Goal: Information Seeking & Learning: Understand process/instructions

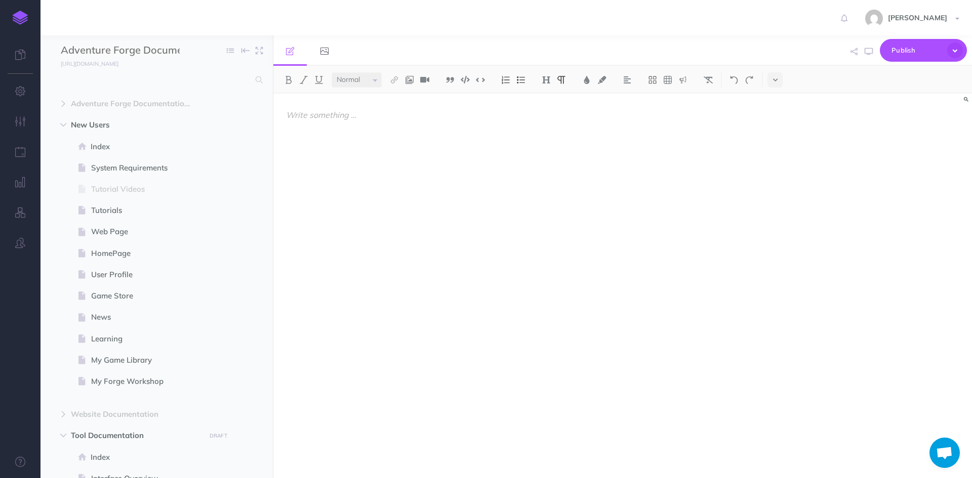
select select "null"
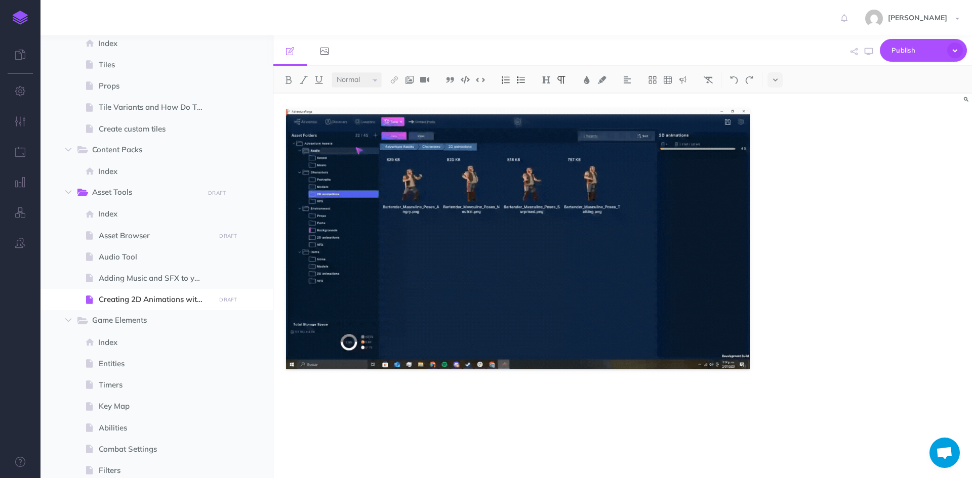
click at [791, 328] on div at bounding box center [622, 286] width 699 height 385
click at [376, 383] on div at bounding box center [517, 281] width 489 height 375
click at [407, 304] on img at bounding box center [518, 239] width 464 height 261
click at [385, 101] on icon at bounding box center [385, 100] width 6 height 8
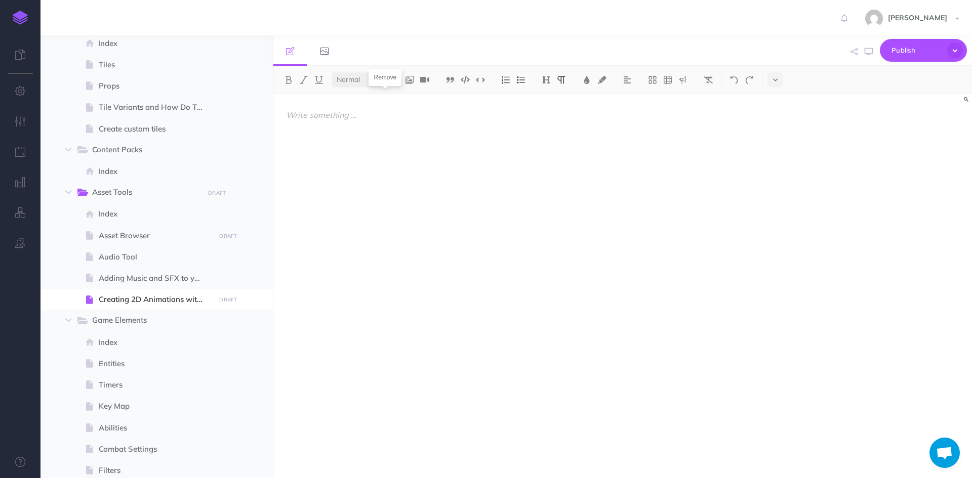
click at [374, 130] on div at bounding box center [517, 281] width 489 height 375
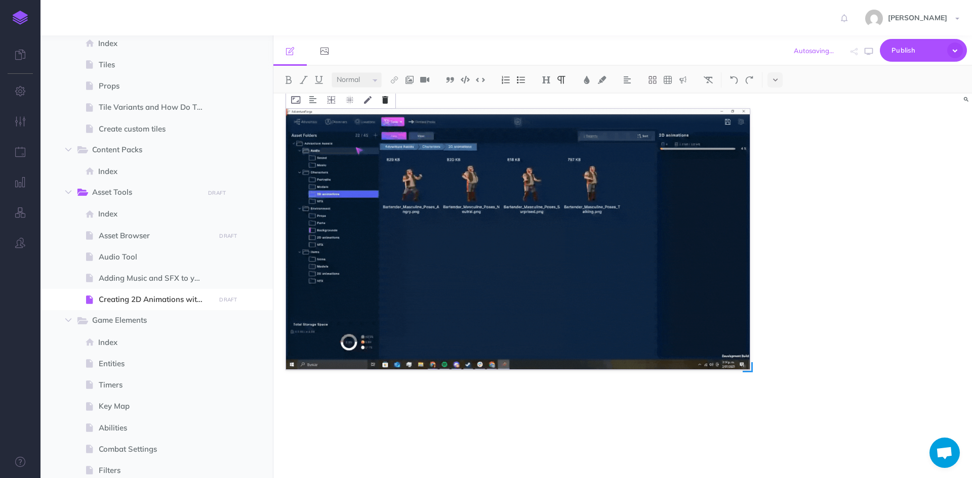
click at [387, 102] on icon at bounding box center [385, 100] width 6 height 8
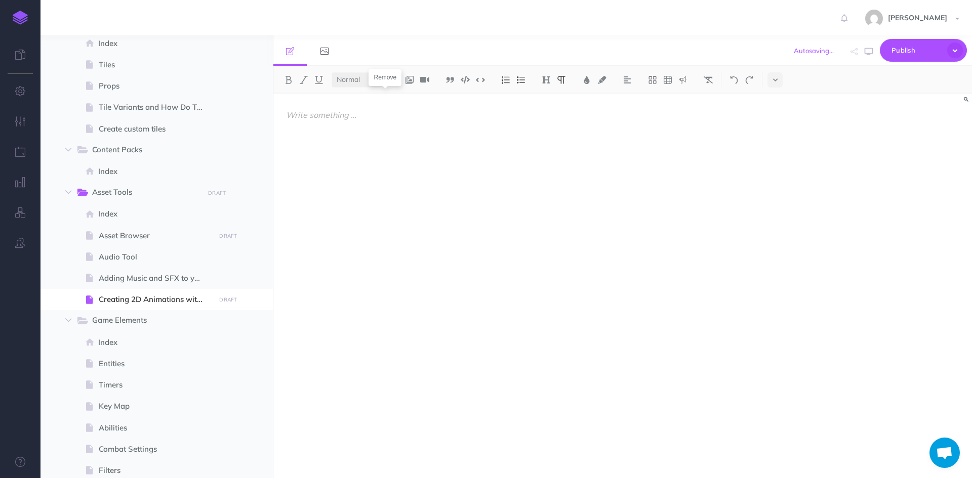
click at [413, 250] on div at bounding box center [517, 281] width 489 height 375
click at [360, 84] on select "Small Normal Large" at bounding box center [357, 79] width 50 height 15
click at [422, 118] on p at bounding box center [518, 115] width 464 height 12
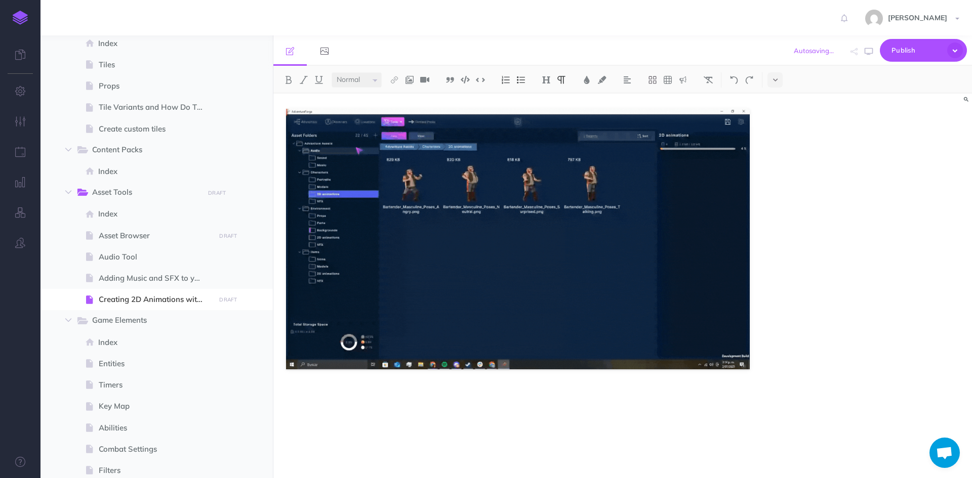
click at [390, 102] on div at bounding box center [517, 281] width 489 height 375
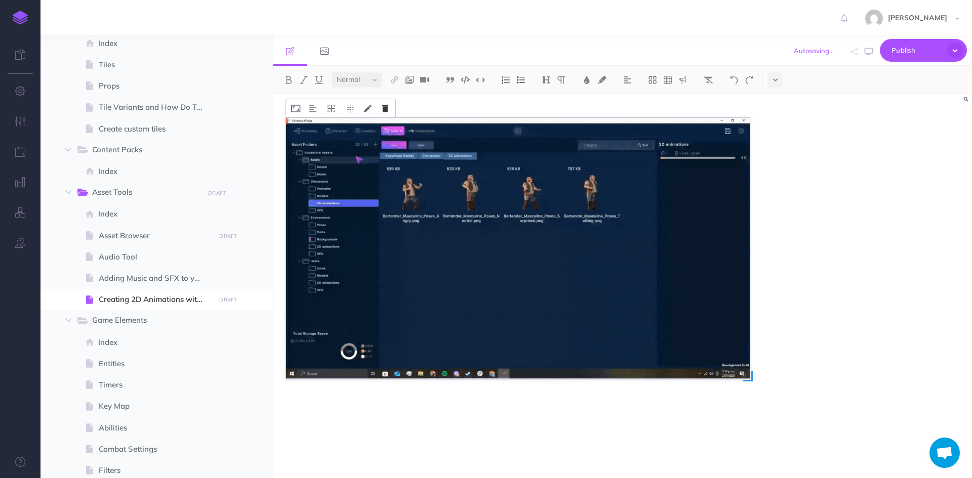
click at [386, 112] on icon at bounding box center [385, 109] width 6 height 8
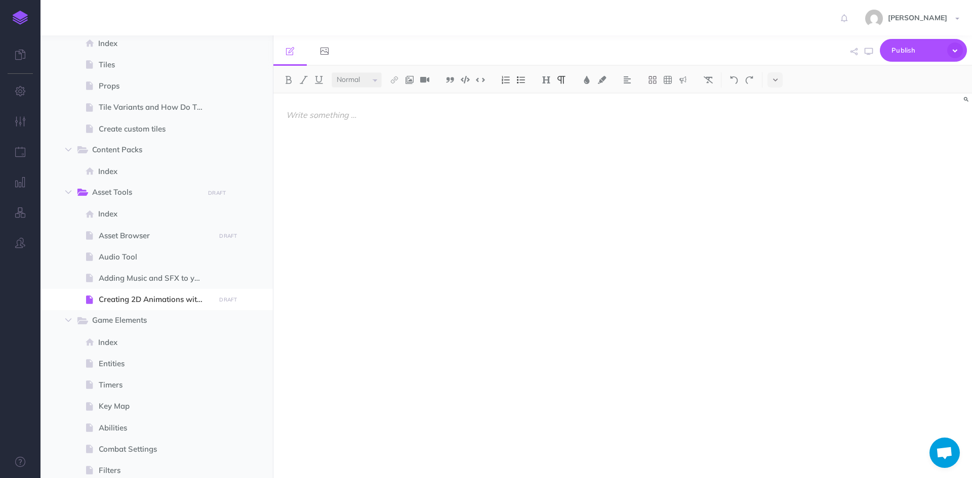
click at [359, 113] on p at bounding box center [518, 115] width 464 height 12
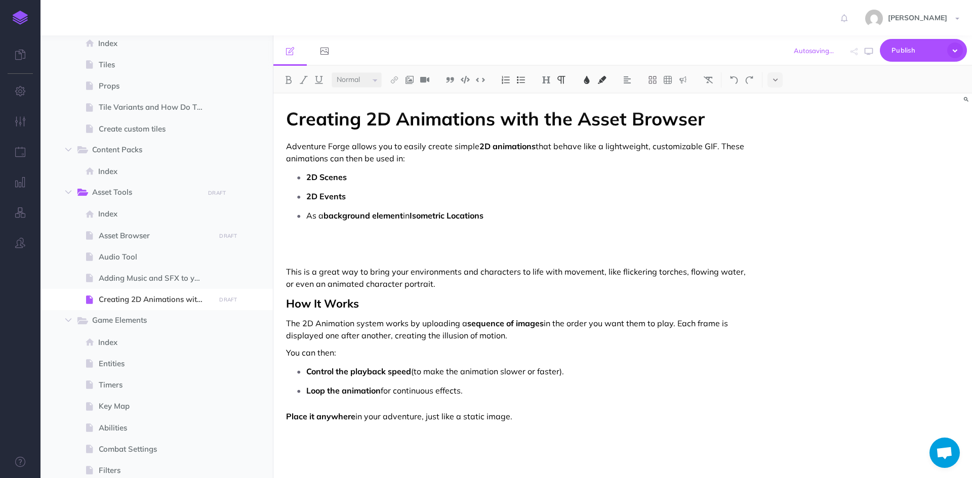
click at [479, 391] on p "Loop the animation for continuous effects." at bounding box center [528, 390] width 444 height 15
click at [558, 414] on p "Place it anywhere in your adventure, just like a static image." at bounding box center [528, 410] width 444 height 15
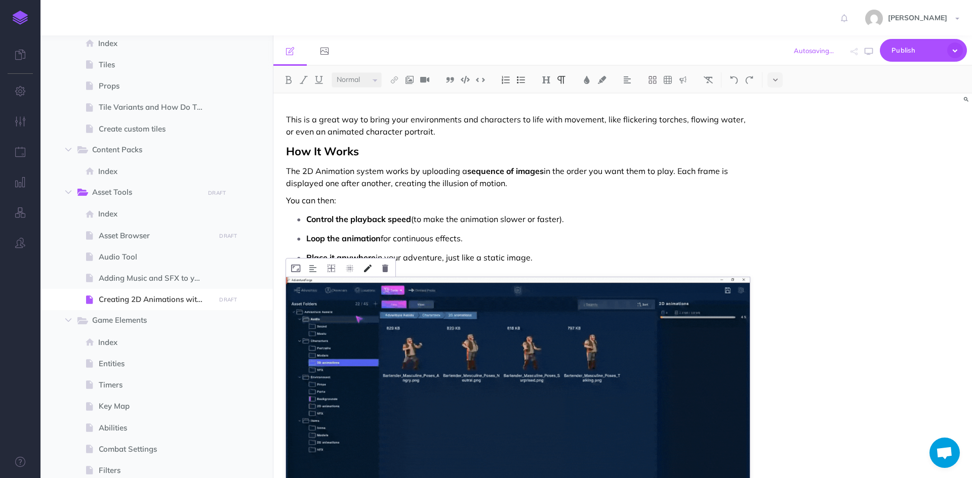
scroll to position [152, 0]
click at [390, 266] on button at bounding box center [385, 268] width 16 height 18
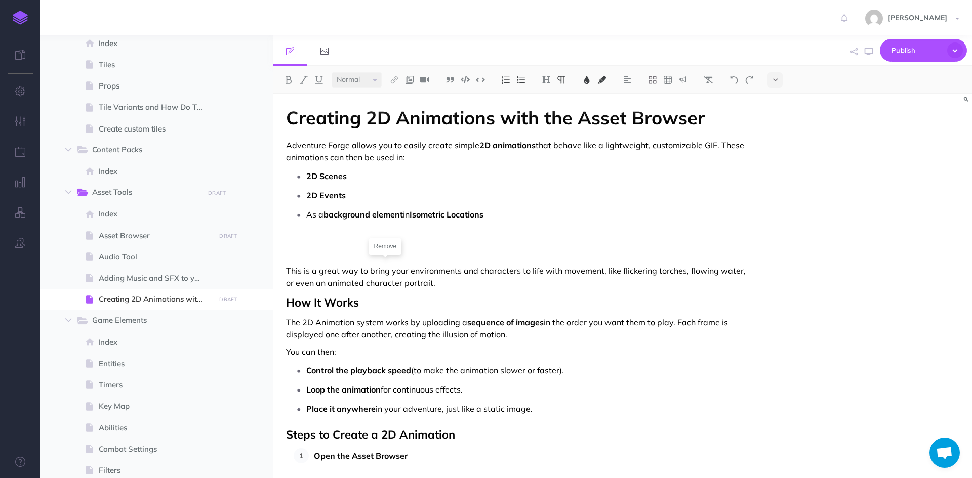
scroll to position [81, 0]
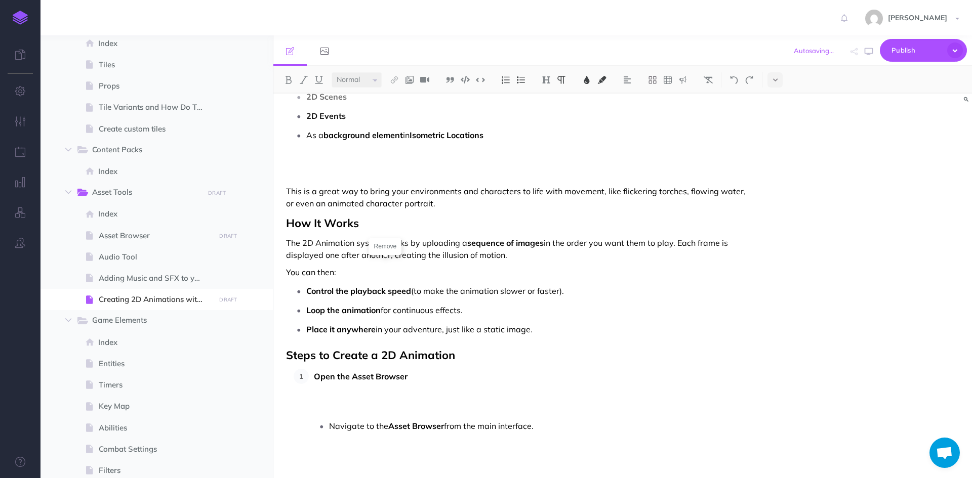
click at [287, 353] on span "Steps to Create a 2D Animation" at bounding box center [370, 355] width 169 height 14
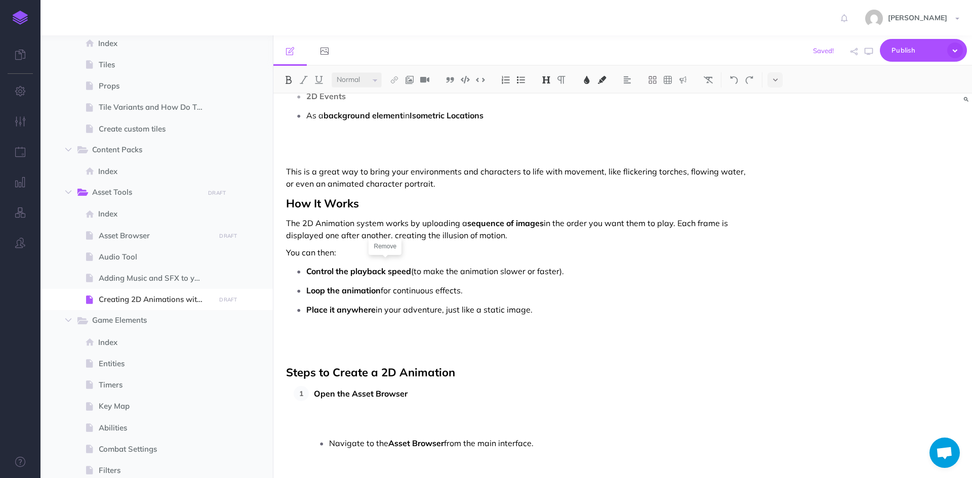
scroll to position [117, 0]
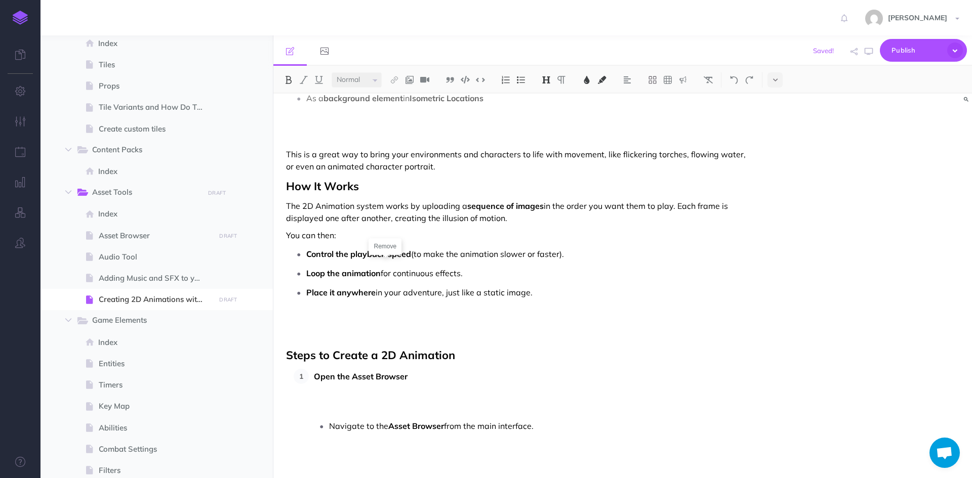
click at [421, 381] on p "Open the Asset Browser" at bounding box center [532, 392] width 436 height 46
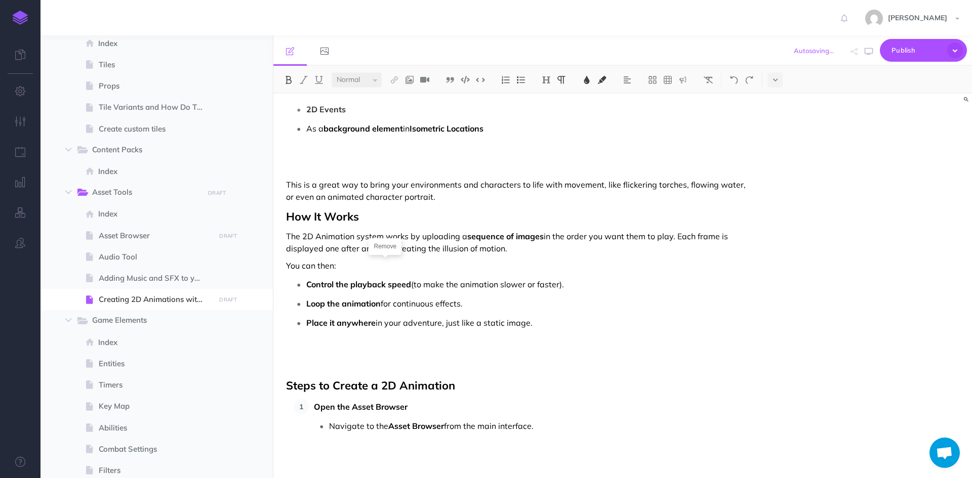
scroll to position [87, 0]
click at [568, 433] on p "Navigate to the Asset Browser from the main interface." at bounding box center [539, 426] width 421 height 15
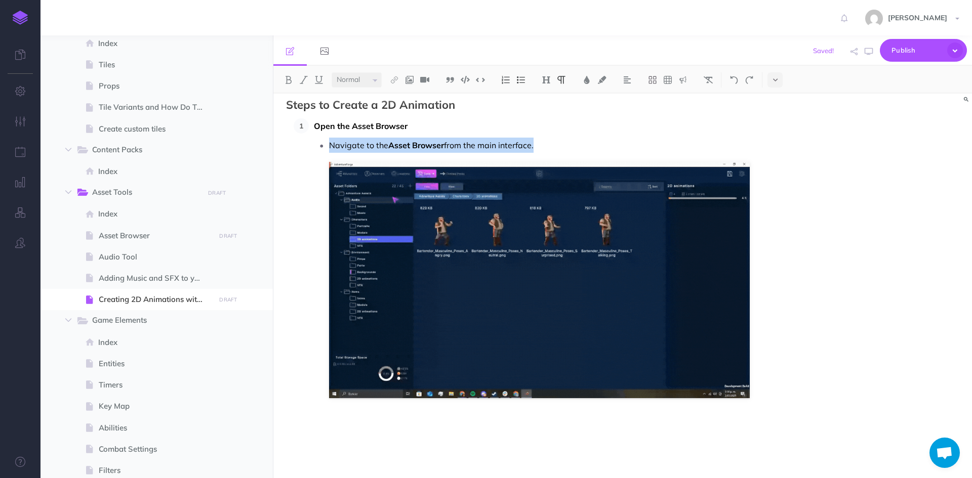
scroll to position [341, 0]
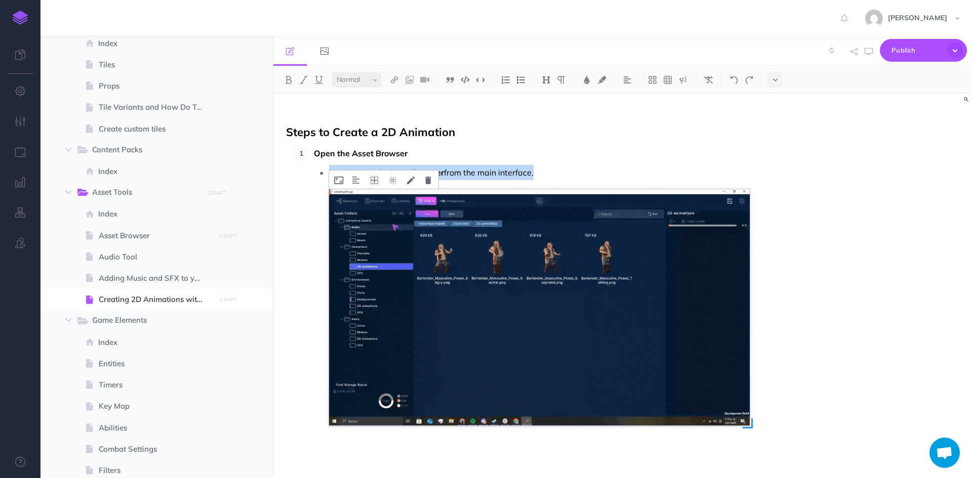
click at [696, 382] on img at bounding box center [539, 307] width 421 height 236
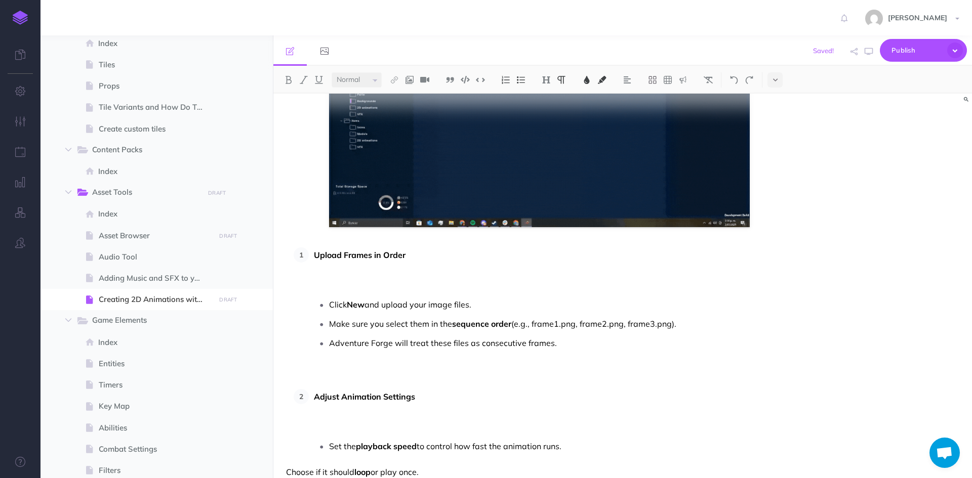
scroll to position [541, 0]
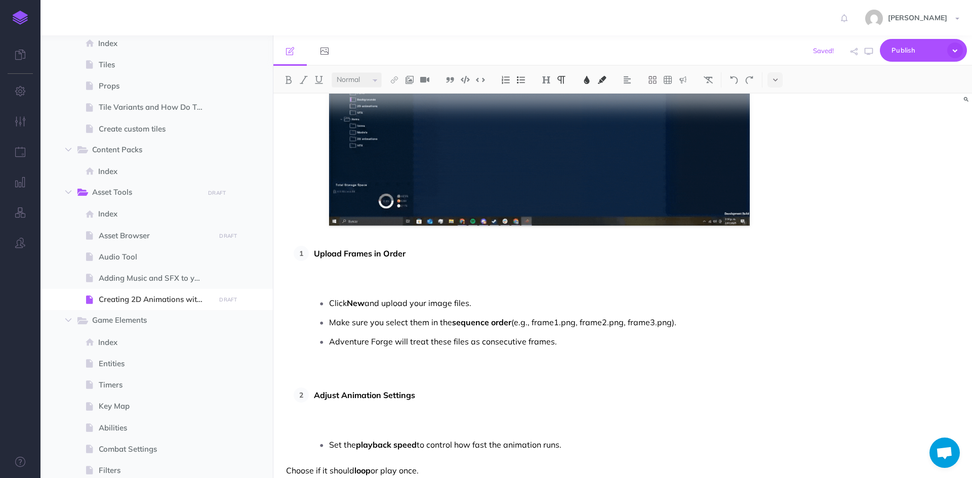
click at [312, 255] on li "Upload Frames in Order Click New and upload your image files. Make sure you sel…" at bounding box center [529, 313] width 441 height 134
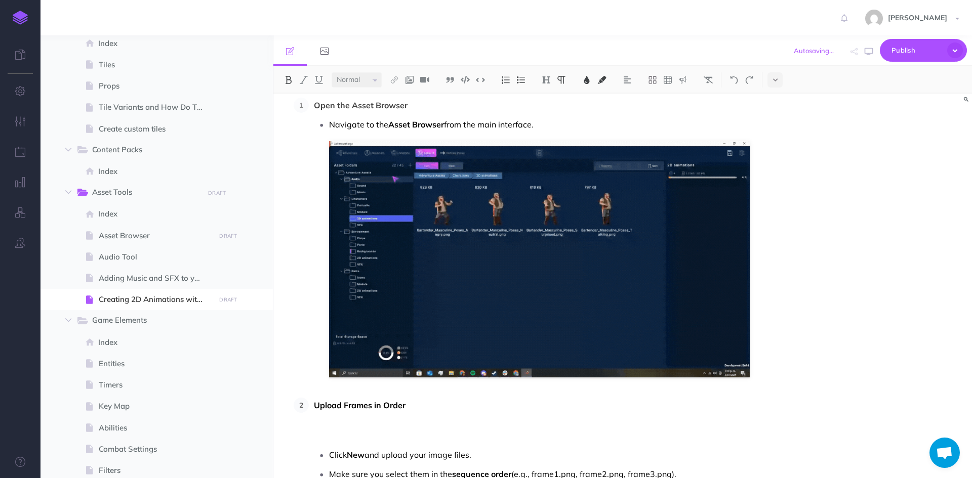
click at [434, 404] on p "Upload Frames in Order" at bounding box center [532, 421] width 436 height 46
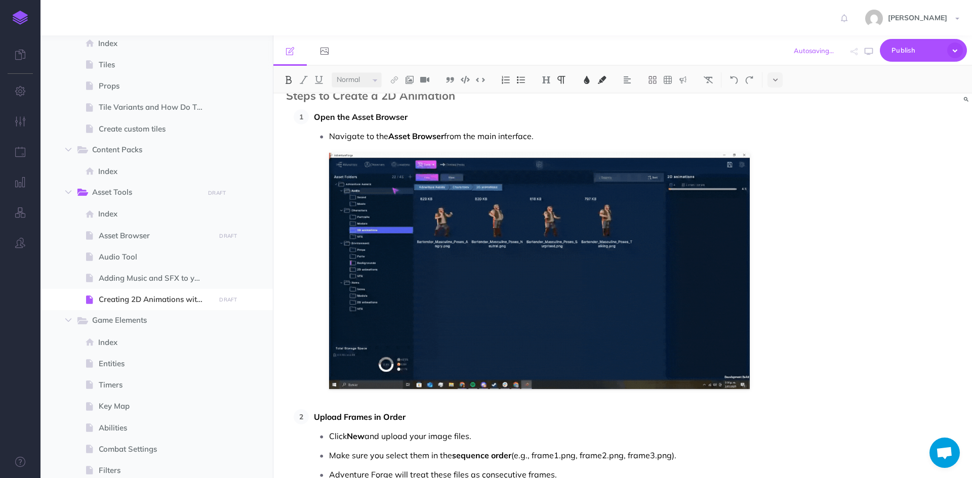
scroll to position [529, 0]
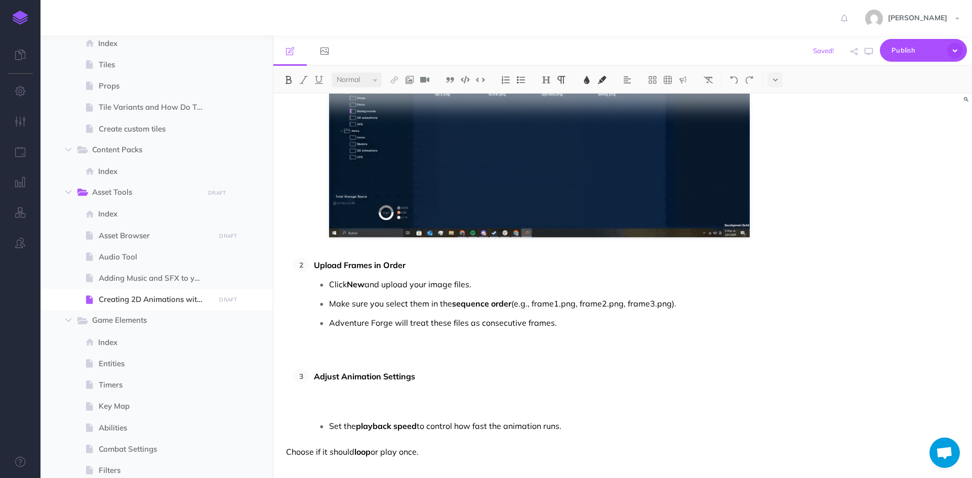
click at [438, 369] on p "Adjust Animation Settings" at bounding box center [532, 392] width 436 height 46
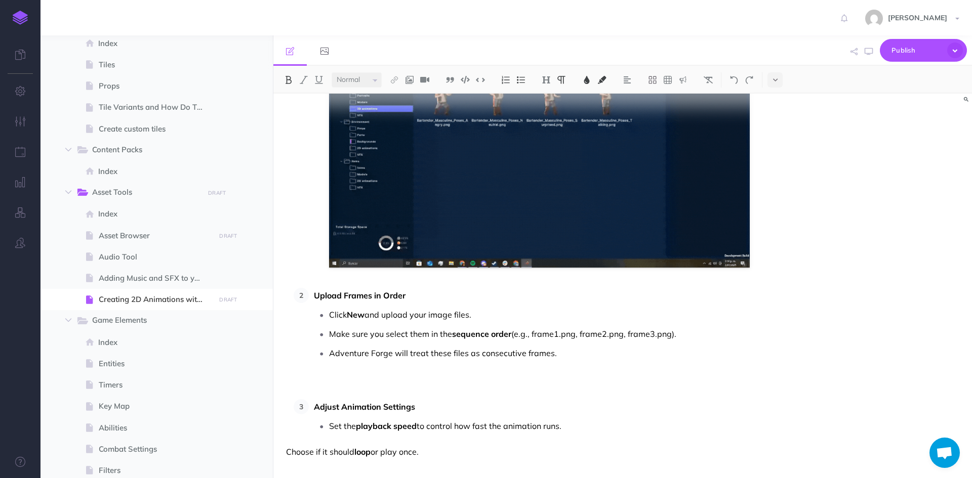
click at [572, 429] on p "Set the playback speed to control how fast the animation runs." at bounding box center [539, 426] width 421 height 15
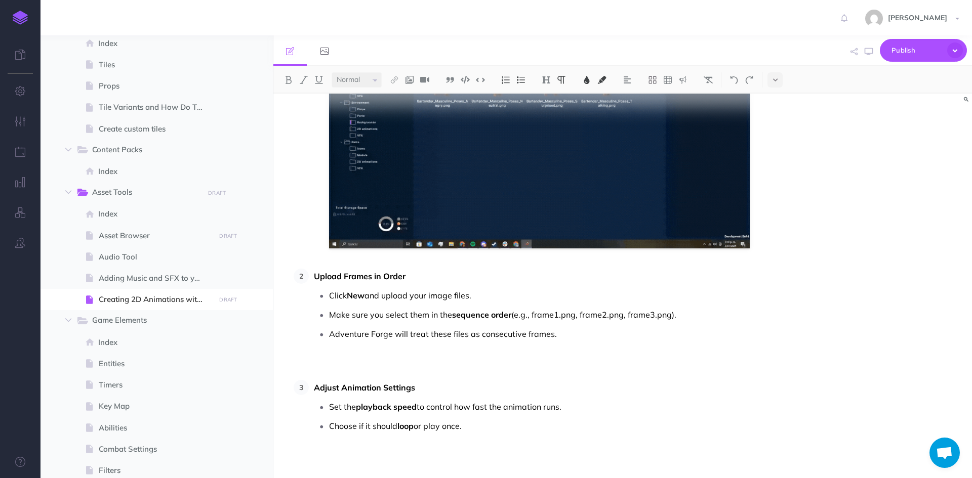
scroll to position [518, 0]
click at [457, 459] on div "Creating 2D Animations with the Asset Browser Adventure Forge allows you to eas…" at bounding box center [517, 27] width 489 height 903
click at [504, 421] on p "Choose if it should loop or play once." at bounding box center [539, 426] width 421 height 15
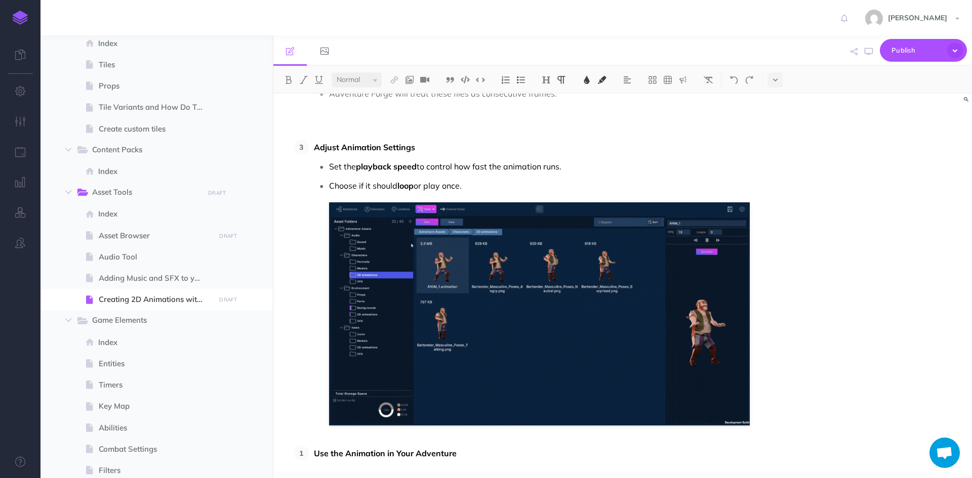
scroll to position [817, 0]
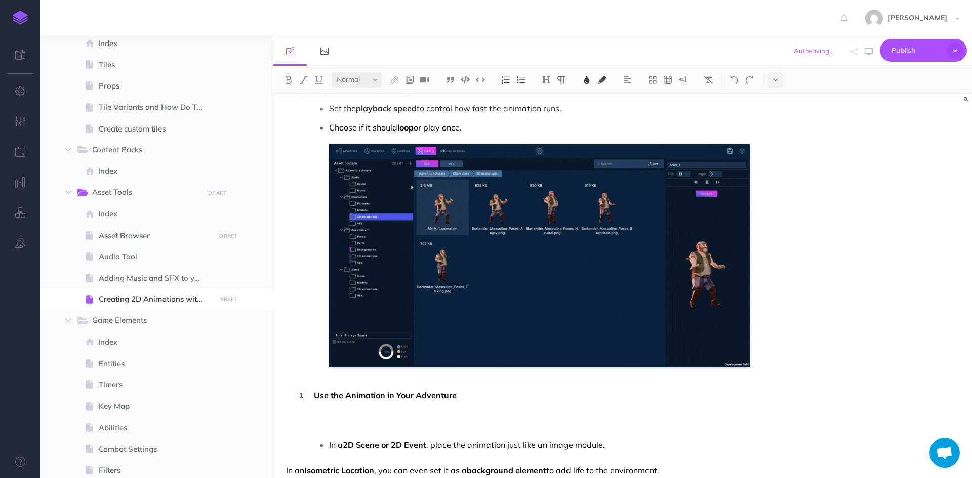
click at [309, 392] on li "Use the Animation in Your Adventure In a 2D Scene or 2D Event , place the anima…" at bounding box center [529, 420] width 441 height 65
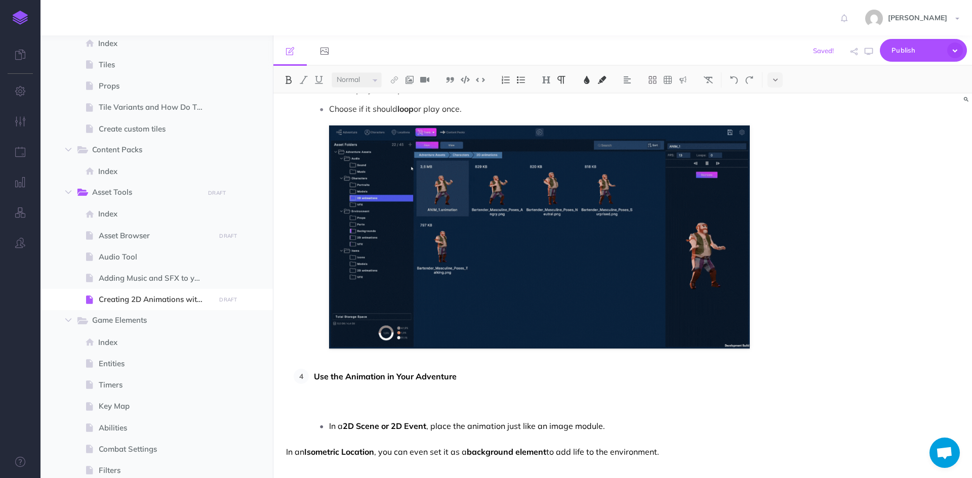
click at [479, 370] on p "Use the Animation in Your Adventure" at bounding box center [532, 392] width 436 height 46
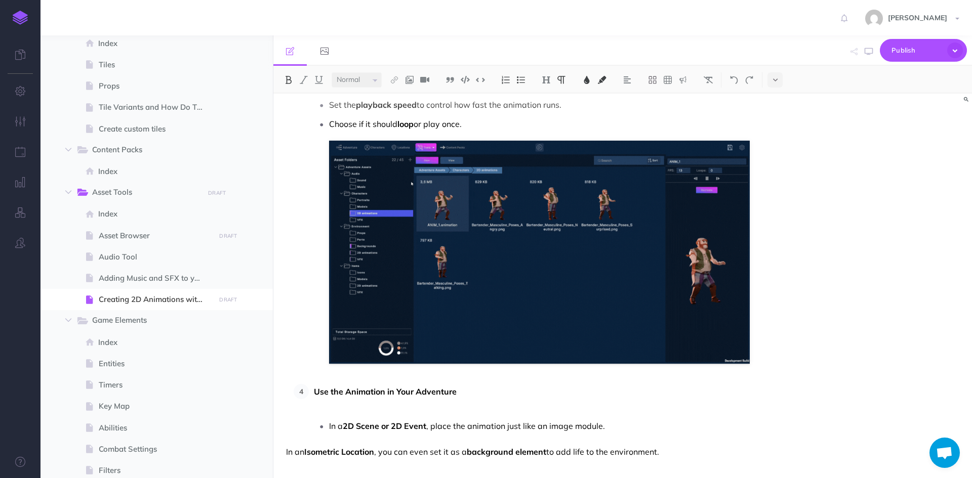
scroll to position [805, 0]
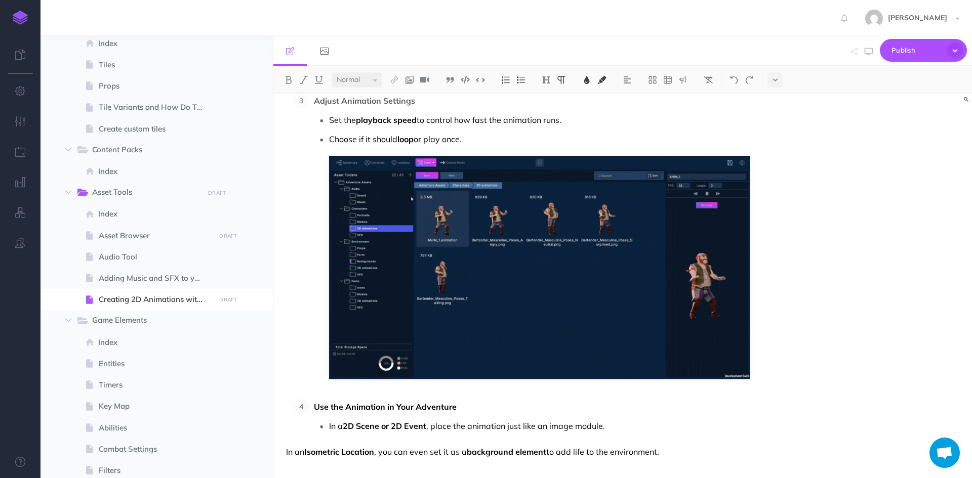
click at [629, 425] on p "In a 2D Scene or 2D Event , place the animation just like an image module." at bounding box center [539, 426] width 421 height 15
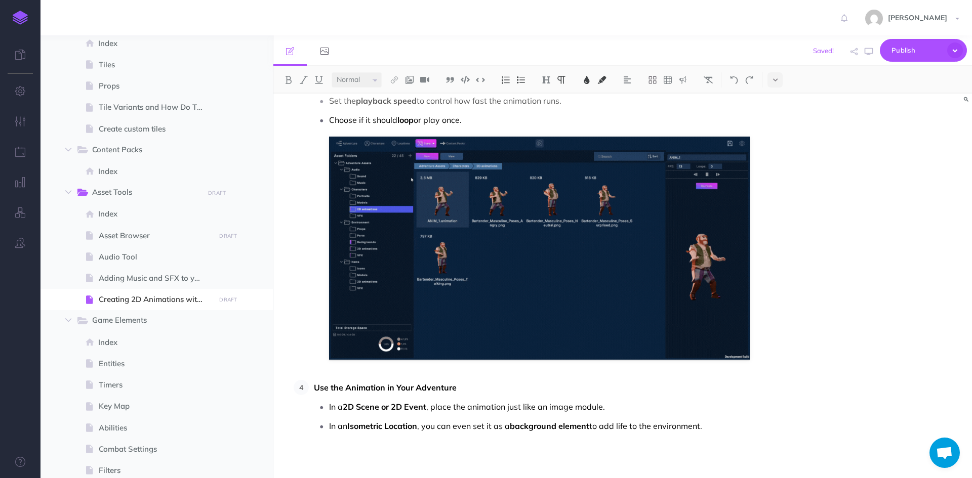
scroll to position [824, 0]
click at [403, 449] on p at bounding box center [518, 452] width 464 height 12
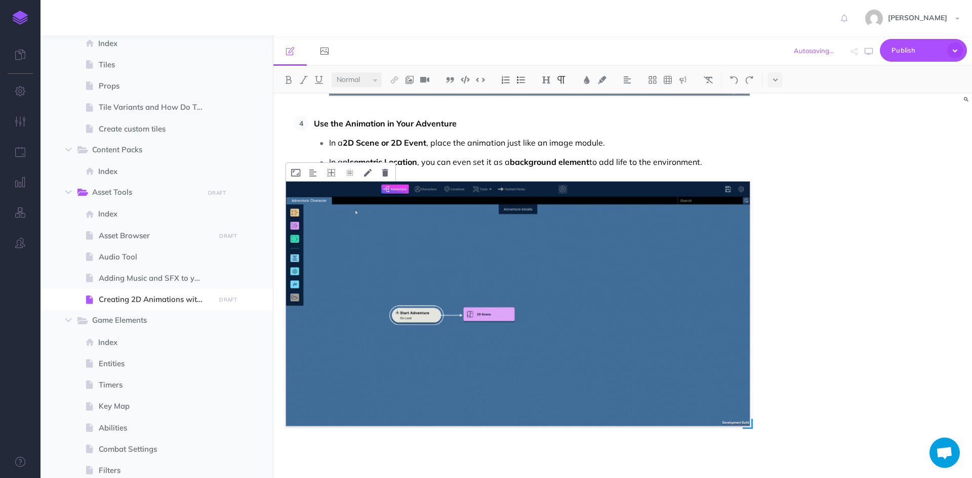
scroll to position [1089, 0]
click at [386, 178] on button at bounding box center [385, 172] width 16 height 18
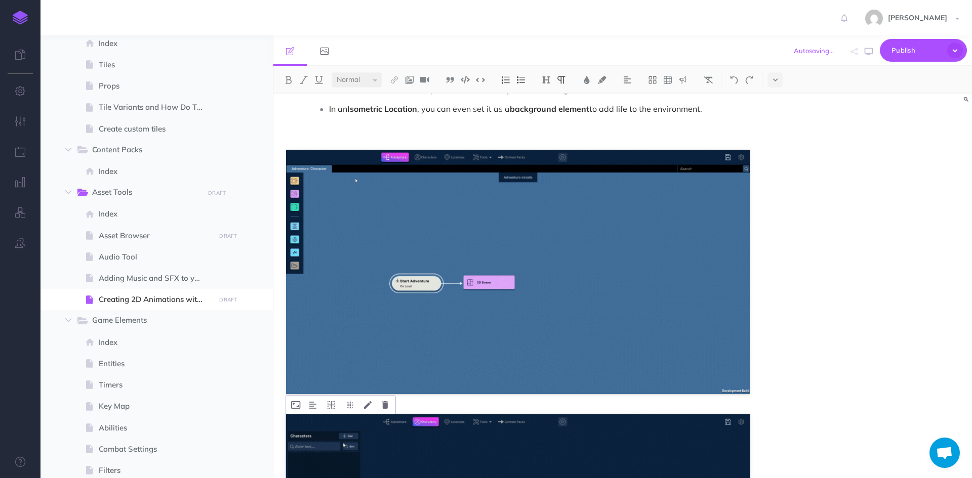
scroll to position [1140, 0]
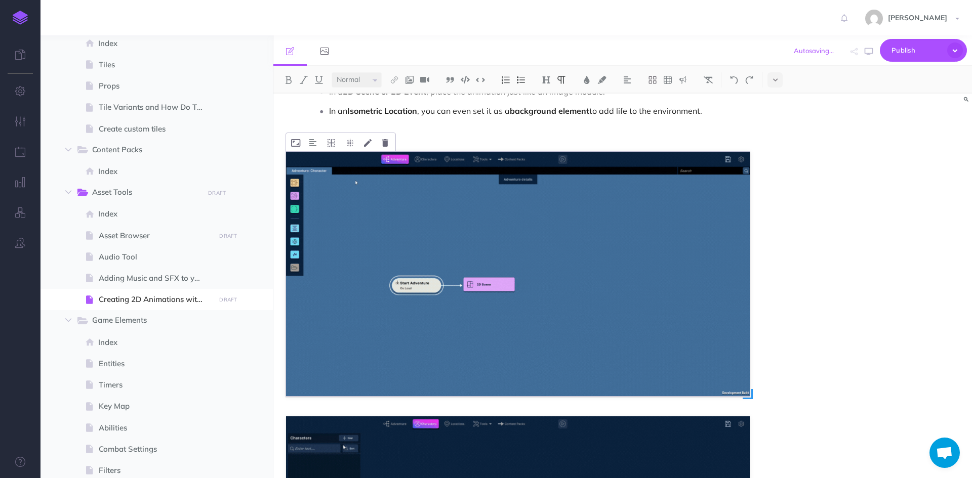
click at [403, 325] on img at bounding box center [518, 274] width 464 height 245
drag, startPoint x: 400, startPoint y: 135, endPoint x: 284, endPoint y: 133, distance: 117.0
click at [706, 75] on button at bounding box center [708, 79] width 15 height 15
click at [289, 79] on img at bounding box center [288, 80] width 9 height 8
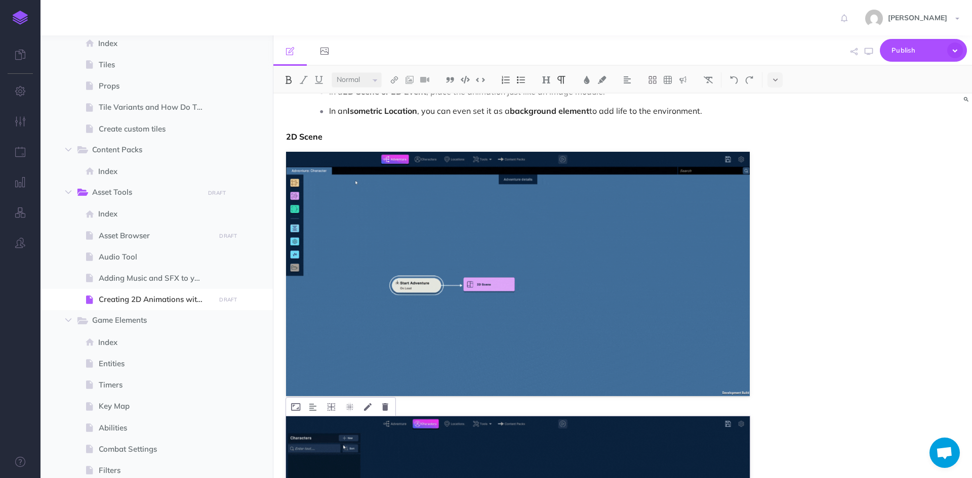
scroll to position [1292, 0]
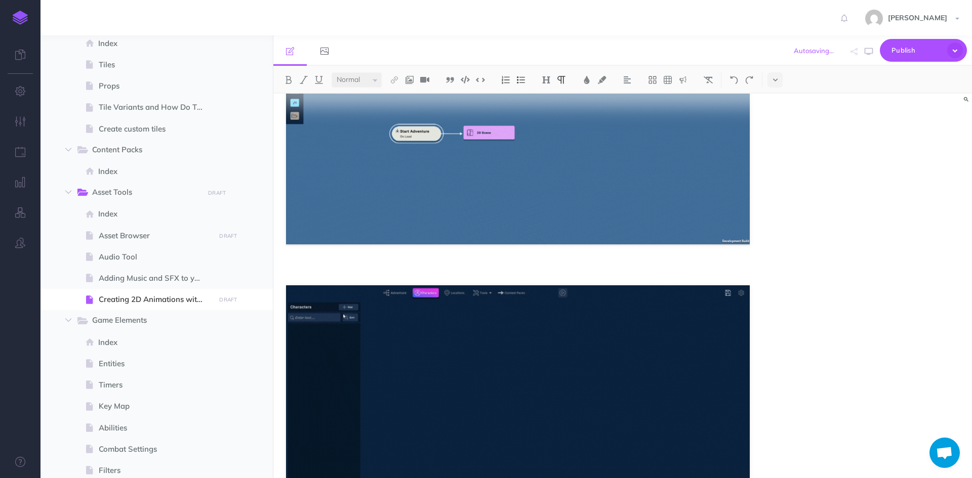
scroll to position [1346, 0]
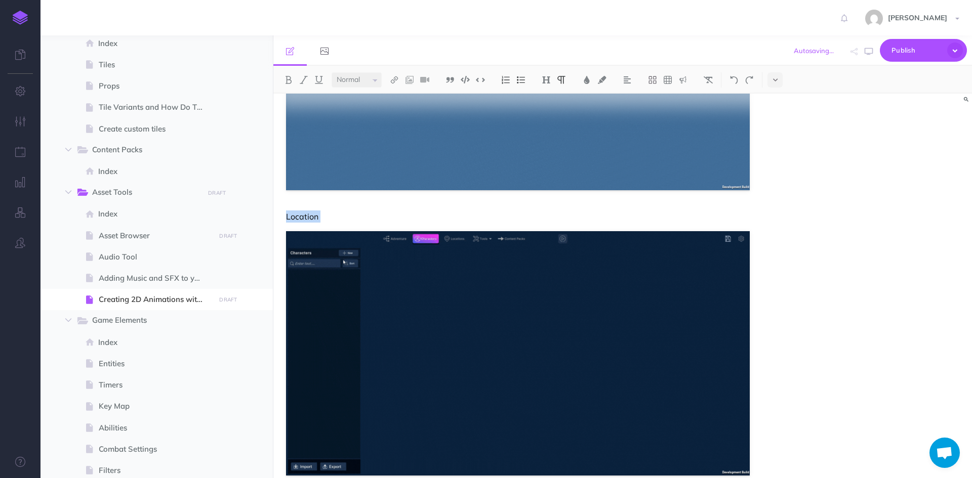
drag, startPoint x: 333, startPoint y: 223, endPoint x: 279, endPoint y: 222, distance: 53.2
click at [708, 81] on img at bounding box center [708, 80] width 9 height 8
click at [290, 78] on img at bounding box center [288, 80] width 9 height 8
click at [361, 214] on p "Location" at bounding box center [518, 217] width 464 height 12
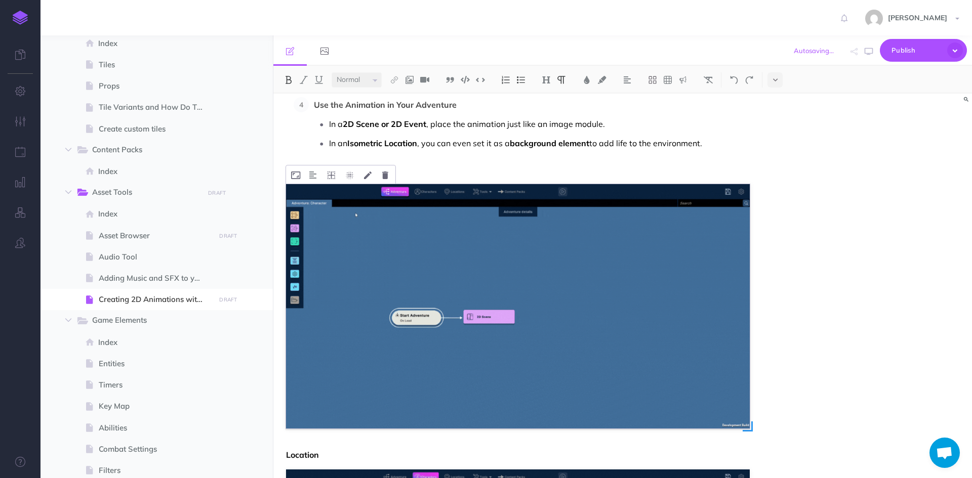
scroll to position [991, 0]
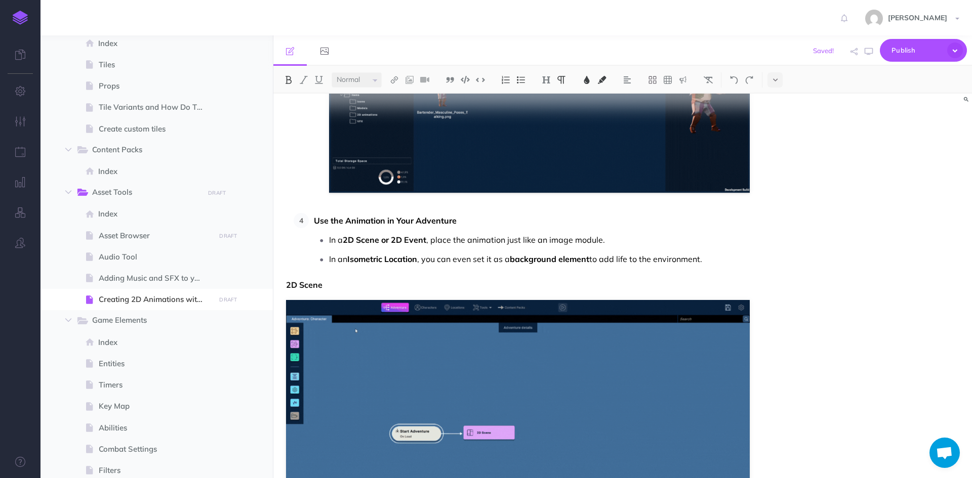
drag, startPoint x: 721, startPoint y: 258, endPoint x: 313, endPoint y: 225, distance: 408.9
click at [313, 225] on li "Use the Animation in Your Adventure In a 2D Scene or 2D Event , place the anima…" at bounding box center [529, 240] width 441 height 54
click at [711, 79] on img at bounding box center [708, 80] width 9 height 8
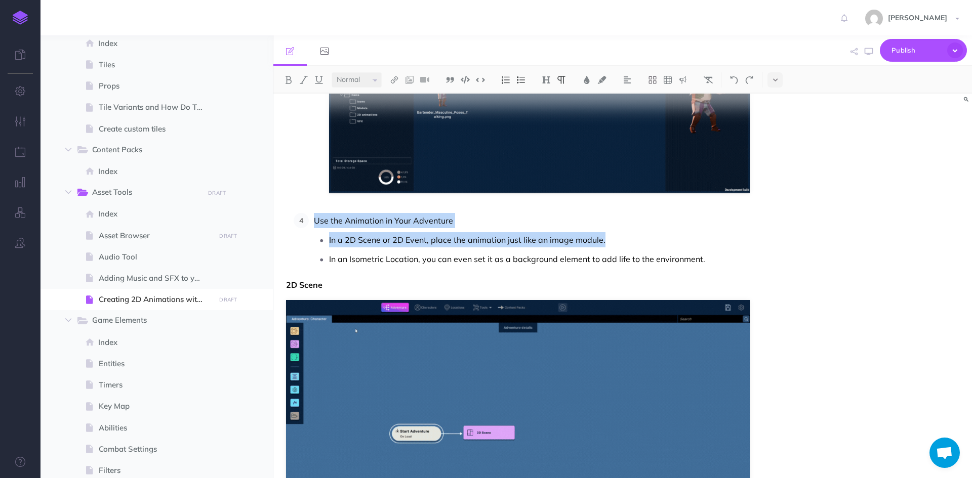
click at [505, 229] on li "Use the Animation in Your Adventure In a 2D Scene or 2D Event, place the animat…" at bounding box center [529, 240] width 441 height 54
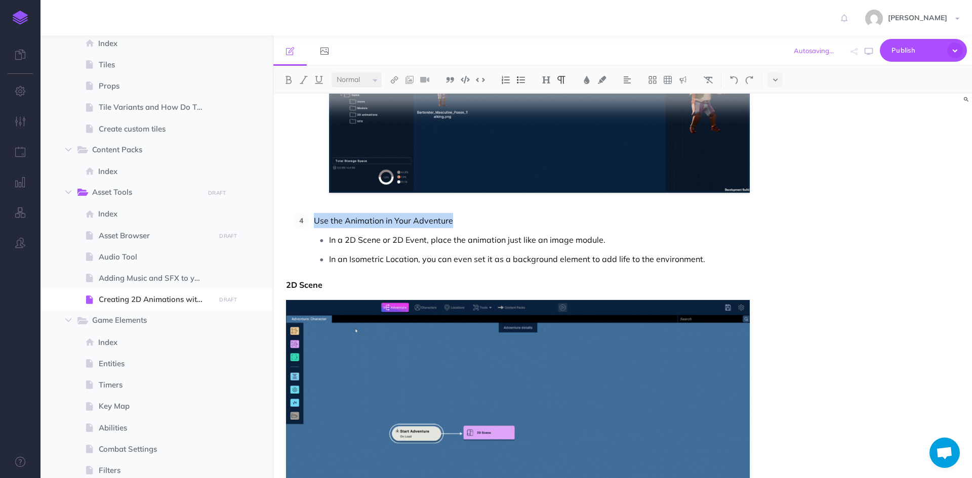
drag, startPoint x: 456, startPoint y: 222, endPoint x: 312, endPoint y: 224, distance: 143.8
click at [312, 224] on li "Use the Animation in Your Adventure In a 2D Scene or 2D Event, place the animat…" at bounding box center [529, 240] width 441 height 54
click at [547, 79] on img at bounding box center [546, 80] width 9 height 8
drag, startPoint x: 547, startPoint y: 97, endPoint x: 547, endPoint y: 144, distance: 46.6
click at [547, 144] on div "H1 H2 H3 H4" at bounding box center [546, 120] width 15 height 61
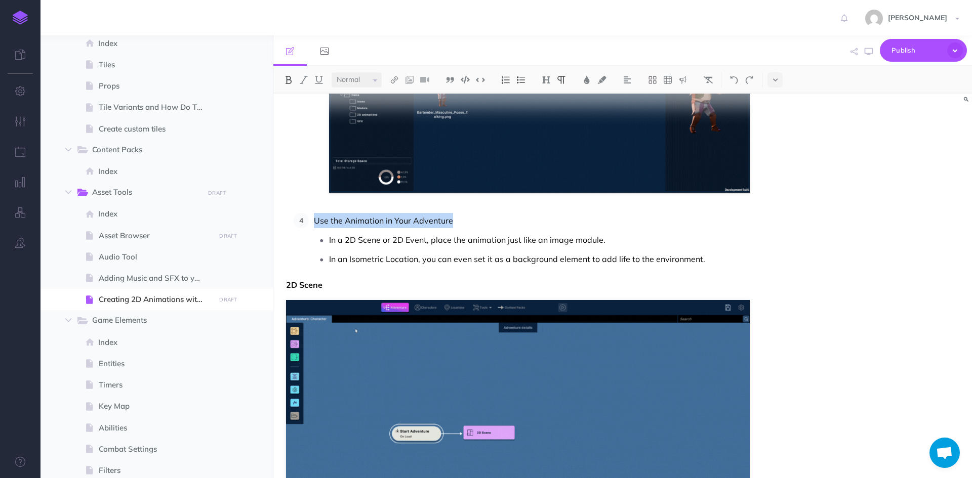
click at [287, 82] on img at bounding box center [288, 80] width 9 height 8
click at [509, 237] on p "In a 2D Scene or 2D Event, place the animation just like an image module." at bounding box center [539, 239] width 421 height 15
drag, startPoint x: 347, startPoint y: 242, endPoint x: 426, endPoint y: 244, distance: 79.5
click at [426, 244] on p "In a 2D Scene or 2D Event, place the animation just like an image module." at bounding box center [539, 239] width 421 height 15
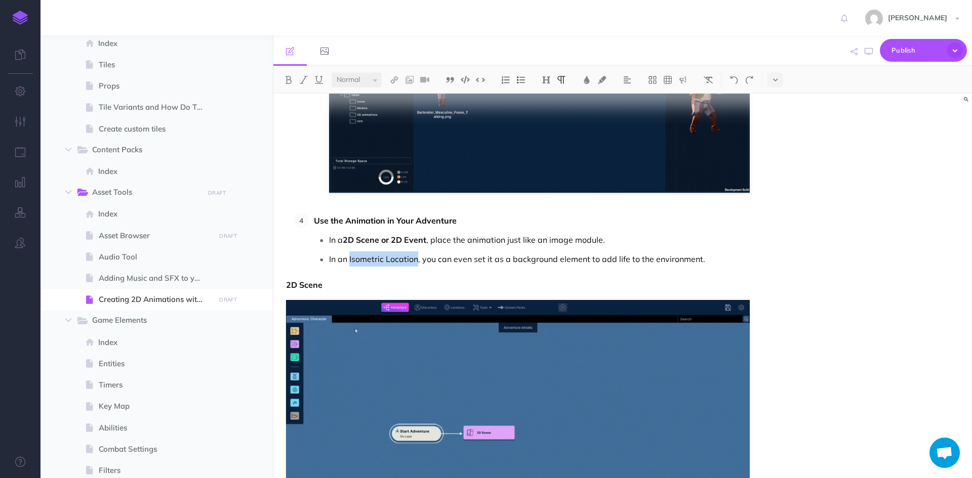
drag, startPoint x: 349, startPoint y: 260, endPoint x: 417, endPoint y: 259, distance: 67.8
click at [417, 259] on p "In an Isometric Location, you can even set it as a background element to add li…" at bounding box center [539, 259] width 421 height 15
drag, startPoint x: 514, startPoint y: 259, endPoint x: 591, endPoint y: 254, distance: 77.1
click at [591, 254] on p "In an Isometric Location , you can even set it as a background element to add l…" at bounding box center [539, 259] width 421 height 15
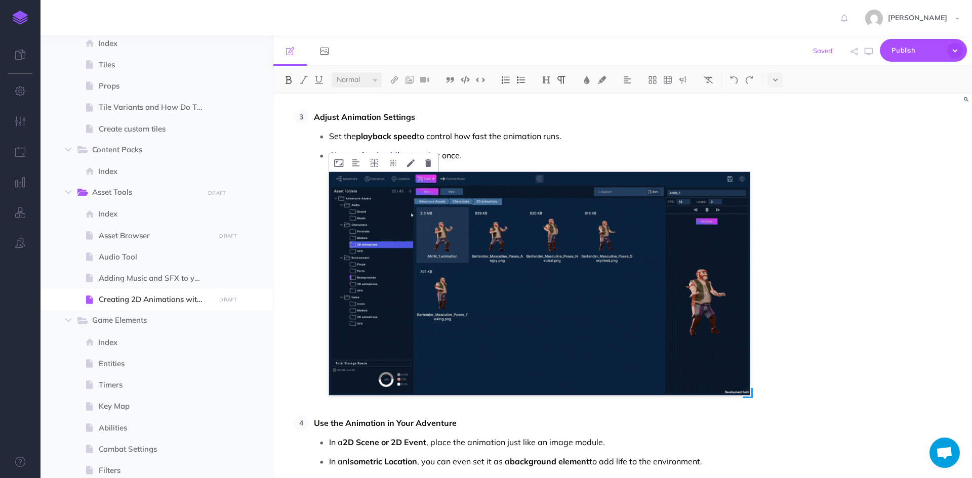
scroll to position [637, 0]
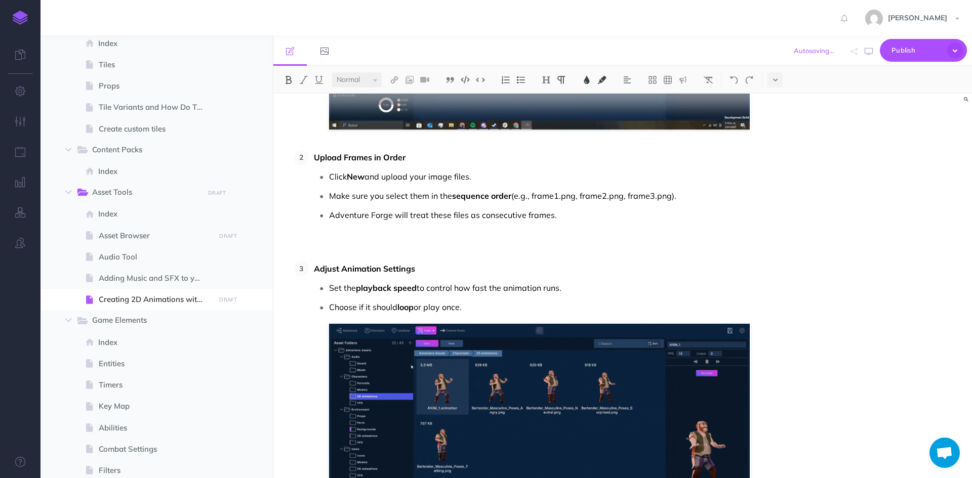
drag, startPoint x: 471, startPoint y: 305, endPoint x: 304, endPoint y: 271, distance: 170.5
click at [309, 271] on li "Adjust Animation Settings Set the playback speed to control how fast the animat…" at bounding box center [529, 404] width 441 height 286
click at [711, 83] on img at bounding box center [708, 80] width 9 height 8
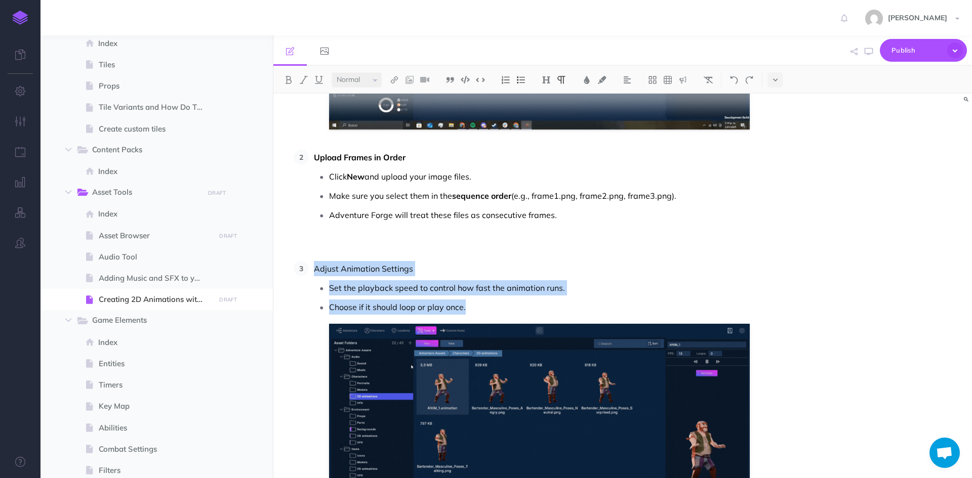
click at [488, 274] on p "Adjust Animation Settings" at bounding box center [532, 268] width 436 height 15
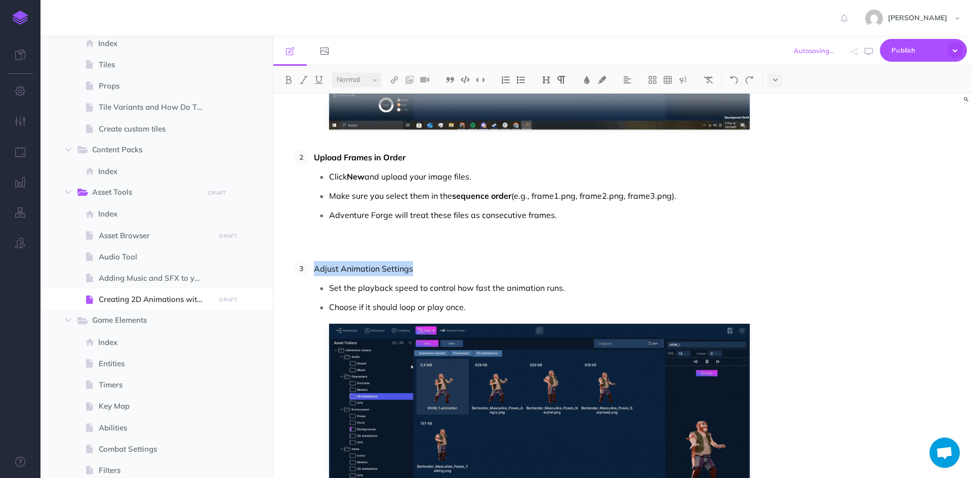
drag, startPoint x: 419, startPoint y: 273, endPoint x: 314, endPoint y: 271, distance: 104.8
click at [314, 271] on p "Adjust Animation Settings" at bounding box center [532, 268] width 436 height 15
drag, startPoint x: 358, startPoint y: 292, endPoint x: 416, endPoint y: 289, distance: 57.8
click at [416, 289] on p "Set the playback speed to control how fast the animation runs." at bounding box center [539, 287] width 421 height 15
drag, startPoint x: 415, startPoint y: 308, endPoint x: 400, endPoint y: 308, distance: 14.2
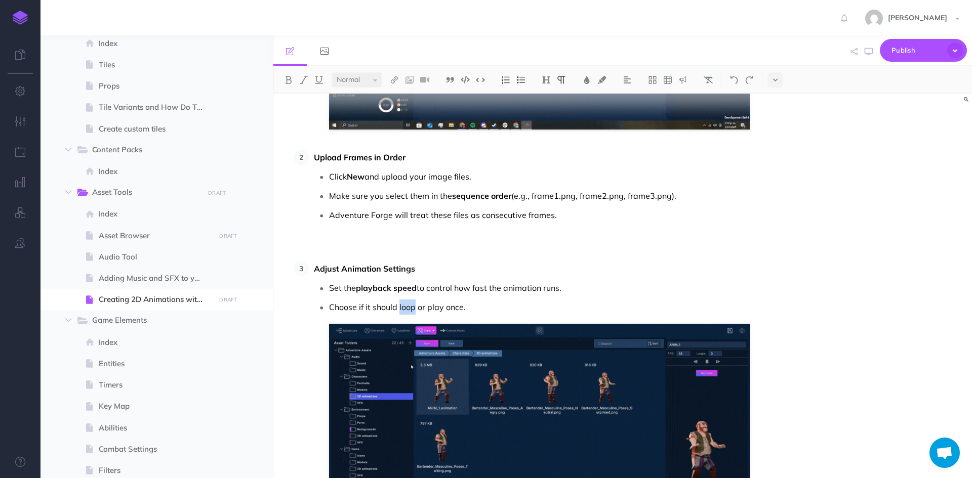
click at [400, 308] on p "Choose if it should loop or play once." at bounding box center [539, 307] width 421 height 15
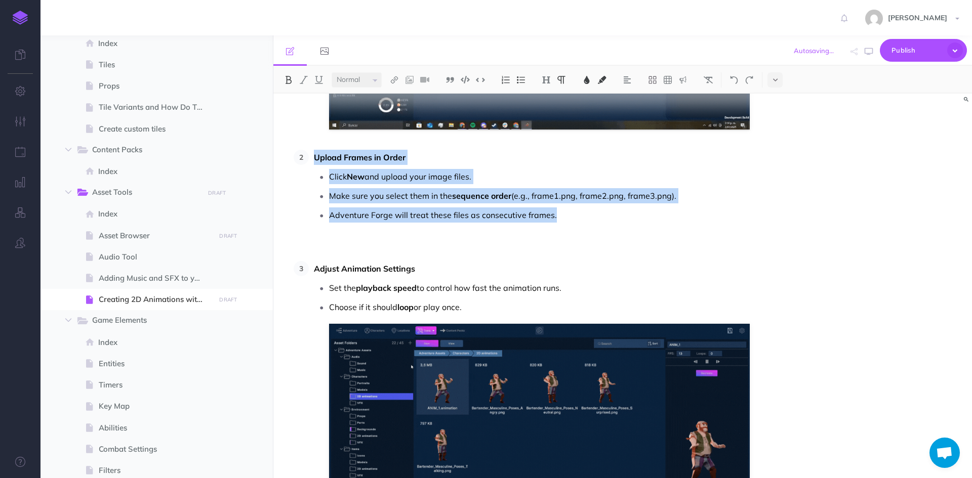
drag, startPoint x: 569, startPoint y: 218, endPoint x: 313, endPoint y: 154, distance: 263.5
click at [313, 154] on li "Upload Frames in Order Click New and upload your image files. Make sure you sel…" at bounding box center [529, 201] width 441 height 103
click at [711, 77] on img at bounding box center [708, 80] width 9 height 8
click at [412, 166] on li "Upload Frames in Order Click New and upload your image files. Make sure you sel…" at bounding box center [529, 201] width 441 height 103
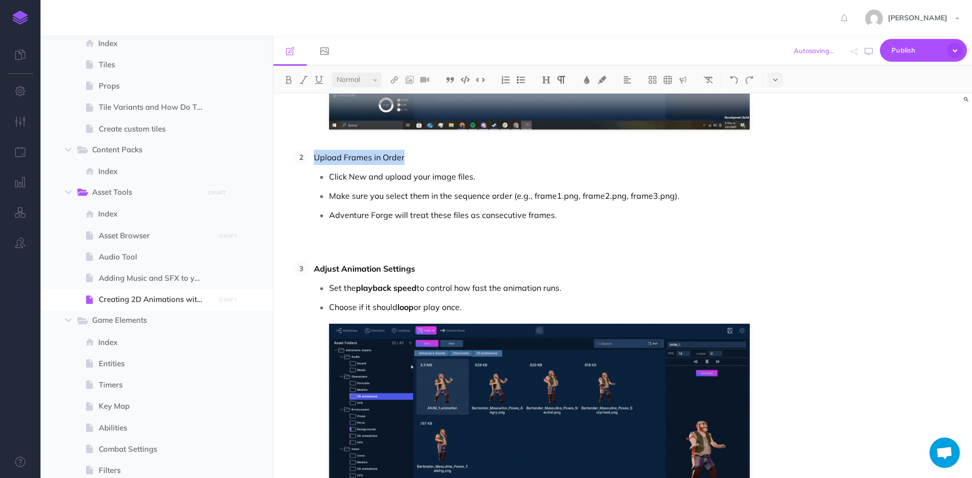
drag, startPoint x: 417, startPoint y: 161, endPoint x: 309, endPoint y: 153, distance: 108.1
click at [309, 153] on li "Upload Frames in Order Click New and upload your image files. Make sure you sel…" at bounding box center [529, 201] width 441 height 103
drag, startPoint x: 350, startPoint y: 176, endPoint x: 365, endPoint y: 178, distance: 15.3
click at [365, 178] on p "Click New and upload your image files." at bounding box center [539, 176] width 421 height 15
drag, startPoint x: 454, startPoint y: 194, endPoint x: 510, endPoint y: 198, distance: 55.8
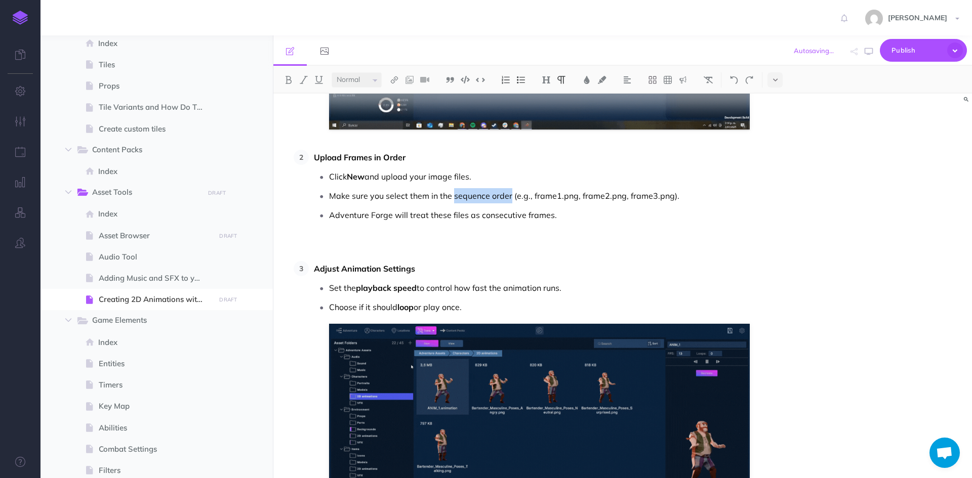
click at [510, 198] on p "Make sure you select them in the sequence order (e.g., frame1.png, frame2.png, …" at bounding box center [539, 195] width 421 height 15
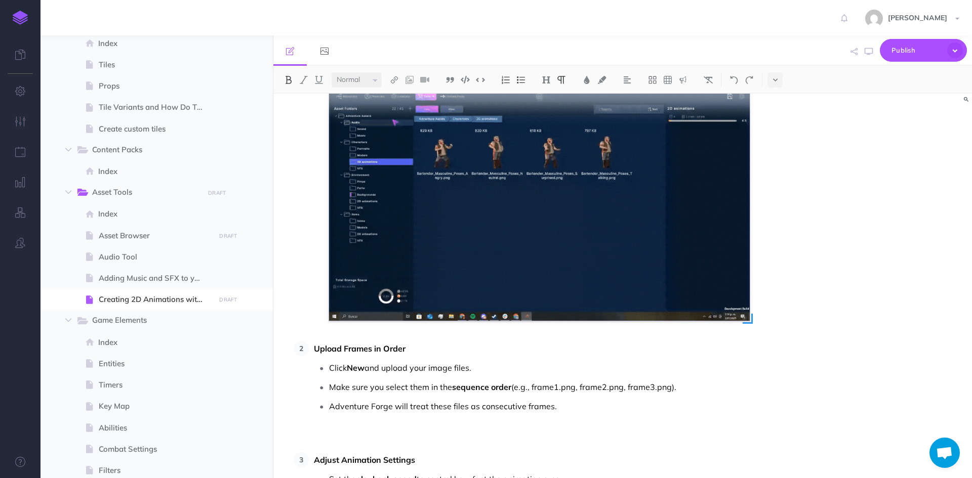
scroll to position [434, 0]
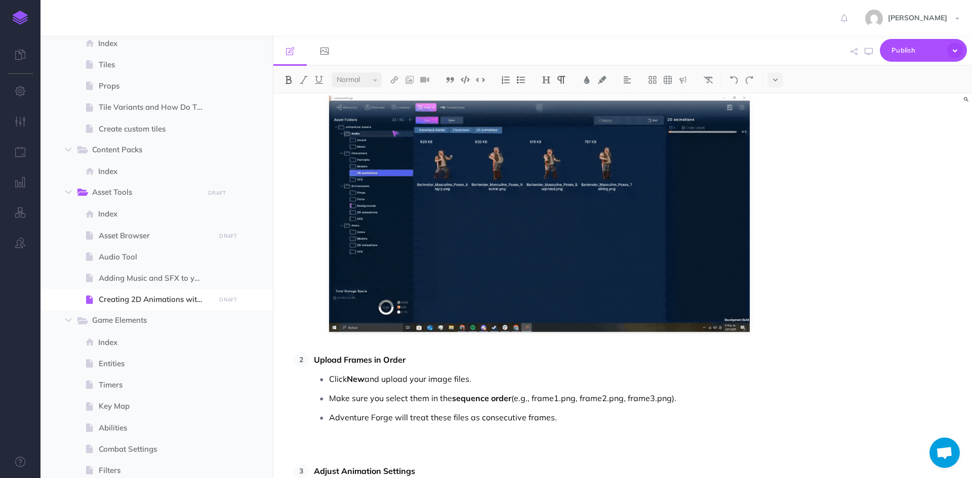
click at [520, 377] on p "Click New and upload your image files." at bounding box center [539, 379] width 421 height 15
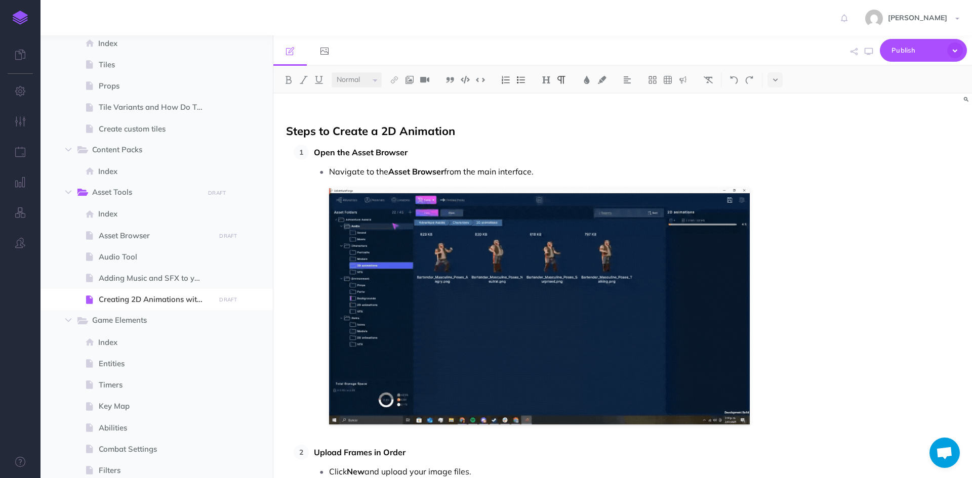
scroll to position [181, 0]
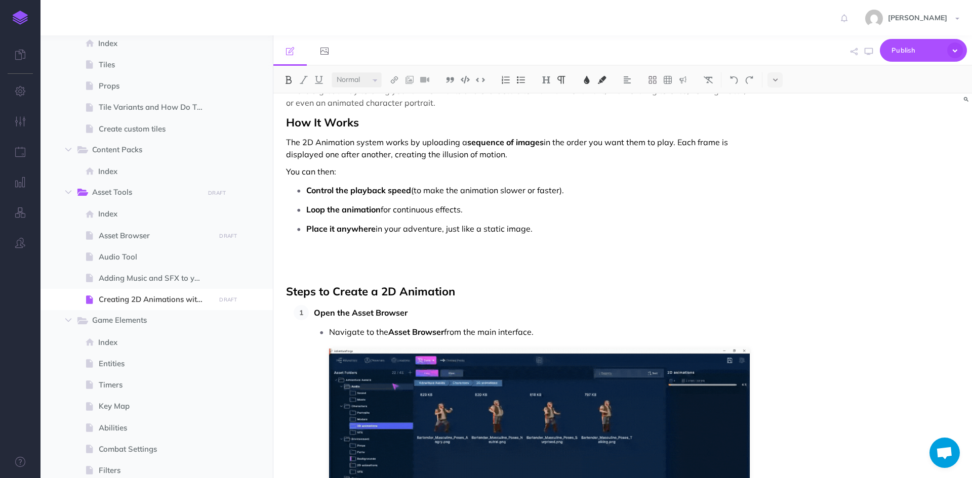
drag, startPoint x: 545, startPoint y: 332, endPoint x: 311, endPoint y: 316, distance: 234.5
click at [311, 316] on li "Open the Asset Browser Navigate to the Asset Browser from the main interface." at bounding box center [529, 445] width 441 height 280
click at [707, 79] on img at bounding box center [708, 80] width 9 height 8
click at [429, 319] on p "Open the Asset Browser" at bounding box center [532, 312] width 436 height 15
drag, startPoint x: 417, startPoint y: 313, endPoint x: 302, endPoint y: 311, distance: 115.5
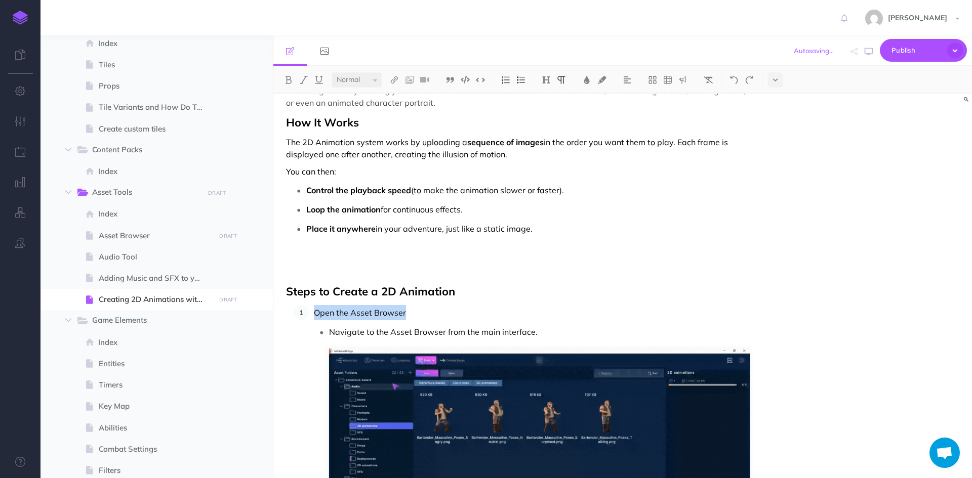
click at [309, 311] on li "Open the Asset Browser Navigate to the Asset Browser from the main interface." at bounding box center [529, 445] width 441 height 280
drag, startPoint x: 444, startPoint y: 331, endPoint x: 390, endPoint y: 334, distance: 53.2
click at [390, 334] on p "Navigate to the Asset Browser from the main interface." at bounding box center [539, 332] width 421 height 15
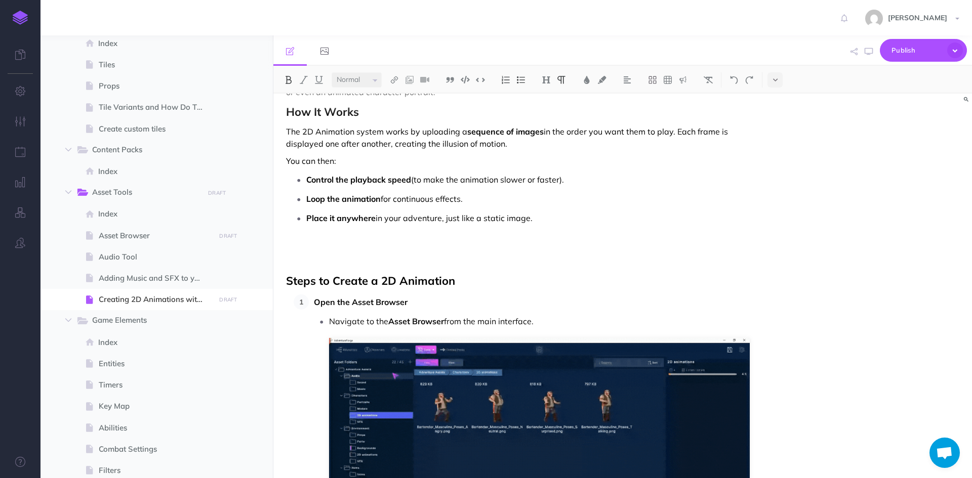
scroll to position [29, 0]
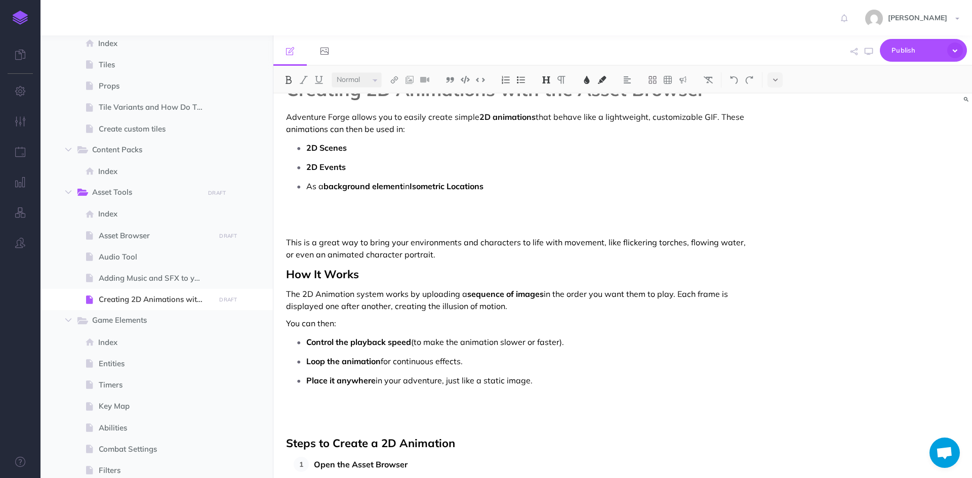
drag, startPoint x: 542, startPoint y: 385, endPoint x: 279, endPoint y: 274, distance: 285.4
click at [686, 79] on img at bounding box center [682, 80] width 9 height 8
click at [707, 78] on img at bounding box center [708, 80] width 9 height 8
click at [543, 243] on span "This is a great way to bring your environments and characters to life with move…" at bounding box center [517, 248] width 462 height 22
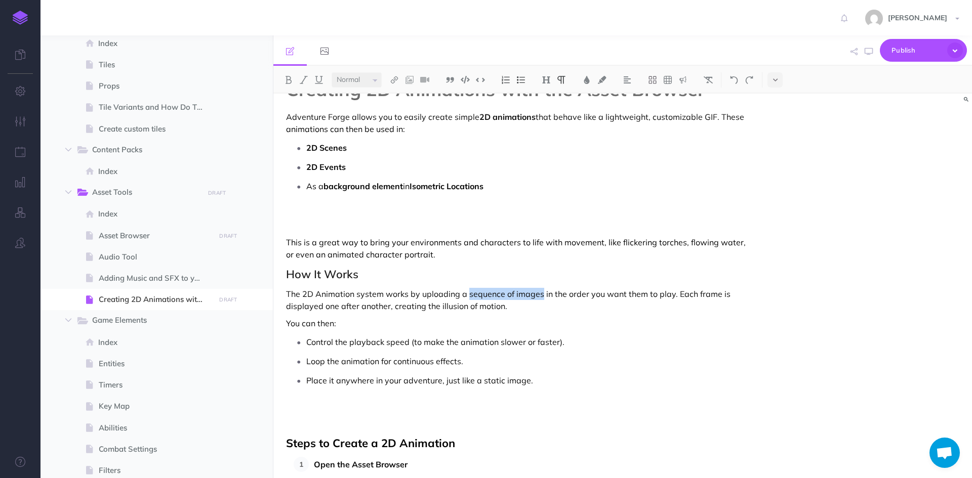
drag, startPoint x: 467, startPoint y: 295, endPoint x: 541, endPoint y: 293, distance: 73.4
click at [541, 293] on p "The 2D Animation system works by uploading a sequence of images in the order yo…" at bounding box center [518, 300] width 464 height 24
drag, startPoint x: 305, startPoint y: 342, endPoint x: 408, endPoint y: 337, distance: 102.9
click at [408, 337] on li "Control the playback speed (to make the animation slower or faster)." at bounding box center [528, 342] width 444 height 15
drag, startPoint x: 304, startPoint y: 360, endPoint x: 380, endPoint y: 361, distance: 76.0
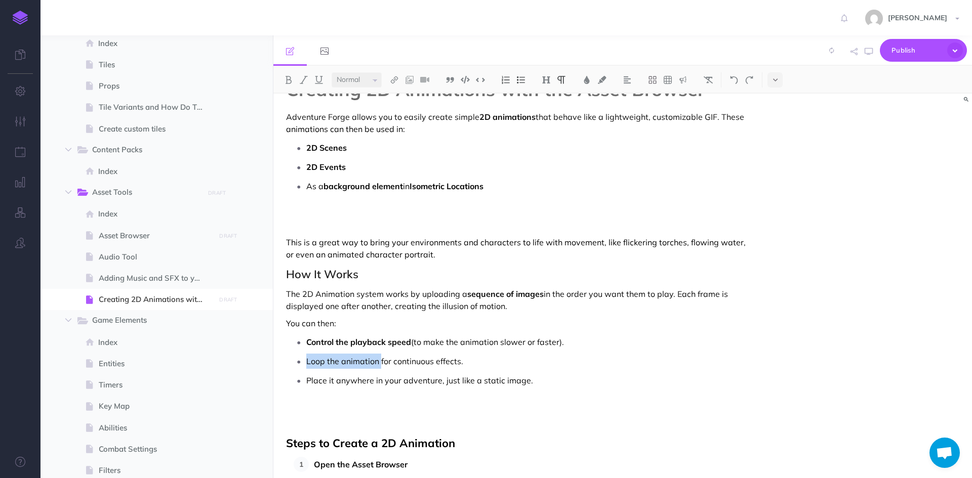
click at [380, 361] on li "Loop the animation for continuous effects." at bounding box center [528, 361] width 444 height 15
drag, startPoint x: 375, startPoint y: 380, endPoint x: 305, endPoint y: 377, distance: 69.4
click at [306, 377] on li "Place it anywhere in your adventure, just like a static image." at bounding box center [528, 380] width 444 height 15
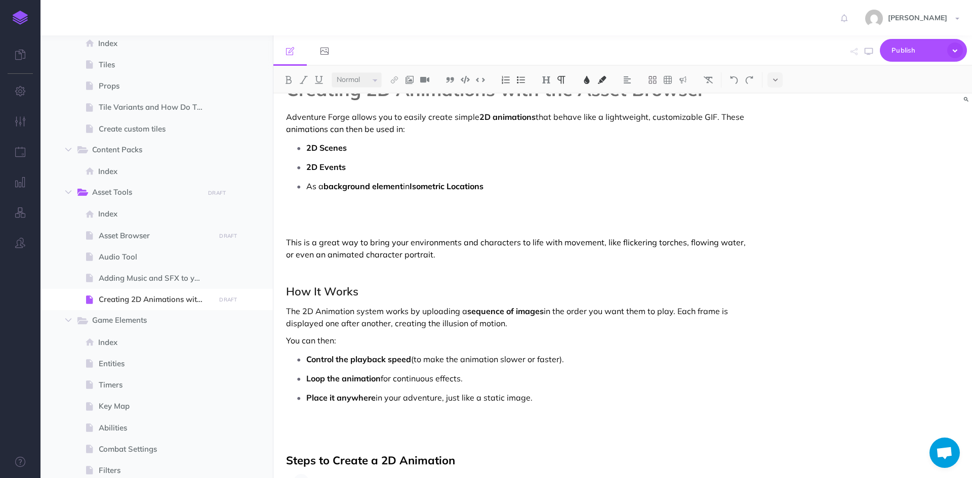
click at [287, 246] on span "This is a great way to bring your environments and characters to life with move…" at bounding box center [517, 248] width 462 height 22
click at [497, 187] on p "As a background element in Isometric Locations" at bounding box center [528, 202] width 444 height 46
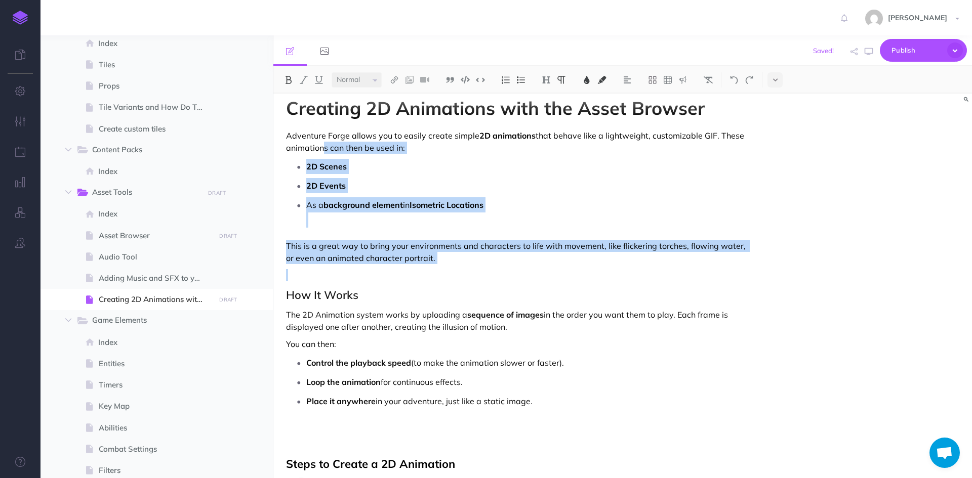
scroll to position [0, 0]
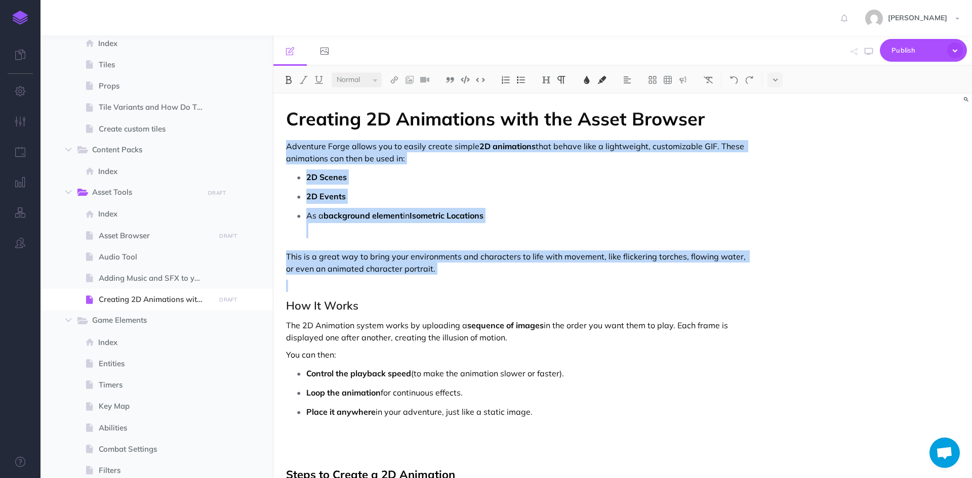
drag, startPoint x: 435, startPoint y: 246, endPoint x: 284, endPoint y: 144, distance: 182.0
click at [712, 78] on img at bounding box center [708, 80] width 9 height 8
click at [444, 280] on p at bounding box center [518, 286] width 464 height 12
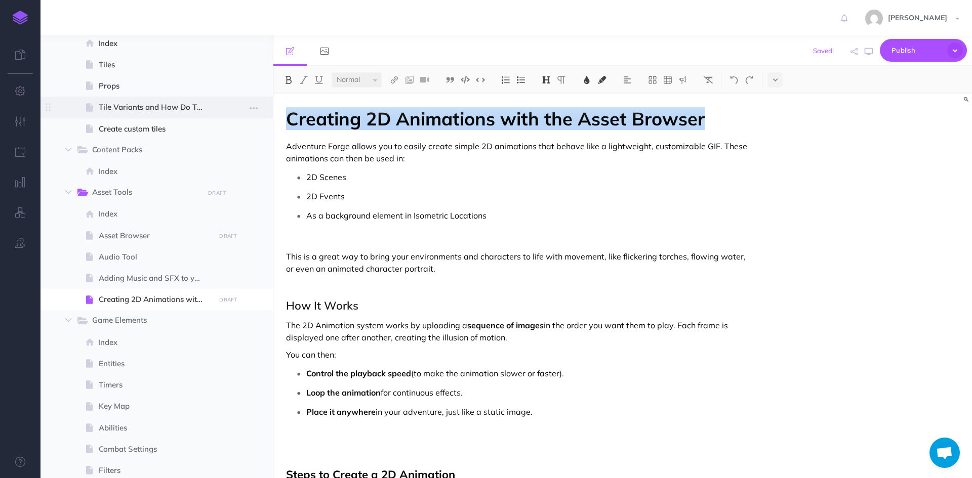
drag, startPoint x: 712, startPoint y: 116, endPoint x: 271, endPoint y: 117, distance: 441.0
click at [271, 117] on div "Adventure Forge Documentation Collapse all Expand all Expand to root folders [U…" at bounding box center [507, 256] width 932 height 443
click at [713, 77] on img at bounding box center [708, 80] width 9 height 8
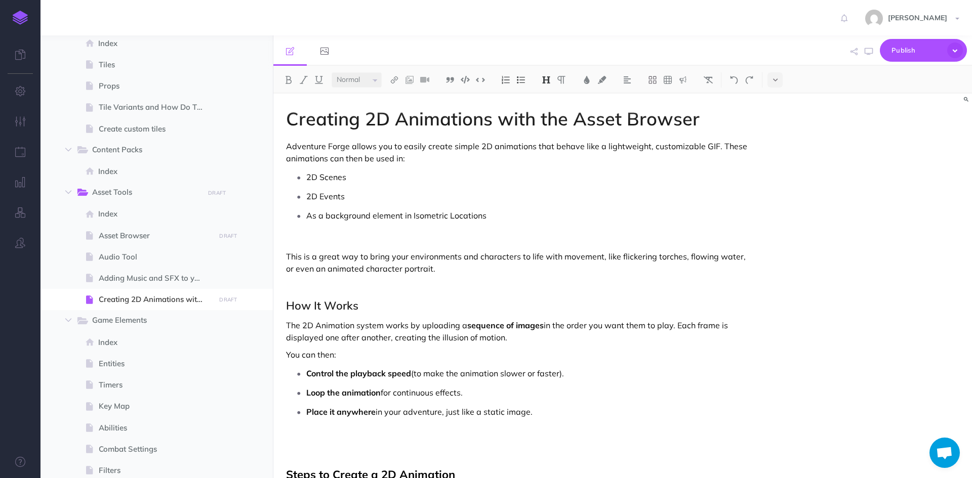
drag, startPoint x: 478, startPoint y: 146, endPoint x: 533, endPoint y: 148, distance: 55.2
click at [533, 148] on p "Adventure Forge allows you to easily create simple 2D animations that behave li…" at bounding box center [518, 152] width 464 height 24
click at [291, 75] on button at bounding box center [288, 79] width 15 height 15
drag, startPoint x: 349, startPoint y: 198, endPoint x: 305, endPoint y: 168, distance: 53.5
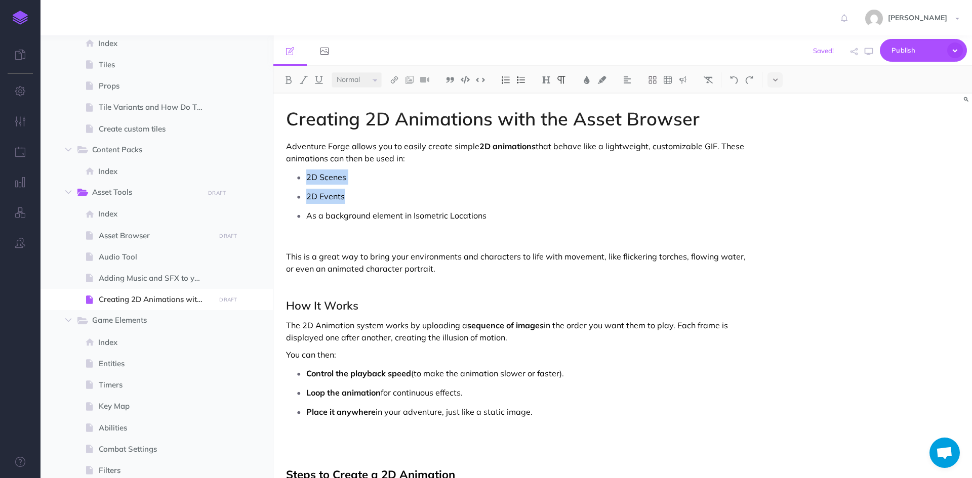
click at [289, 78] on img at bounding box center [288, 80] width 9 height 8
drag, startPoint x: 494, startPoint y: 216, endPoint x: 326, endPoint y: 217, distance: 168.1
click at [326, 217] on p "As a background element in Isometric Locations" at bounding box center [528, 223] width 444 height 30
click at [290, 79] on img at bounding box center [288, 80] width 9 height 8
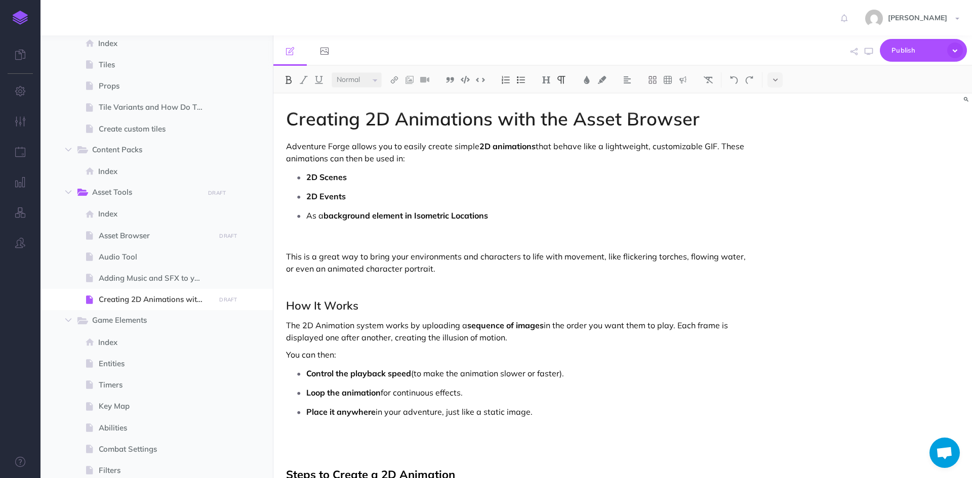
click at [411, 228] on p "As a background element in Isometric Locations" at bounding box center [528, 223] width 444 height 30
click at [408, 217] on strong "background element in Isometric Locations" at bounding box center [406, 216] width 165 height 10
click at [290, 78] on img at bounding box center [288, 80] width 9 height 8
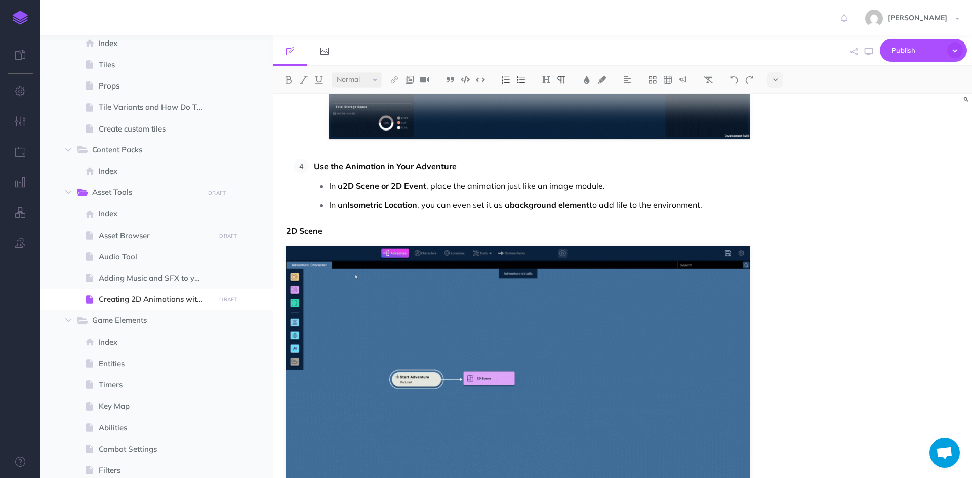
scroll to position [1063, 0]
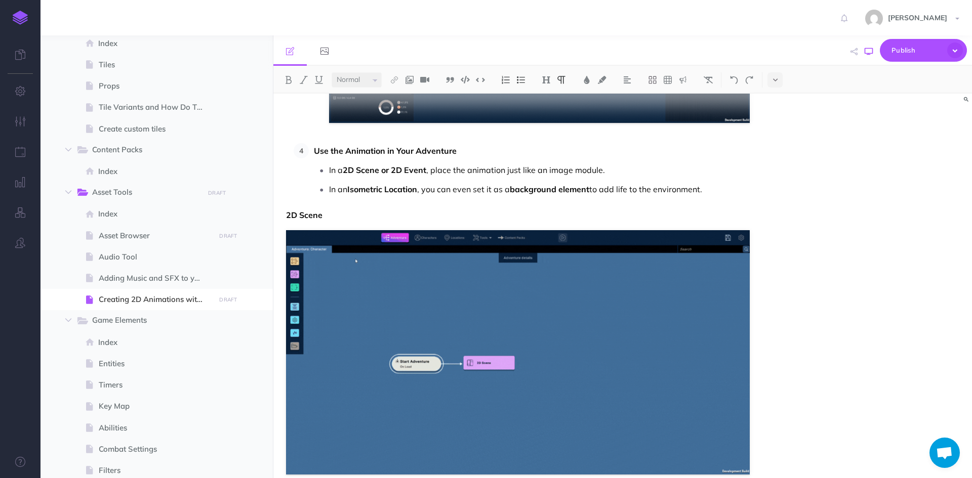
click at [867, 50] on icon "button" at bounding box center [869, 52] width 8 height 8
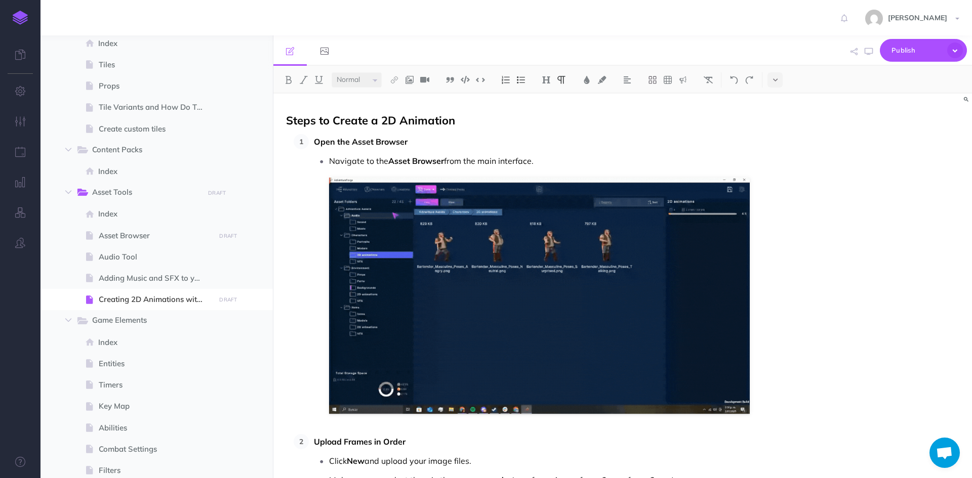
scroll to position [253, 0]
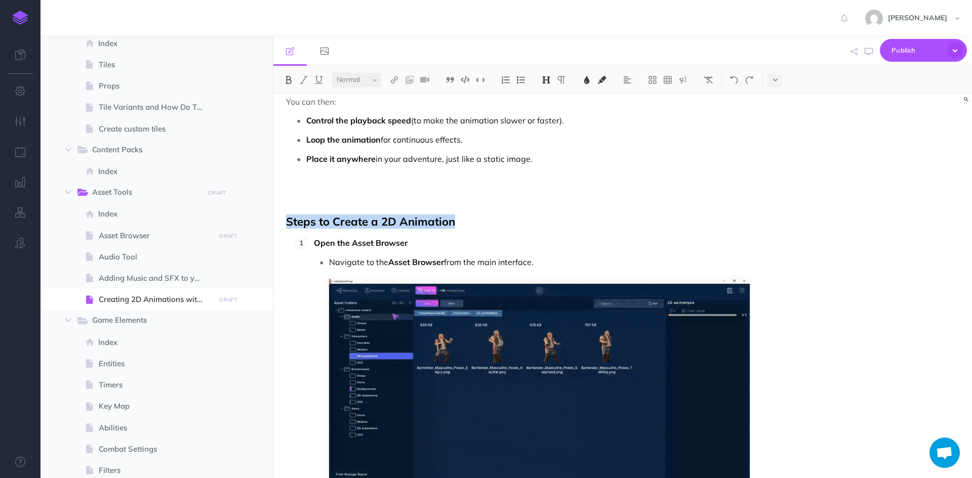
drag, startPoint x: 464, startPoint y: 222, endPoint x: 285, endPoint y: 224, distance: 179.7
click at [709, 76] on img at bounding box center [708, 80] width 9 height 8
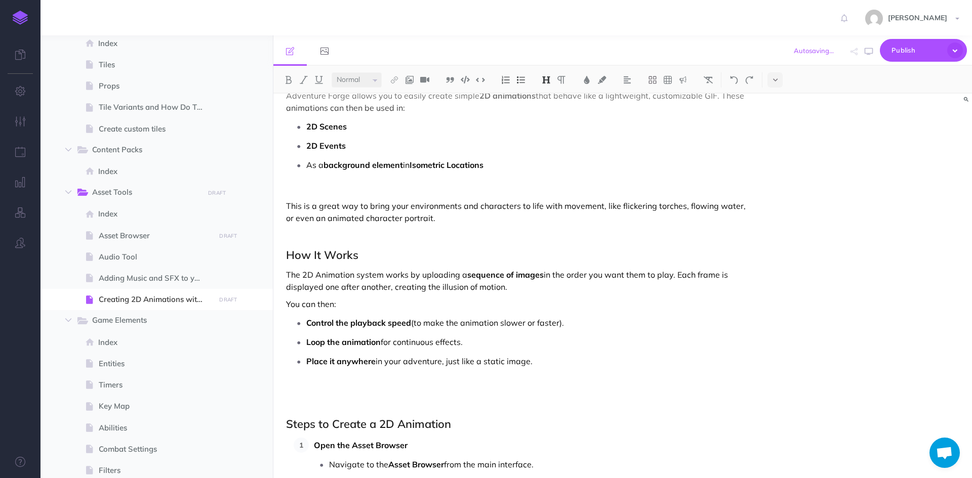
scroll to position [0, 0]
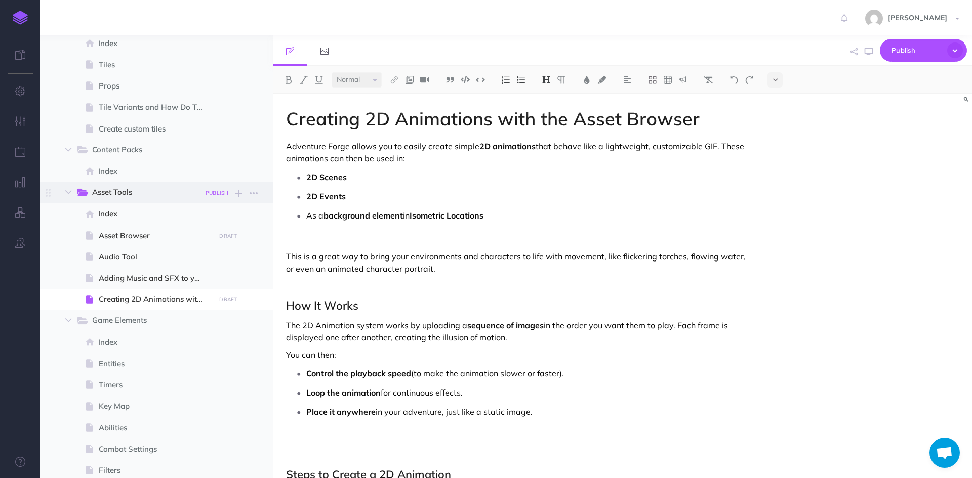
click at [213, 192] on small "PUBLISH" at bounding box center [217, 193] width 23 height 7
click at [208, 275] on button "Publish" at bounding box center [208, 279] width 33 height 17
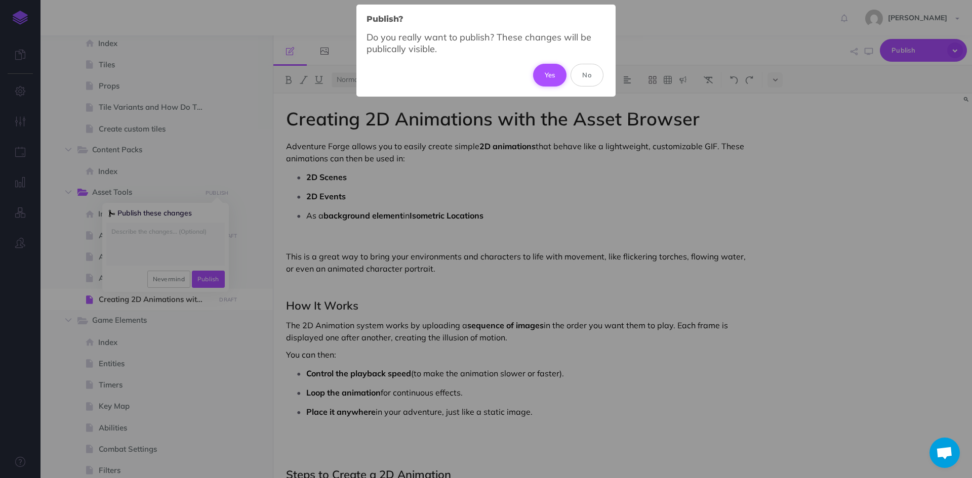
click at [542, 75] on button "Yes" at bounding box center [550, 75] width 34 height 22
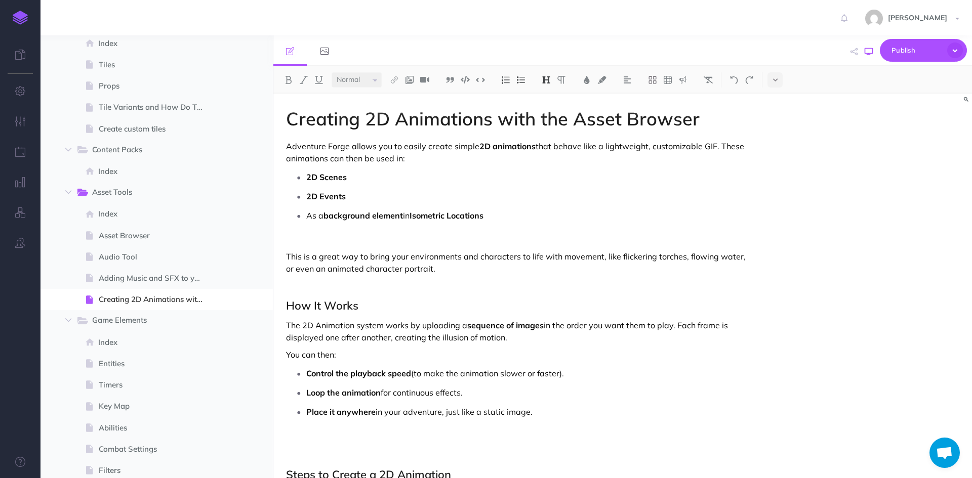
click at [872, 52] on icon "button" at bounding box center [869, 52] width 8 height 8
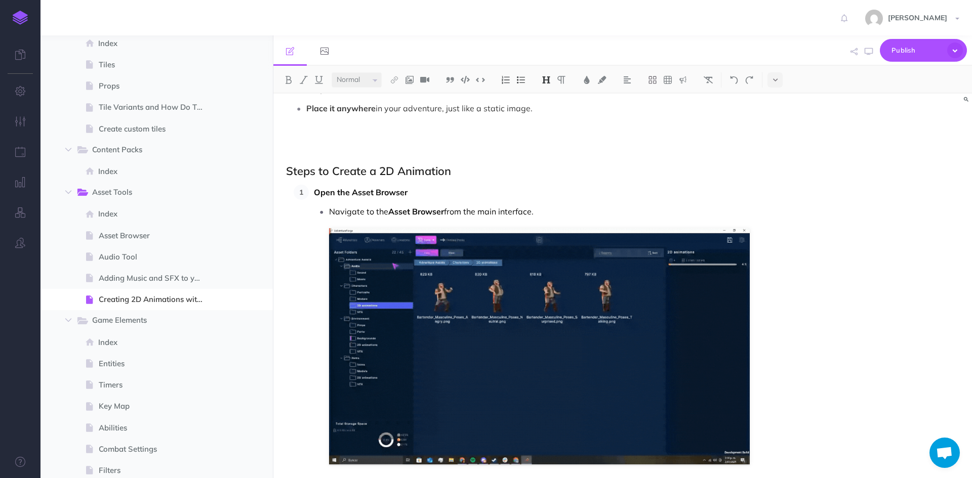
scroll to position [405, 0]
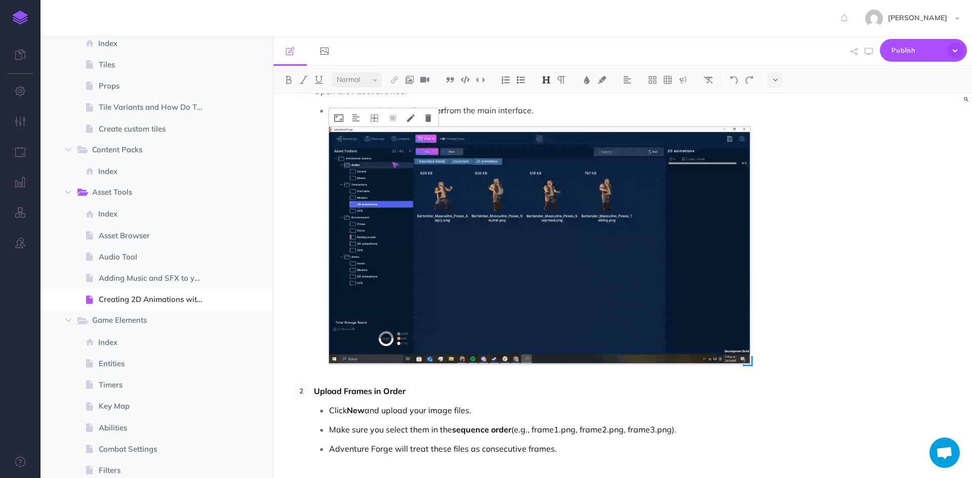
click at [597, 239] on img at bounding box center [539, 245] width 421 height 236
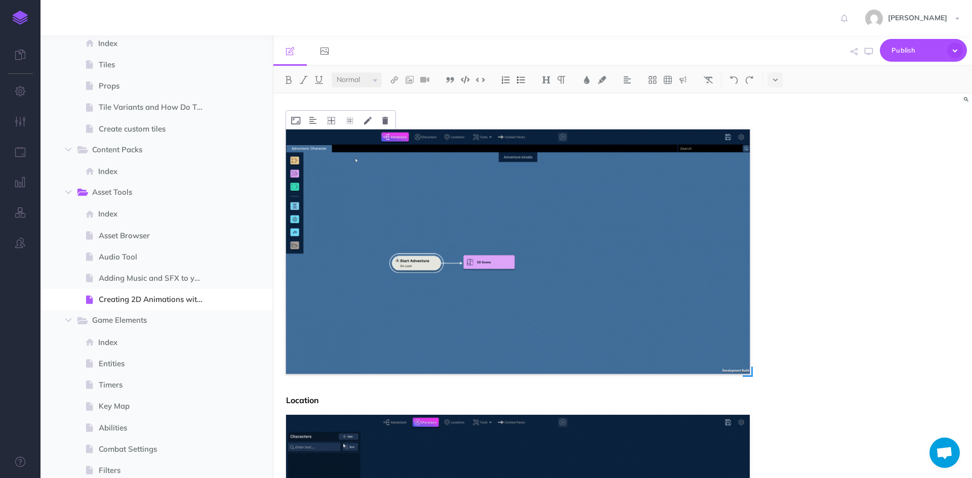
scroll to position [1164, 0]
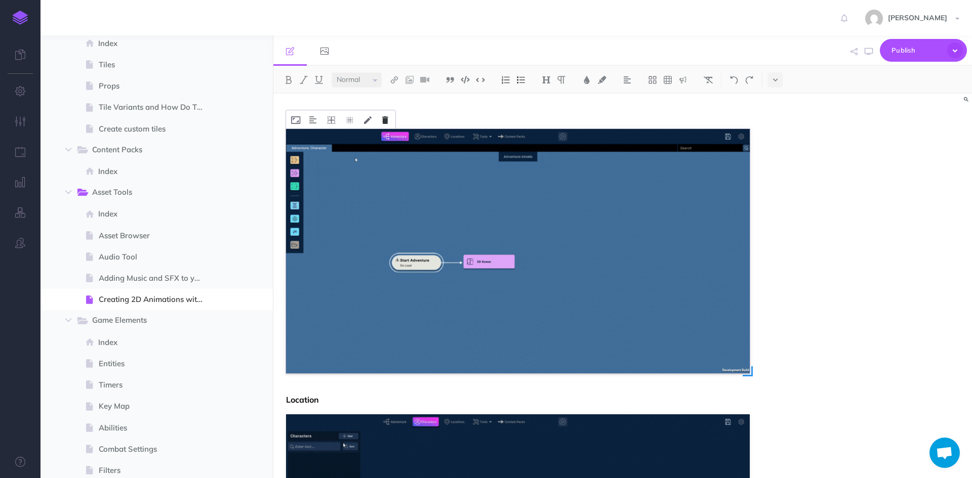
click at [389, 119] on button at bounding box center [385, 119] width 16 height 18
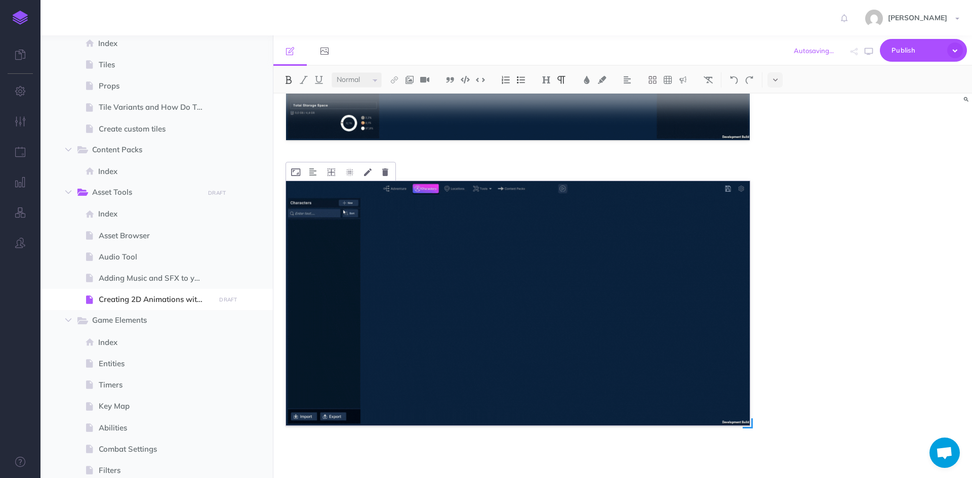
click at [486, 292] on img at bounding box center [518, 303] width 464 height 245
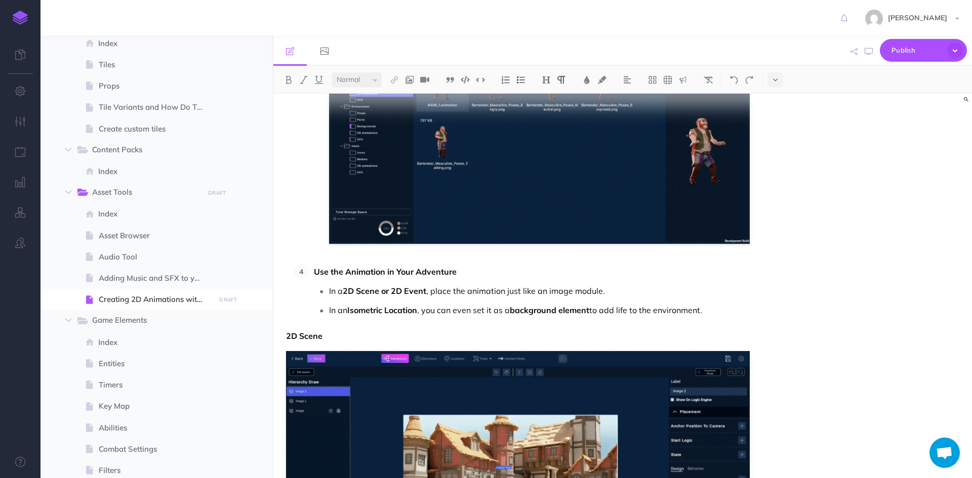
scroll to position [740, 0]
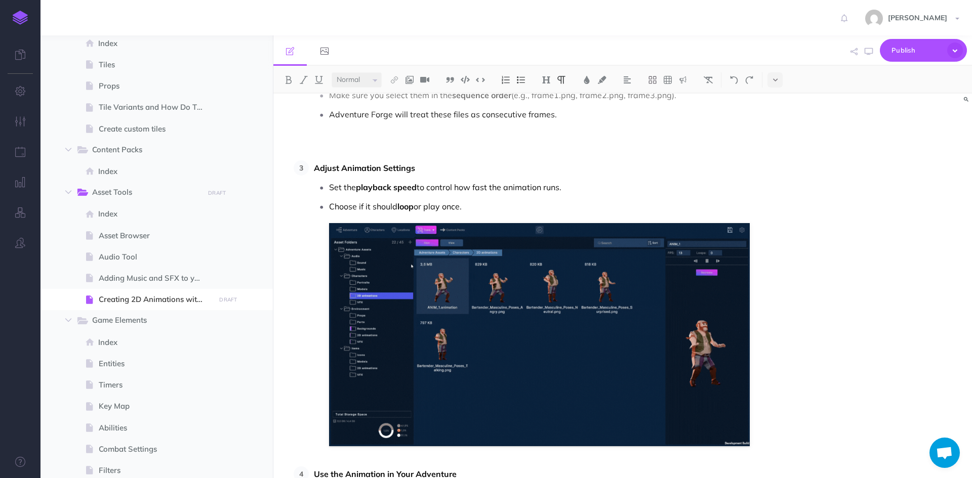
click at [512, 207] on p "Choose if it should loop or play once." at bounding box center [539, 206] width 421 height 15
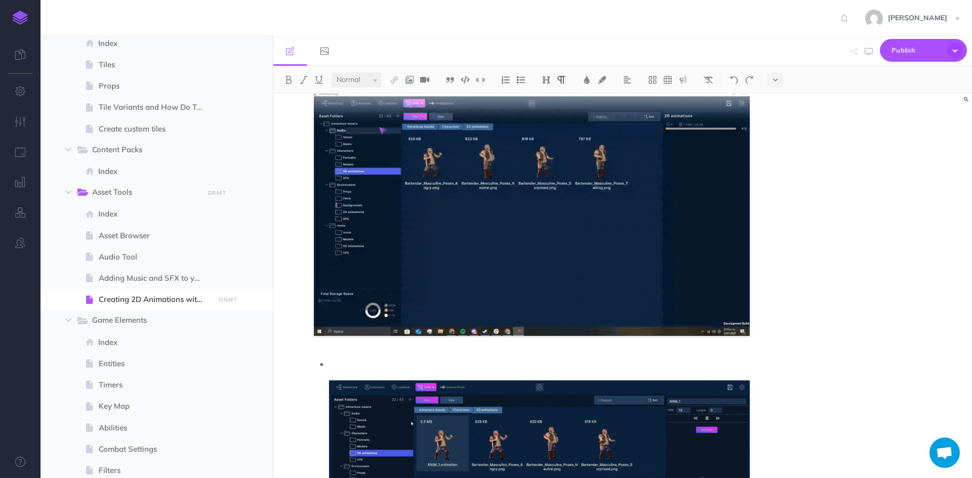
scroll to position [892, 0]
click at [511, 207] on img at bounding box center [532, 213] width 436 height 245
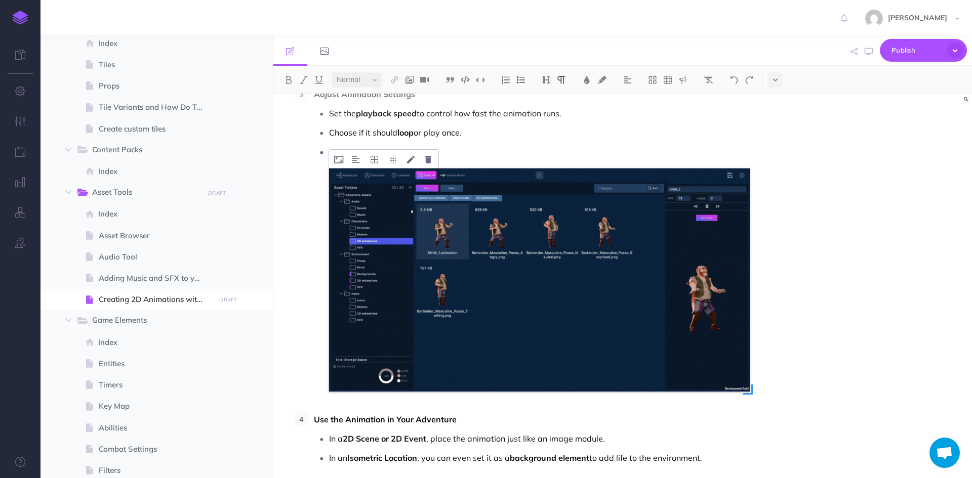
scroll to position [712, 0]
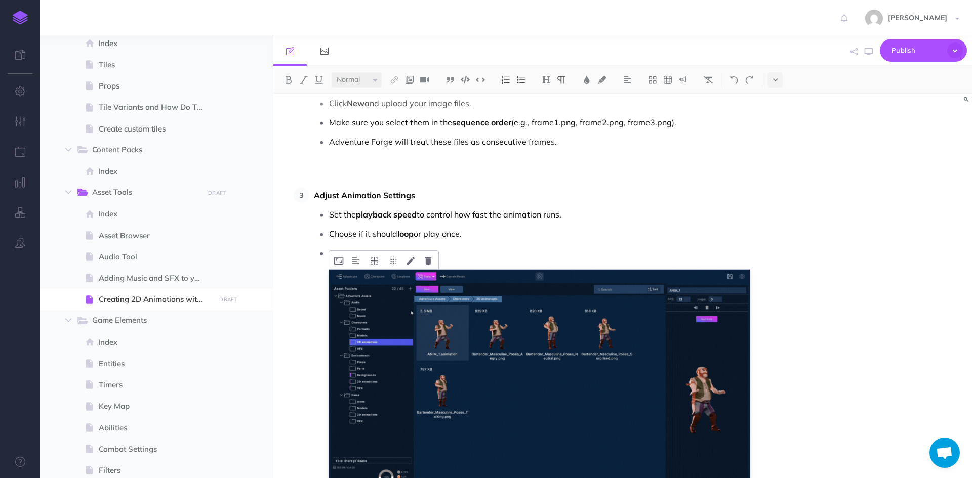
click at [423, 350] on img at bounding box center [539, 381] width 421 height 223
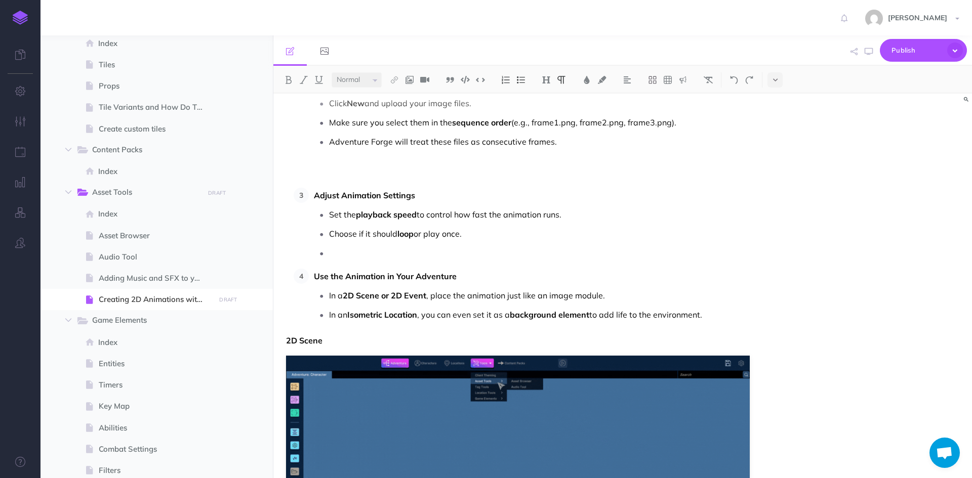
click at [353, 260] on p at bounding box center [539, 253] width 421 height 15
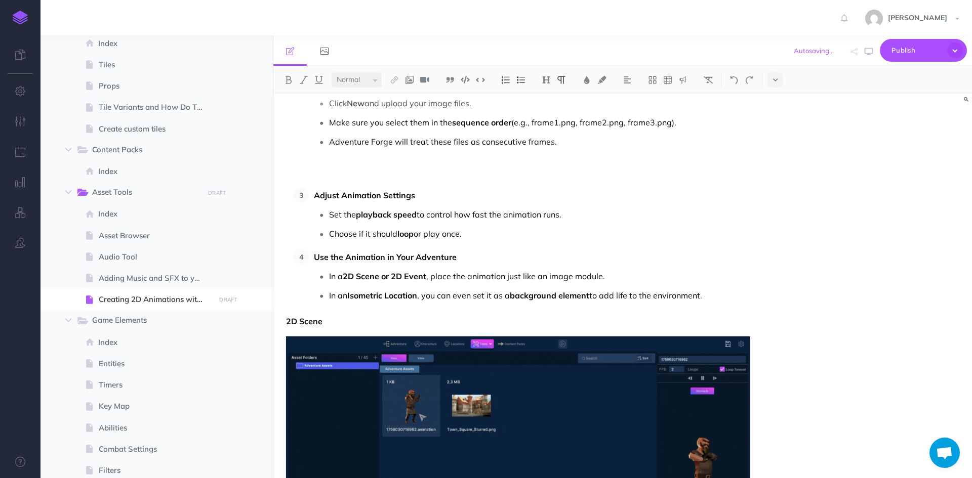
scroll to position [560, 0]
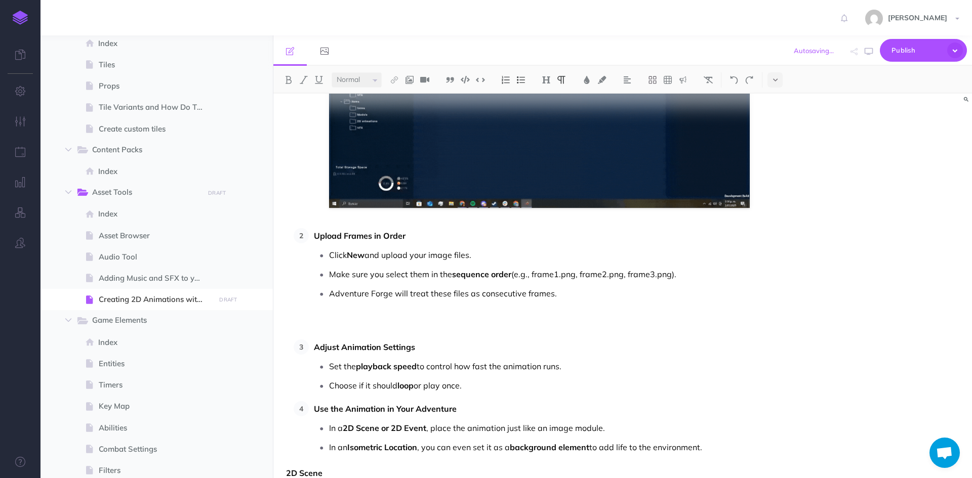
click at [385, 305] on p "Adventure Forge will treat these files as consecutive frames." at bounding box center [539, 309] width 421 height 46
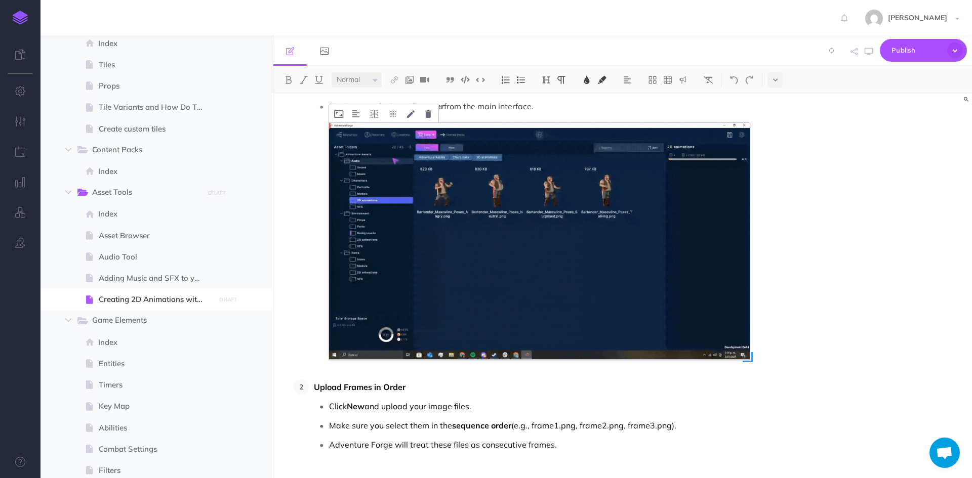
scroll to position [409, 0]
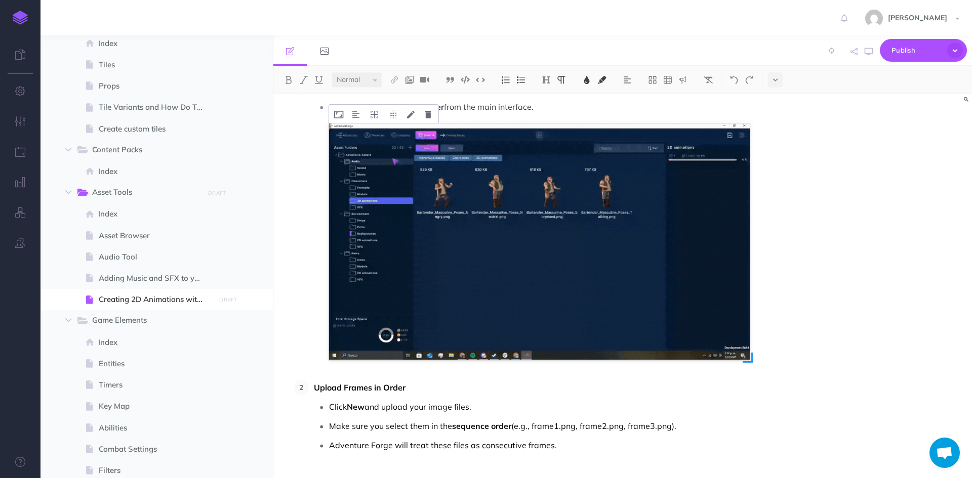
click at [562, 248] on img at bounding box center [539, 242] width 421 height 236
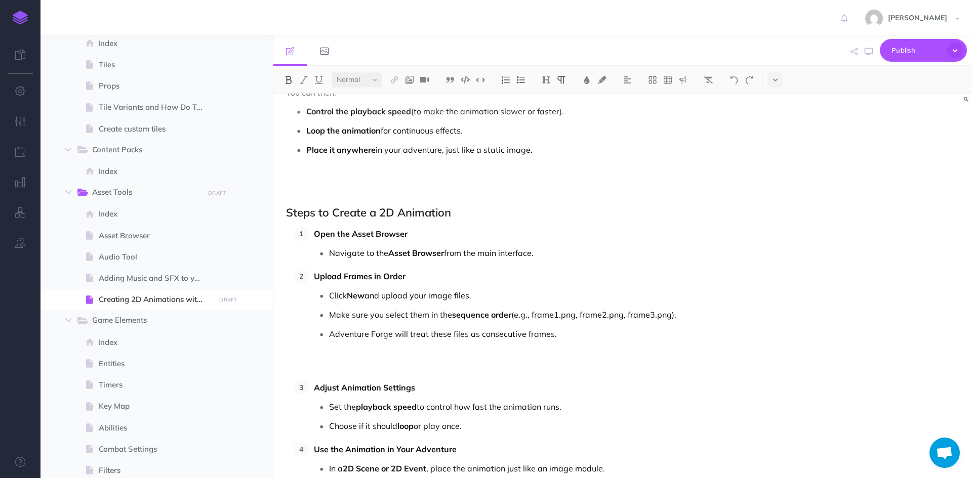
scroll to position [257, 0]
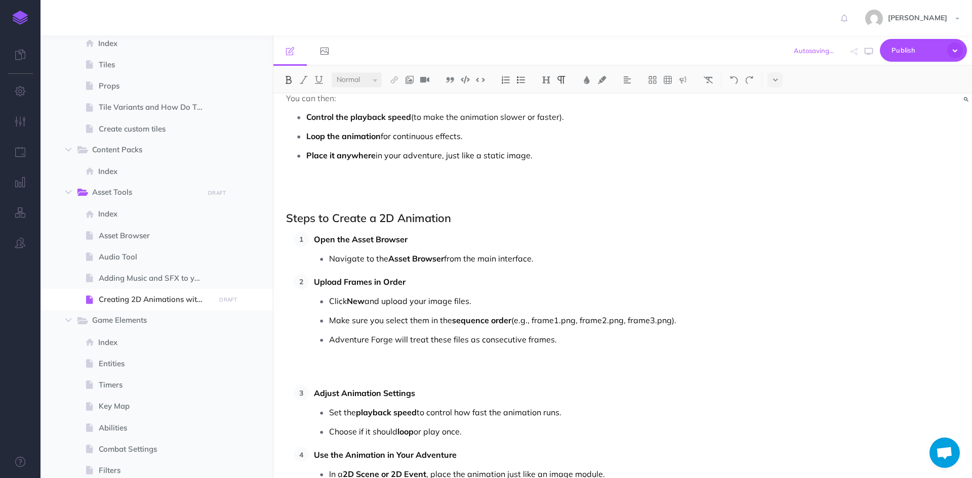
click at [555, 258] on p "Navigate to the Asset Browser from the main interface." at bounding box center [539, 258] width 421 height 15
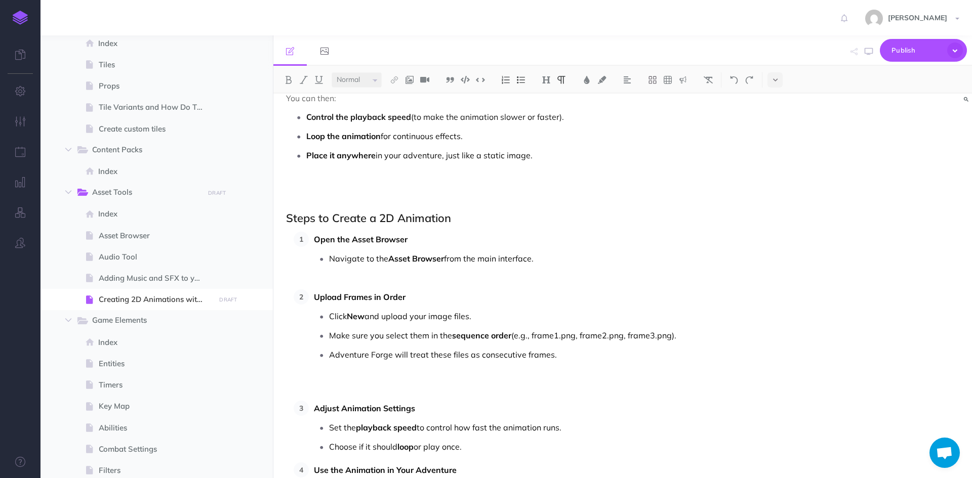
click at [581, 350] on p "Adventure Forge will treat these files as consecutive frames." at bounding box center [539, 370] width 421 height 46
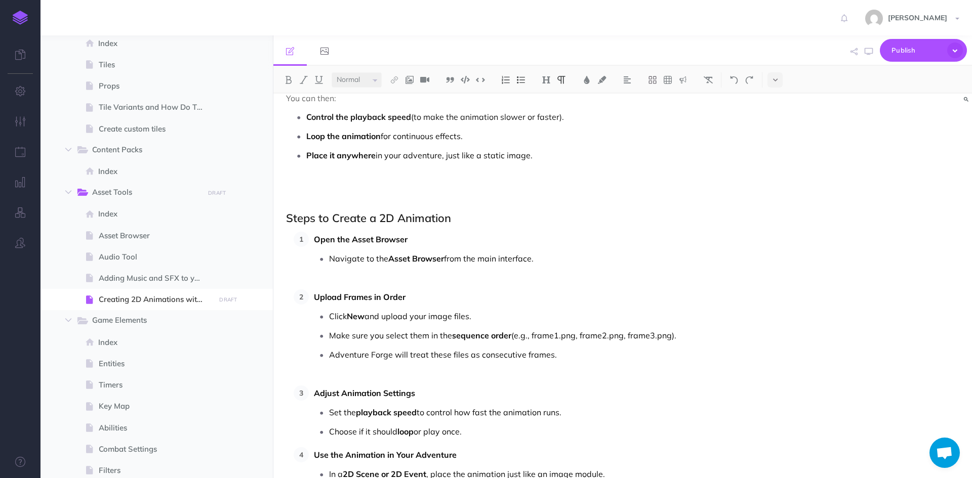
click at [505, 424] on ul "Set the playback speed to control how fast the animation runs. Choose if it sho…" at bounding box center [532, 422] width 436 height 34
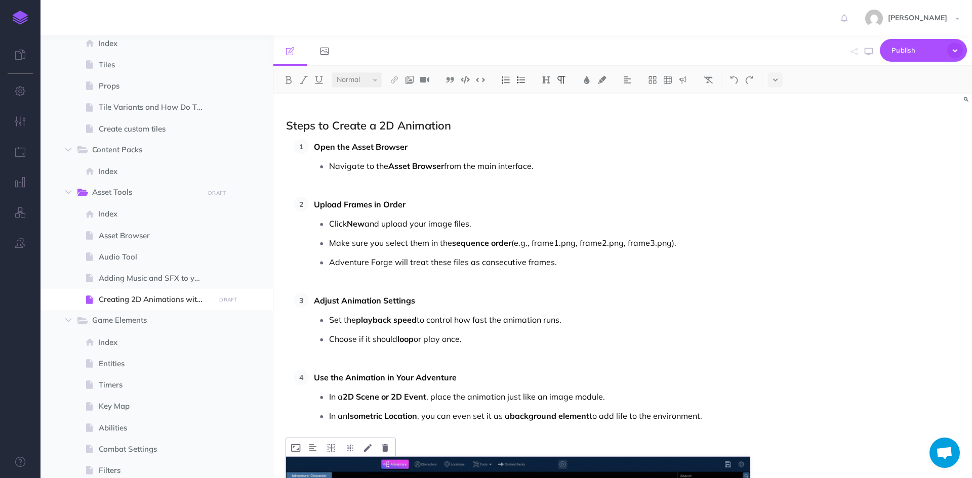
scroll to position [307, 0]
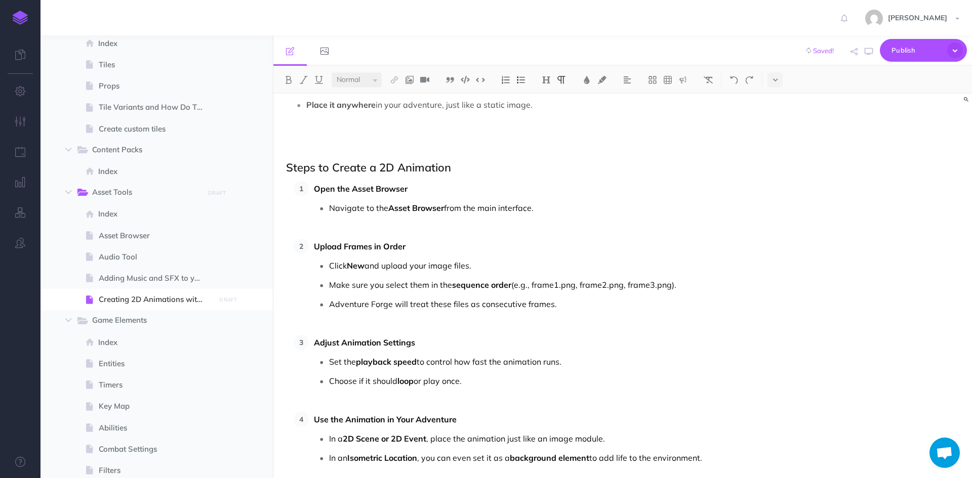
click at [568, 302] on p "Adventure Forge will treat these files as consecutive frames." at bounding box center [539, 312] width 421 height 30
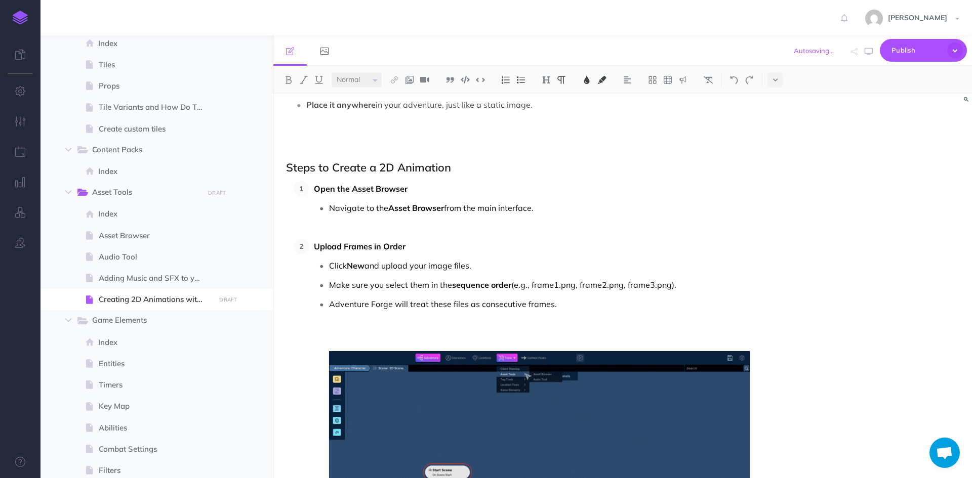
click at [578, 305] on p "Adventure Forge will treat these files as consecutive frames." at bounding box center [539, 304] width 421 height 15
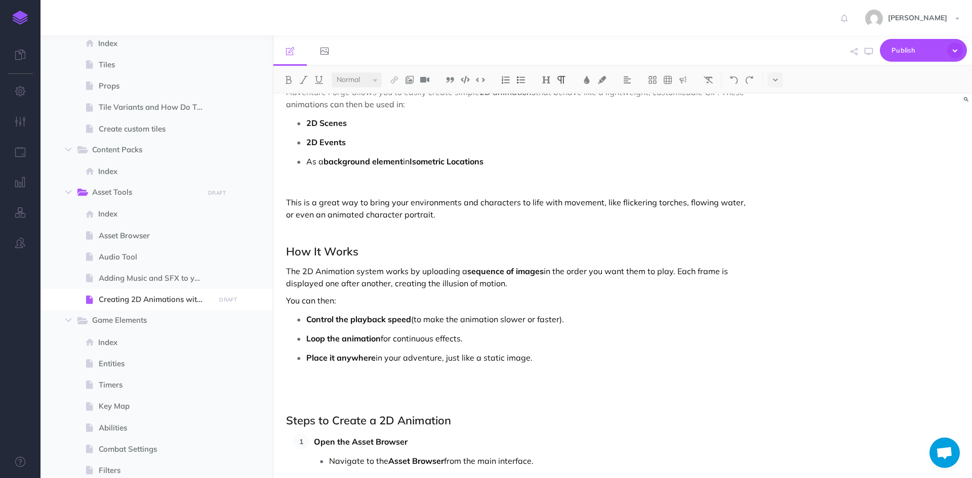
scroll to position [0, 0]
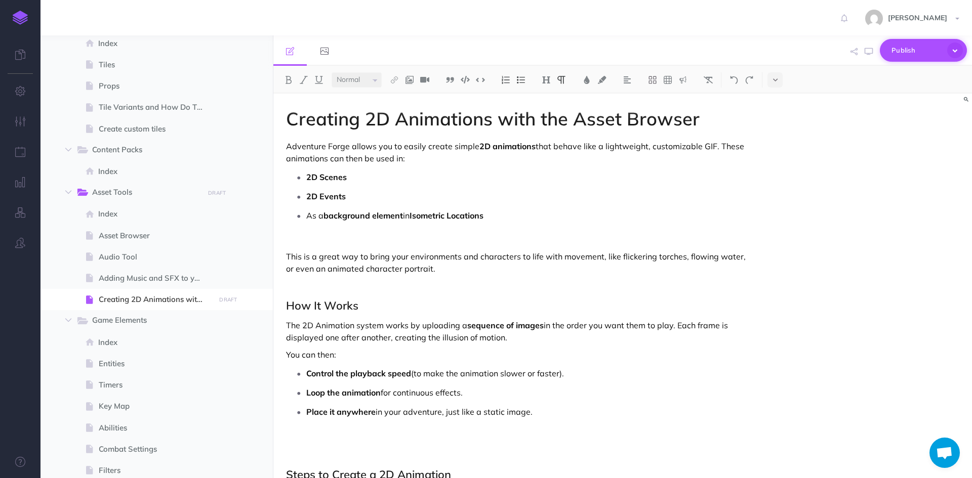
click at [894, 54] on span "Publish" at bounding box center [917, 51] width 51 height 16
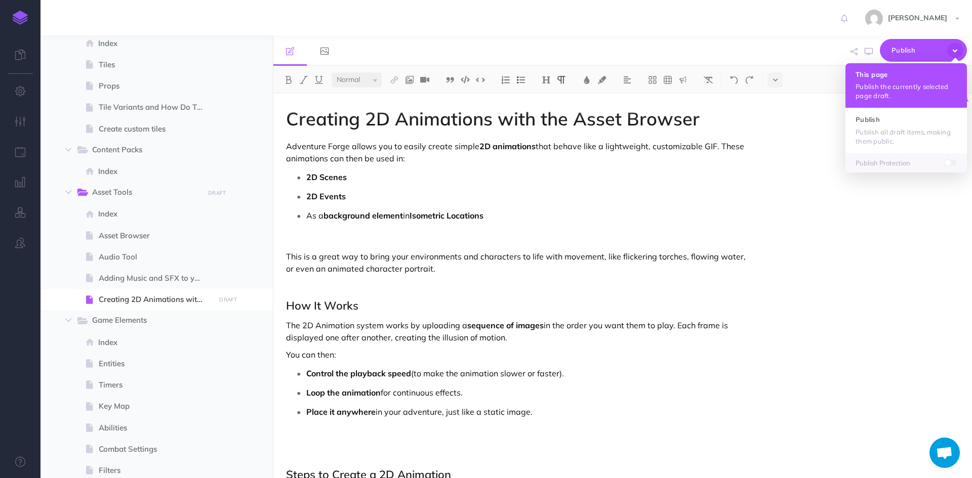
click at [886, 89] on p "Publish the currently selected page draft." at bounding box center [906, 91] width 101 height 18
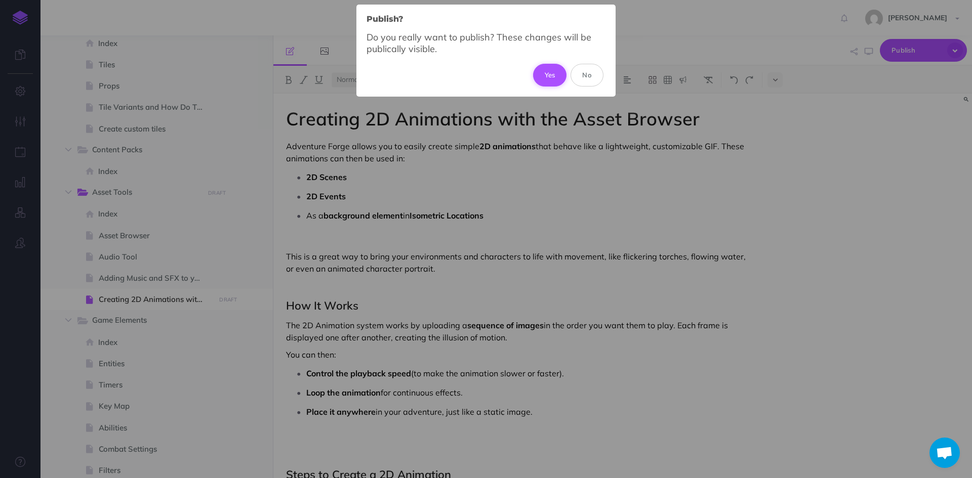
click at [557, 69] on button "Yes" at bounding box center [550, 75] width 34 height 22
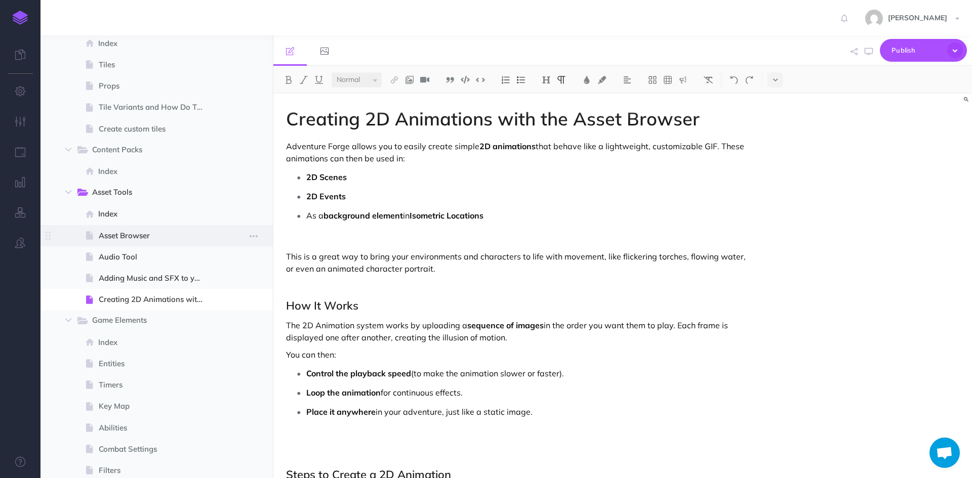
click at [160, 231] on span "Asset Browser" at bounding box center [155, 236] width 113 height 12
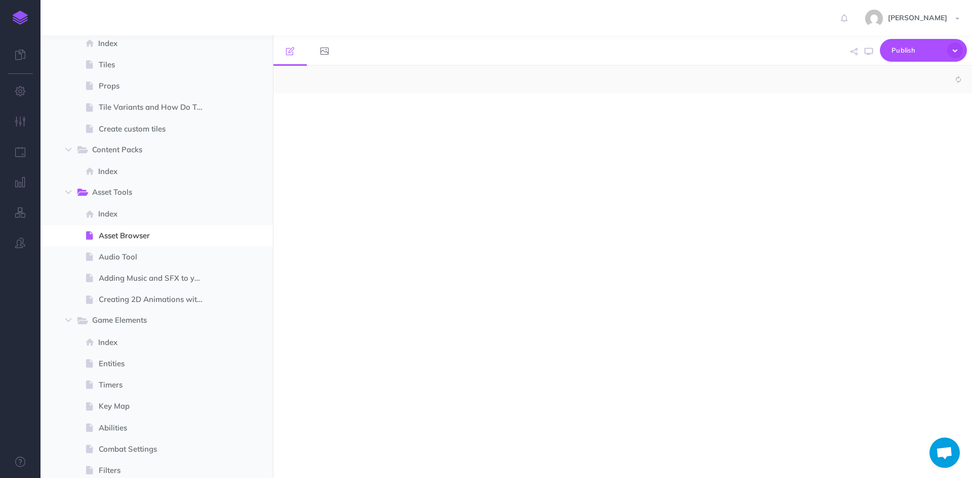
select select "null"
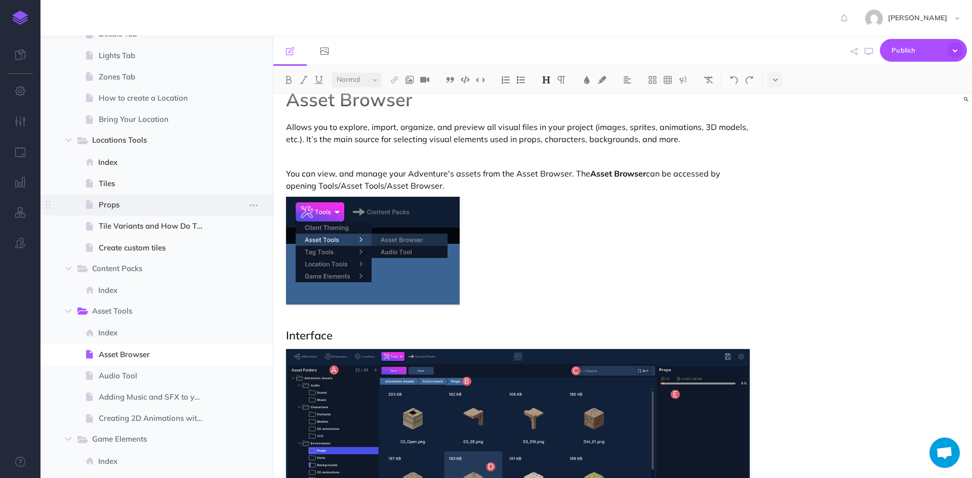
scroll to position [911, 0]
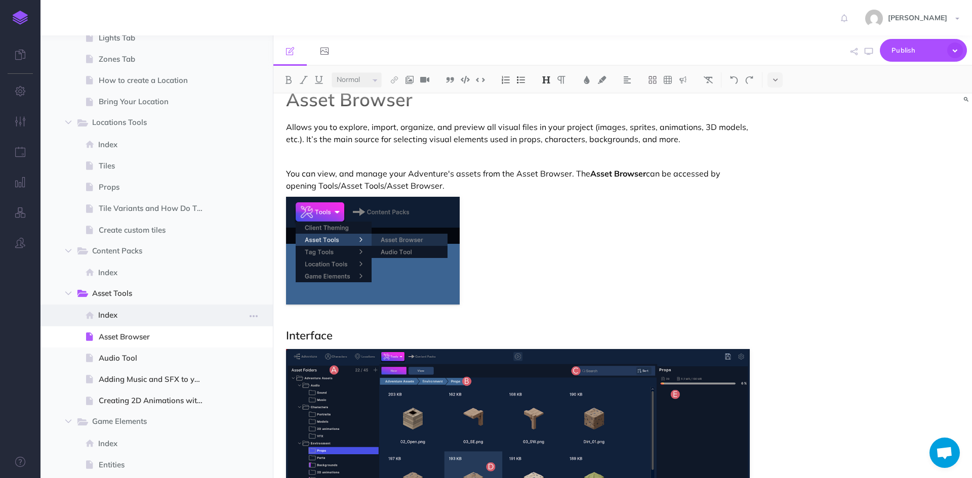
click at [139, 306] on span at bounding box center [157, 315] width 232 height 21
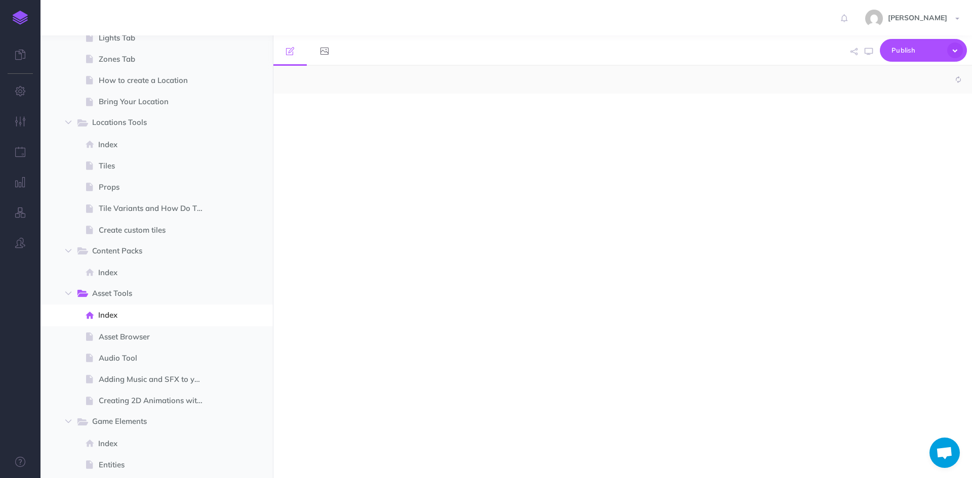
select select "null"
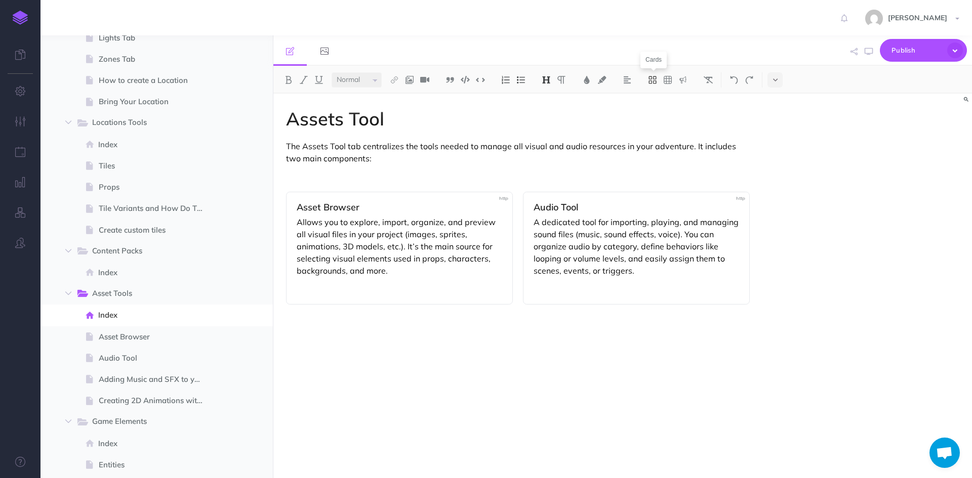
click at [651, 79] on icon at bounding box center [652, 79] width 9 height 9
click at [701, 335] on div "Assets Tool The Assets Tool tab centralizes the tools needed to manage all visu…" at bounding box center [517, 281] width 489 height 375
click at [656, 82] on icon at bounding box center [652, 79] width 9 height 9
click at [656, 96] on icon at bounding box center [653, 98] width 8 height 4
click at [202, 399] on span "Creating 2D Animations with the Asset Browser" at bounding box center [155, 401] width 113 height 12
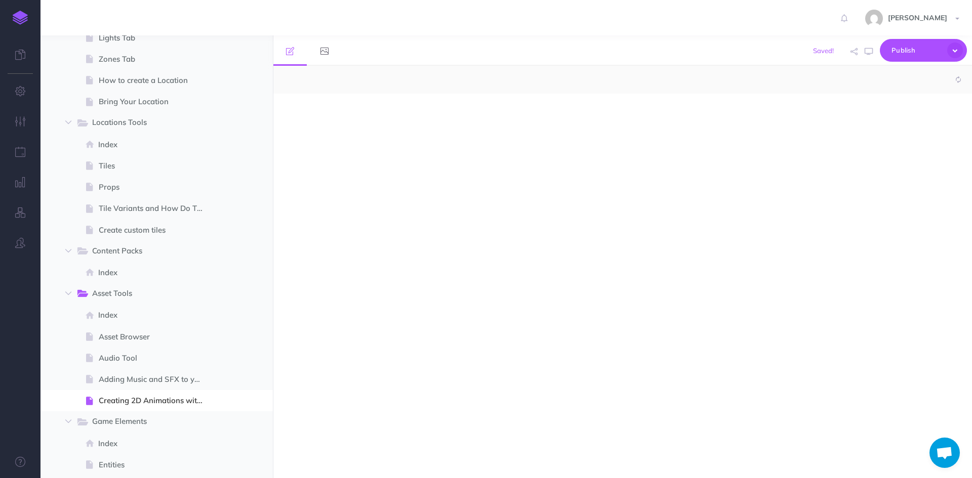
select select "null"
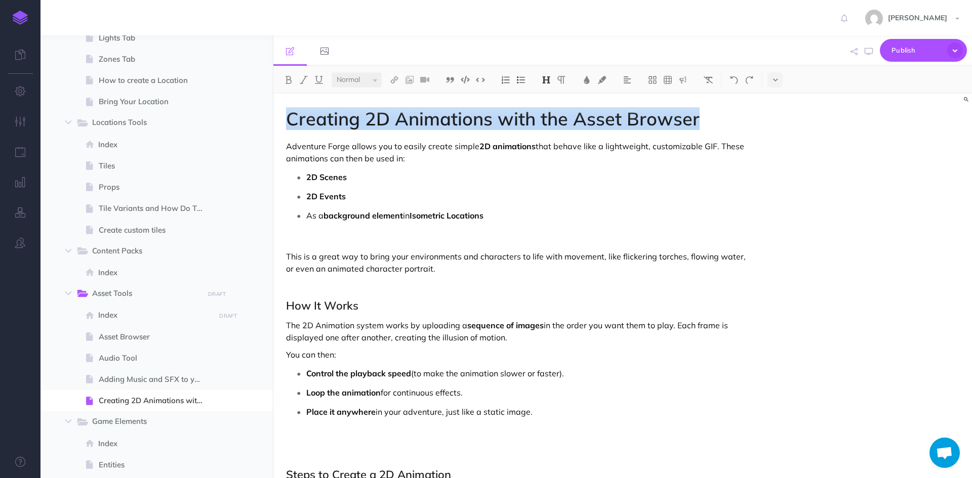
drag, startPoint x: 287, startPoint y: 117, endPoint x: 717, endPoint y: 117, distance: 430.4
click at [717, 117] on h1 "Creating 2D Animations with the Asset Browser" at bounding box center [518, 119] width 464 height 20
copy h1 "Creating 2D Animations with the Asset Browser"
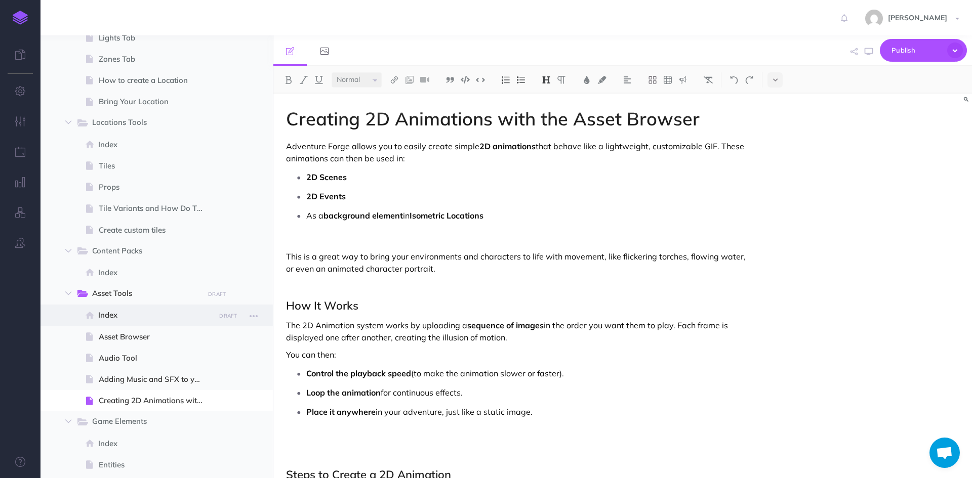
click at [153, 315] on span "Index" at bounding box center [155, 315] width 114 height 12
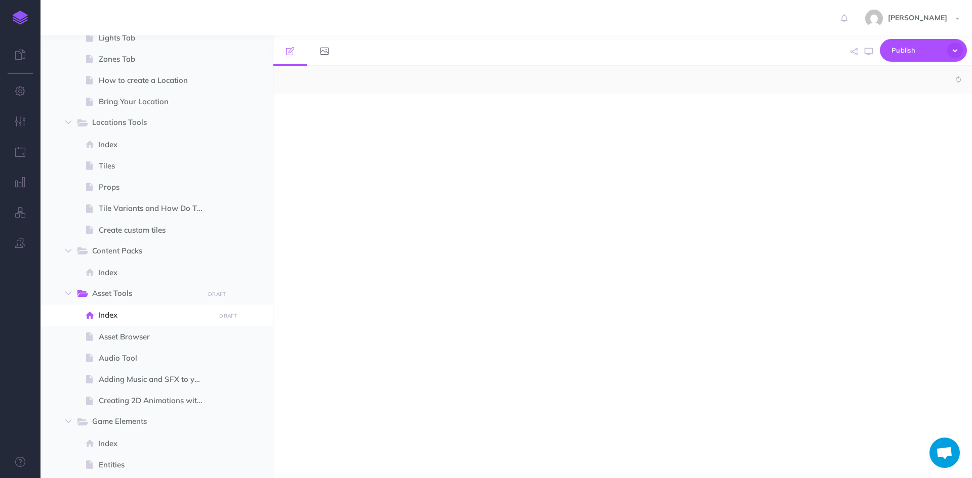
select select "null"
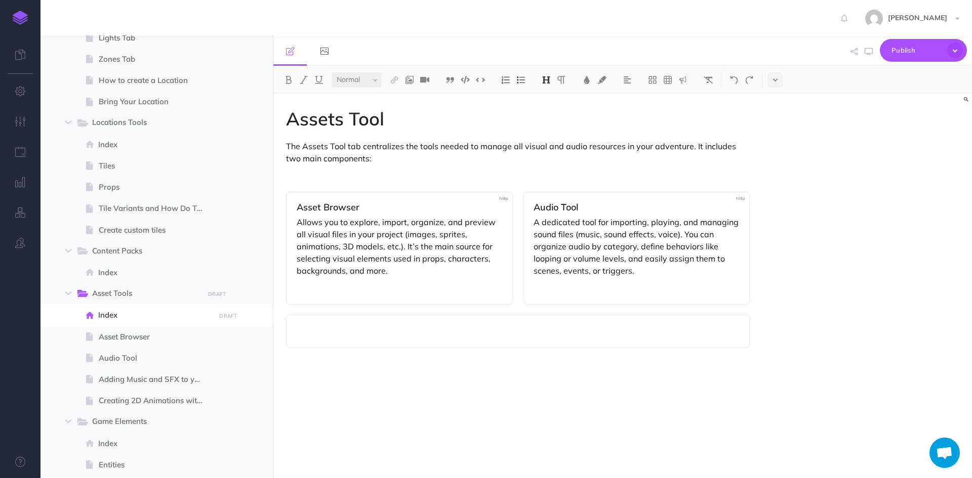
click at [420, 335] on p at bounding box center [518, 332] width 443 height 12
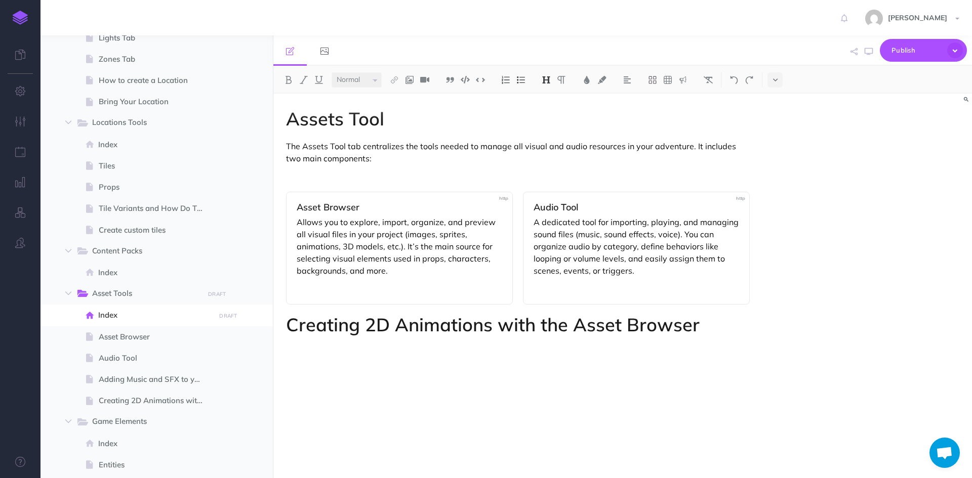
click at [411, 330] on h1 "Creating 2D Animations with the Asset Browser" at bounding box center [518, 325] width 464 height 20
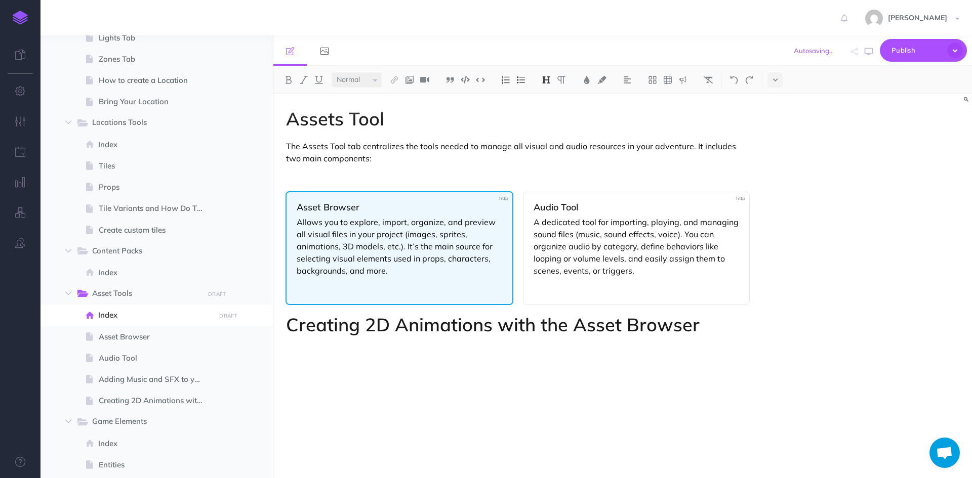
click at [330, 203] on h3 "Asset Browser" at bounding box center [400, 208] width 206 height 10
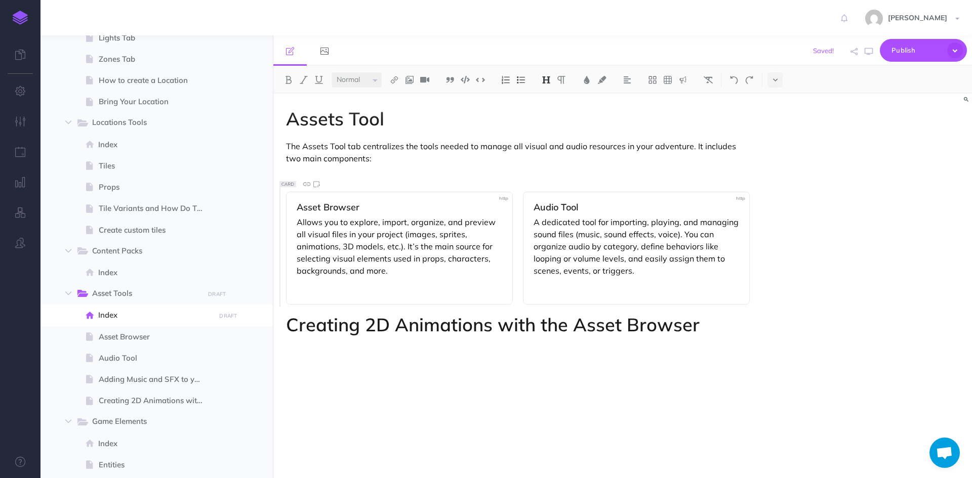
click at [544, 76] on img at bounding box center [546, 80] width 9 height 8
click at [481, 318] on h1 "Creating 2D Animations with the Asset Browser" at bounding box center [518, 325] width 464 height 20
click at [696, 332] on h1 "Creating 2D Animations with the Asset Browser" at bounding box center [518, 325] width 464 height 20
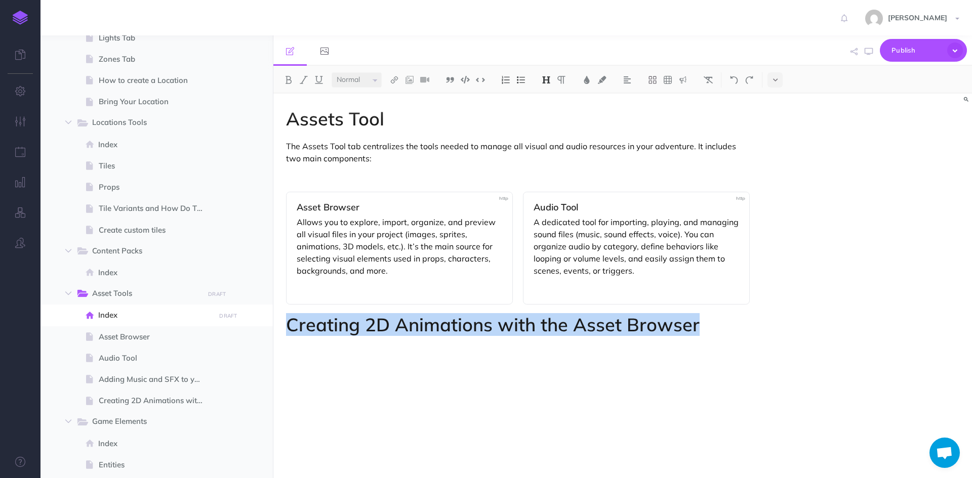
drag, startPoint x: 732, startPoint y: 324, endPoint x: 280, endPoint y: 330, distance: 451.7
click at [280, 330] on div "Assets Tool The Assets Tool tab centralizes the tools needed to manage all visu…" at bounding box center [517, 281] width 489 height 375
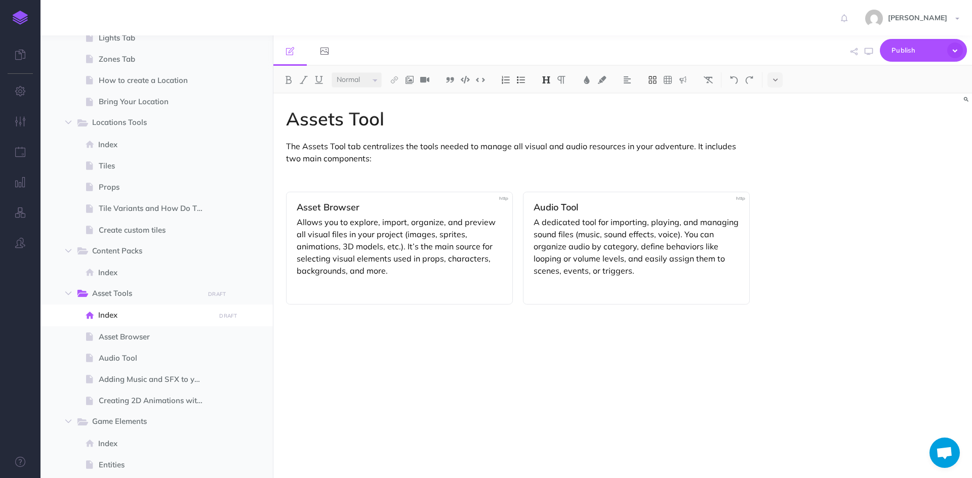
click at [653, 82] on icon at bounding box center [653, 80] width 8 height 8
click at [652, 93] on icon at bounding box center [652, 97] width 9 height 9
click at [450, 333] on p at bounding box center [518, 332] width 443 height 12
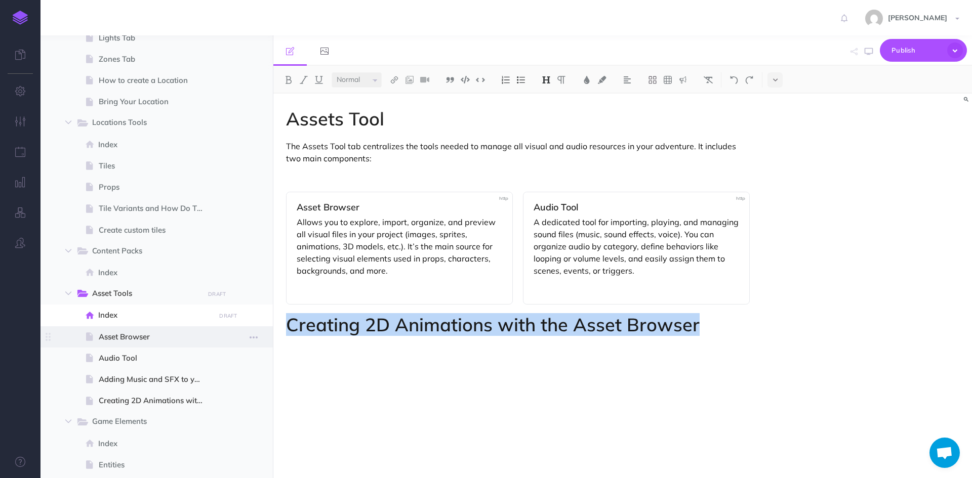
drag, startPoint x: 727, startPoint y: 328, endPoint x: 261, endPoint y: 329, distance: 465.8
click at [261, 329] on div "Adventure Forge Documentation Collapse all Expand all Expand to root folders [U…" at bounding box center [507, 256] width 932 height 443
click at [656, 76] on icon at bounding box center [653, 80] width 8 height 8
click at [652, 95] on icon at bounding box center [652, 97] width 9 height 9
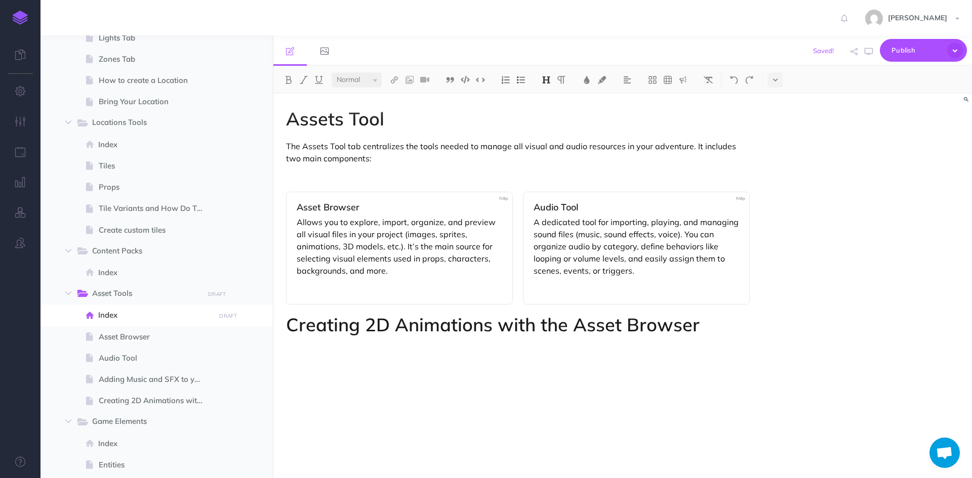
click at [675, 372] on div "Assets Tool The Assets Tool tab centralizes the tools needed to manage all visu…" at bounding box center [517, 281] width 489 height 375
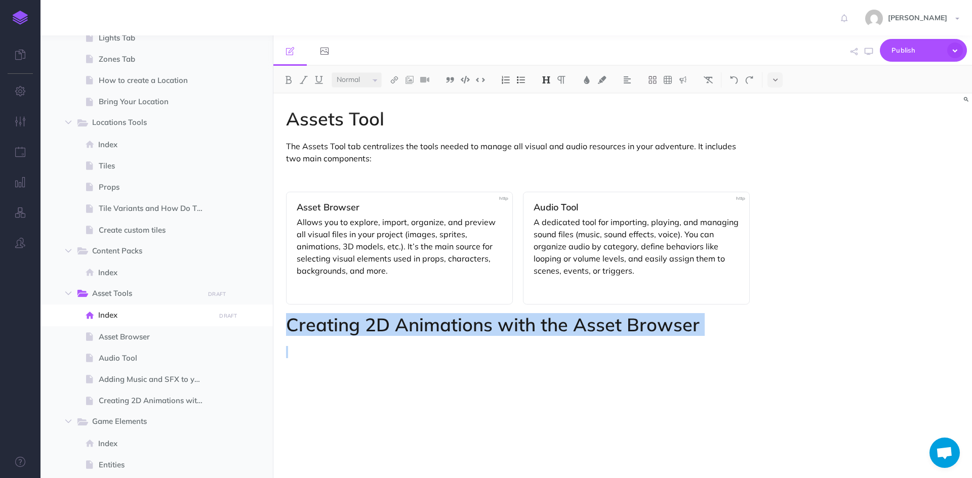
drag, startPoint x: 715, startPoint y: 336, endPoint x: 284, endPoint y: 324, distance: 431.5
click at [284, 324] on div "Assets Tool The Assets Tool tab centralizes the tools needed to manage all visu…" at bounding box center [517, 281] width 489 height 375
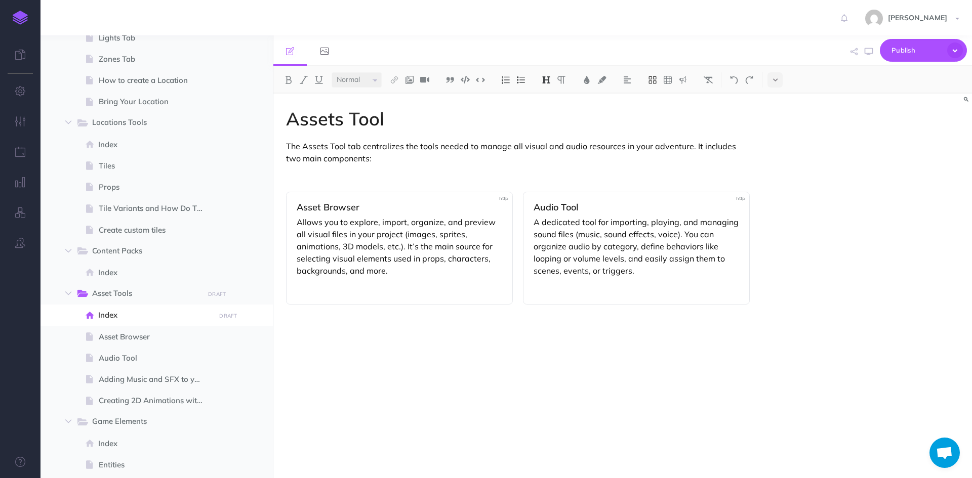
click at [652, 80] on icon at bounding box center [652, 79] width 9 height 9
click at [654, 95] on icon at bounding box center [652, 97] width 9 height 9
click at [481, 325] on div at bounding box center [518, 331] width 464 height 33
drag, startPoint x: 410, startPoint y: 337, endPoint x: 296, endPoint y: 335, distance: 113.9
click at [296, 335] on div "Creating 2D Animations" at bounding box center [518, 331] width 464 height 33
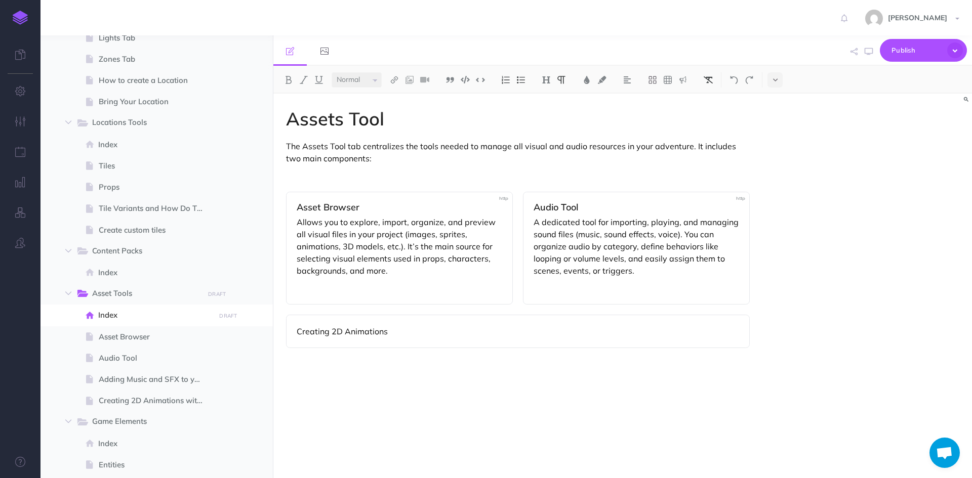
click at [713, 79] on img at bounding box center [708, 80] width 9 height 8
click at [547, 80] on img at bounding box center [546, 80] width 9 height 8
click at [549, 113] on button "H2" at bounding box center [546, 112] width 15 height 15
click at [446, 332] on h2 "Creating 2D Animations" at bounding box center [518, 332] width 443 height 12
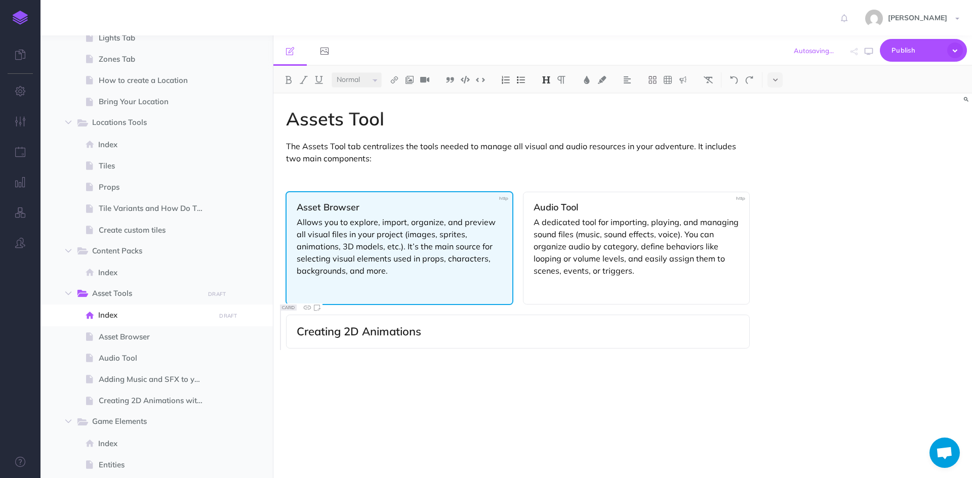
click at [350, 203] on h3 "Asset Browser" at bounding box center [400, 208] width 206 height 10
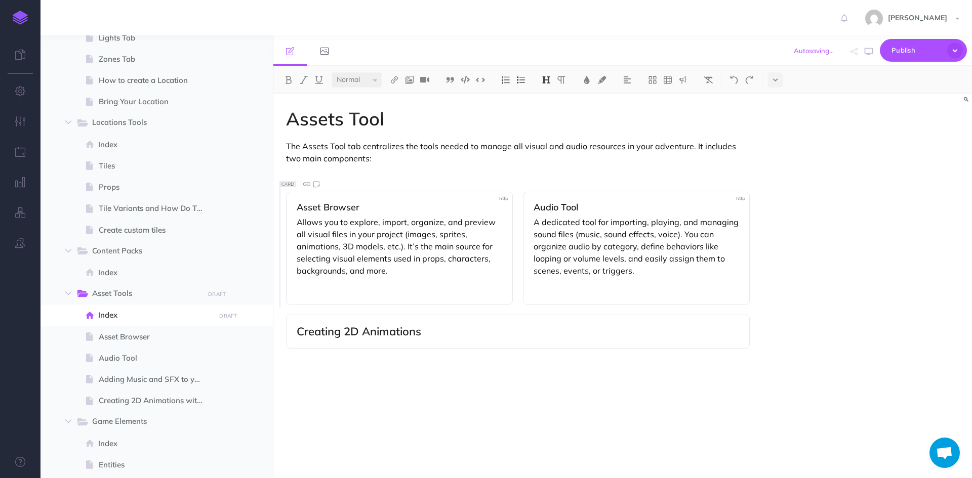
click at [550, 82] on img at bounding box center [546, 80] width 9 height 8
drag, startPoint x: 421, startPoint y: 337, endPoint x: 283, endPoint y: 334, distance: 138.2
click at [283, 334] on div "Assets Tool The Assets Tool tab centralizes the tools needed to manage all visu…" at bounding box center [517, 281] width 489 height 375
click at [546, 82] on img at bounding box center [546, 80] width 9 height 8
click at [548, 126] on button "H3" at bounding box center [546, 127] width 15 height 15
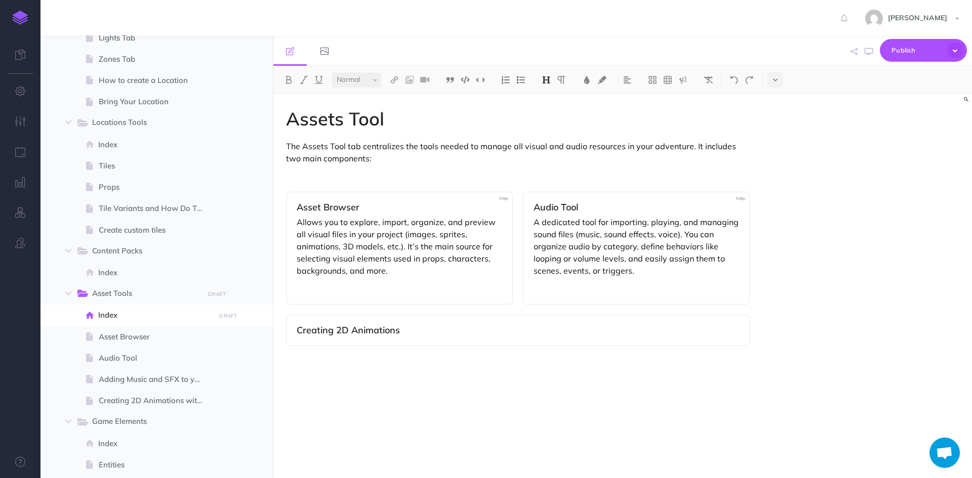
click at [429, 333] on h3 "Creating 2D Animations" at bounding box center [518, 331] width 443 height 10
click at [155, 396] on span "Creating 2D Animations with the Asset Browser" at bounding box center [155, 401] width 113 height 12
click at [189, 396] on span "Creating 2D Animations with the Asset Browser" at bounding box center [155, 401] width 113 height 12
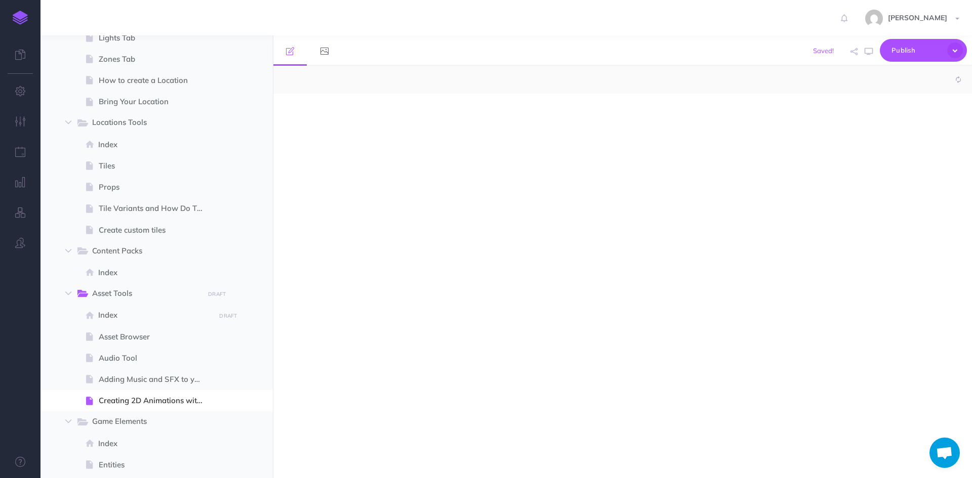
select select "null"
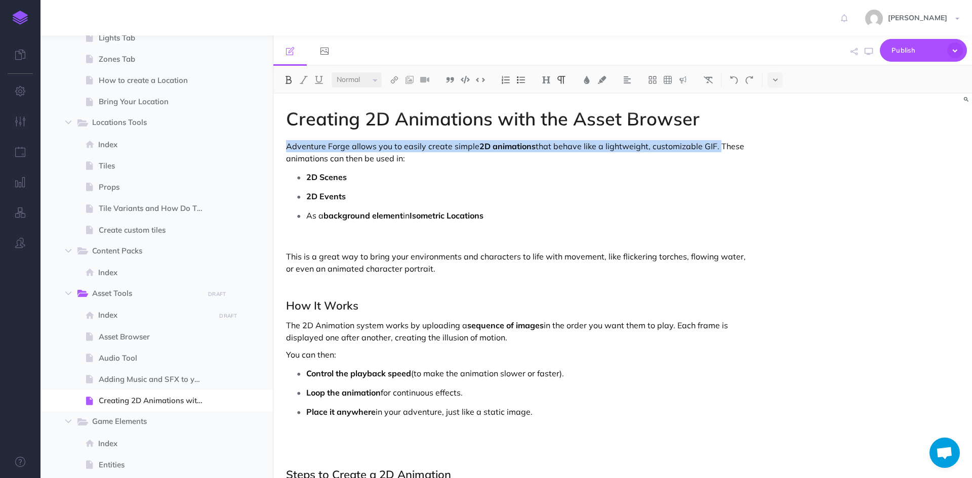
drag, startPoint x: 288, startPoint y: 142, endPoint x: 717, endPoint y: 142, distance: 428.8
click at [717, 142] on p "Adventure Forge allows you to easily create simple 2D animations that behave li…" at bounding box center [518, 152] width 464 height 24
copy p "Adventure Forge allows you to easily create simple 2D animations that behave li…"
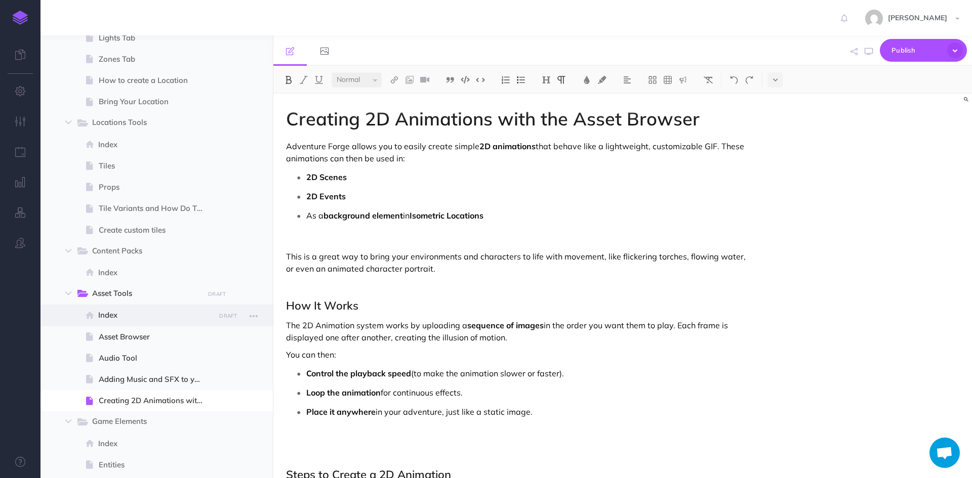
click at [132, 318] on span "Index" at bounding box center [155, 315] width 114 height 12
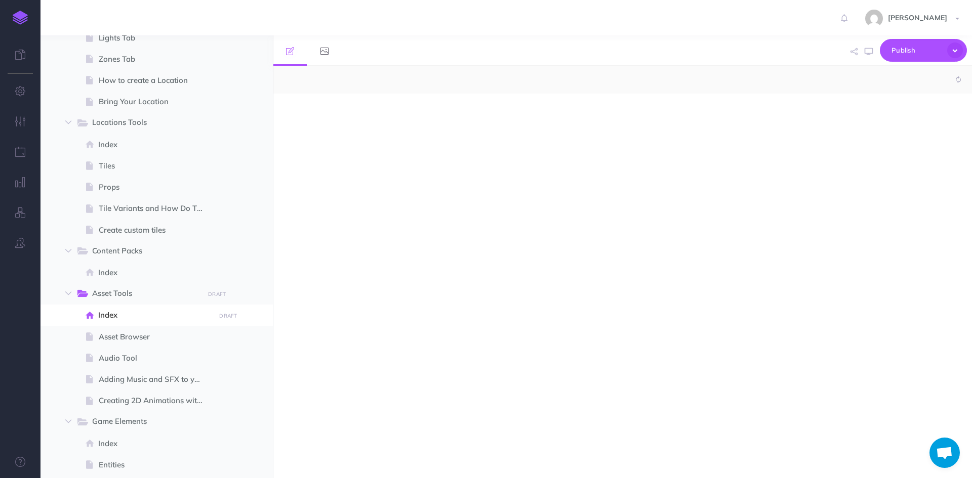
select select "null"
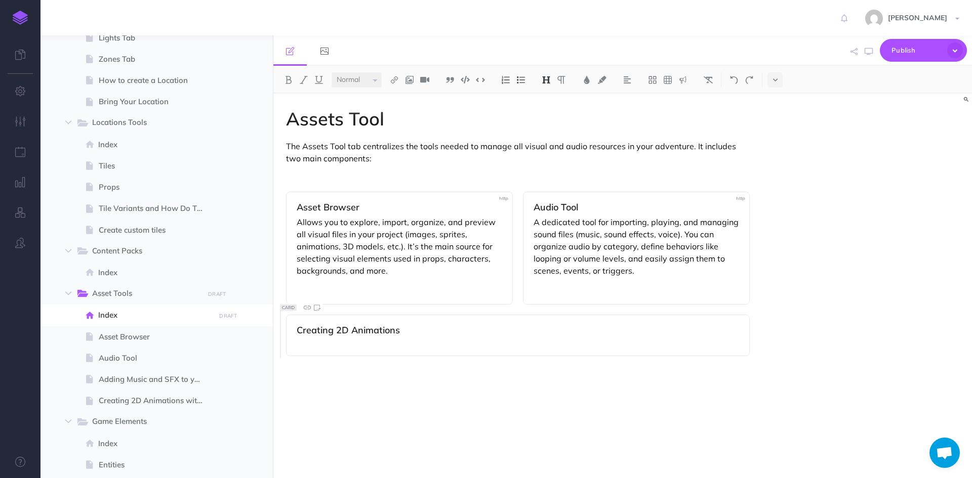
click at [381, 344] on h3 "Creating 2D Animations" at bounding box center [518, 336] width 443 height 20
drag, startPoint x: 378, startPoint y: 352, endPoint x: 292, endPoint y: 341, distance: 86.8
click at [292, 341] on div "Creating 2D Animations Adventure Forge allows you to easily create simple 2D an…" at bounding box center [518, 340] width 464 height 51
click at [710, 81] on img at bounding box center [708, 80] width 9 height 8
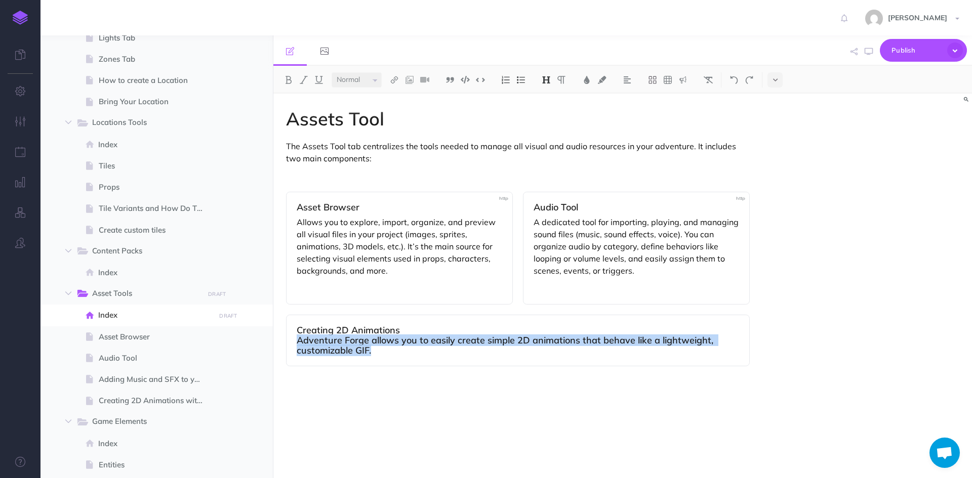
click at [550, 83] on img at bounding box center [546, 80] width 9 height 8
click at [550, 128] on button "H3" at bounding box center [546, 127] width 15 height 15
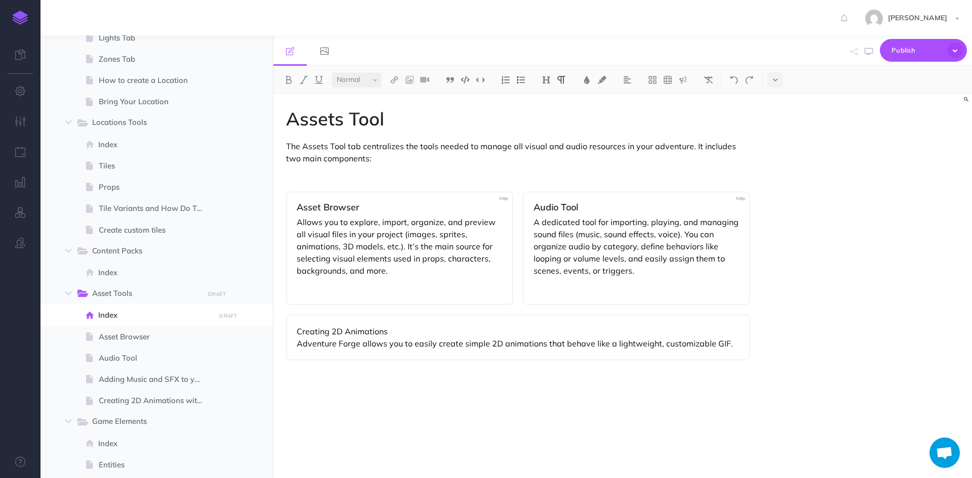
drag, startPoint x: 397, startPoint y: 332, endPoint x: 284, endPoint y: 334, distance: 112.9
click at [284, 334] on div "Assets Tool The Assets Tool tab centralizes the tools needed to manage all visu…" at bounding box center [517, 281] width 489 height 375
click at [547, 74] on button at bounding box center [546, 79] width 15 height 15
click at [550, 126] on button "H3" at bounding box center [546, 127] width 15 height 15
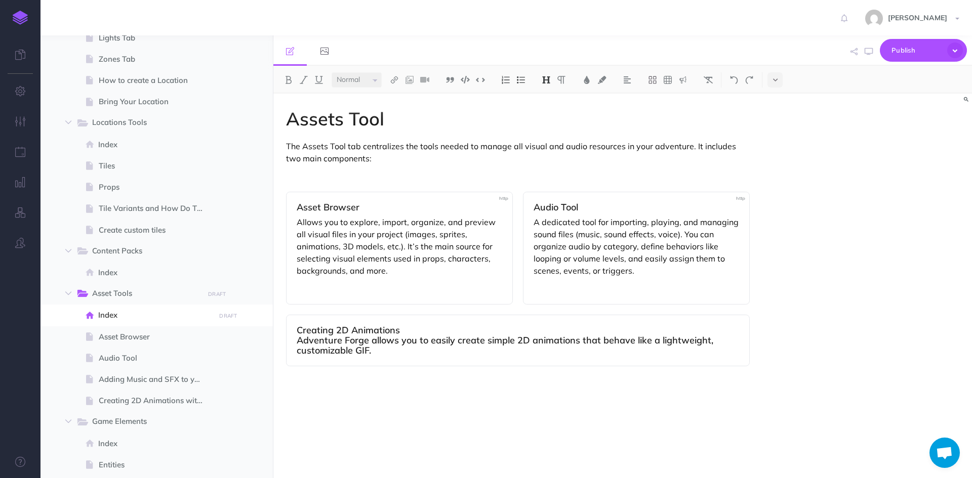
click at [413, 331] on h3 "Creating 2D Animations Adventure Forge allows you to easily create simple 2D an…" at bounding box center [518, 341] width 443 height 30
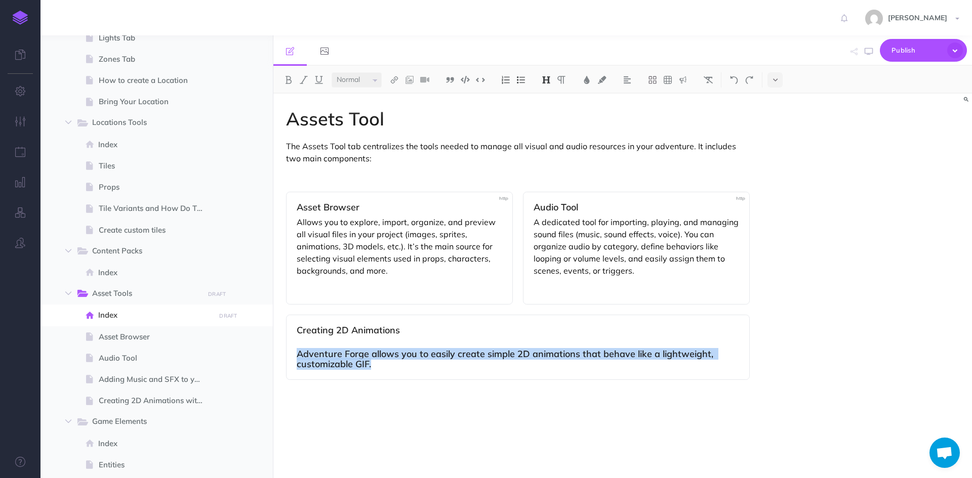
drag, startPoint x: 375, startPoint y: 368, endPoint x: 289, endPoint y: 355, distance: 87.0
click at [289, 355] on div "Creating 2D Animations Adventure Forge allows you to easily create simple 2D an…" at bounding box center [518, 347] width 464 height 65
click at [547, 78] on img at bounding box center [546, 80] width 9 height 8
click at [547, 126] on button "H3" at bounding box center [546, 127] width 15 height 15
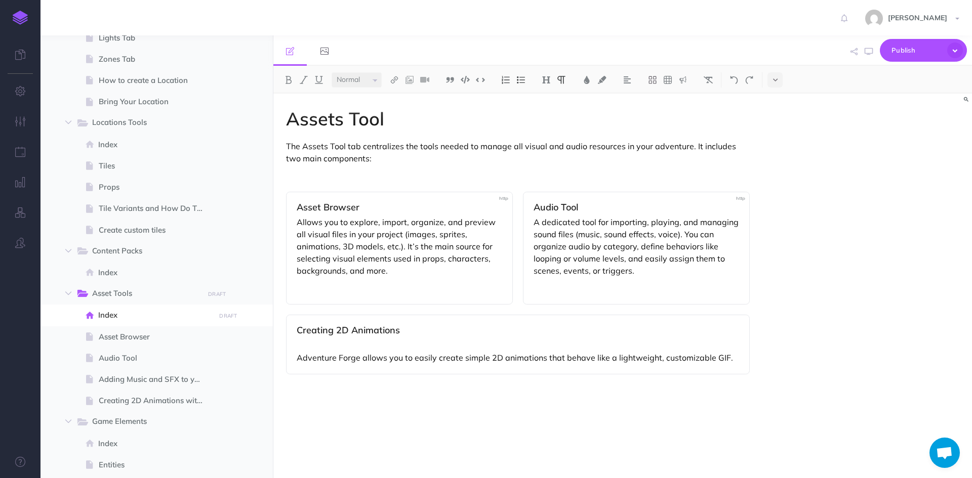
click at [410, 341] on p "Adventure Forge allows you to easily create simple 2D animations that behave li…" at bounding box center [518, 352] width 443 height 24
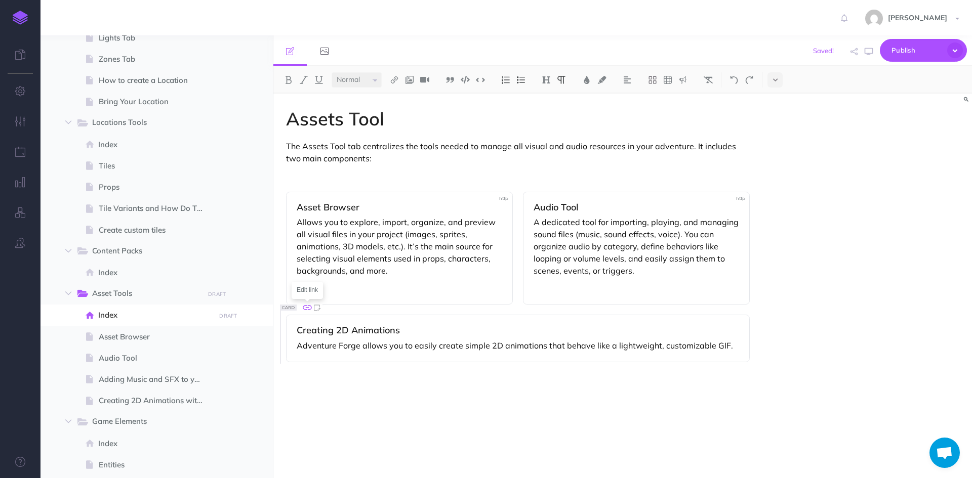
click at [307, 309] on icon at bounding box center [307, 307] width 11 height 11
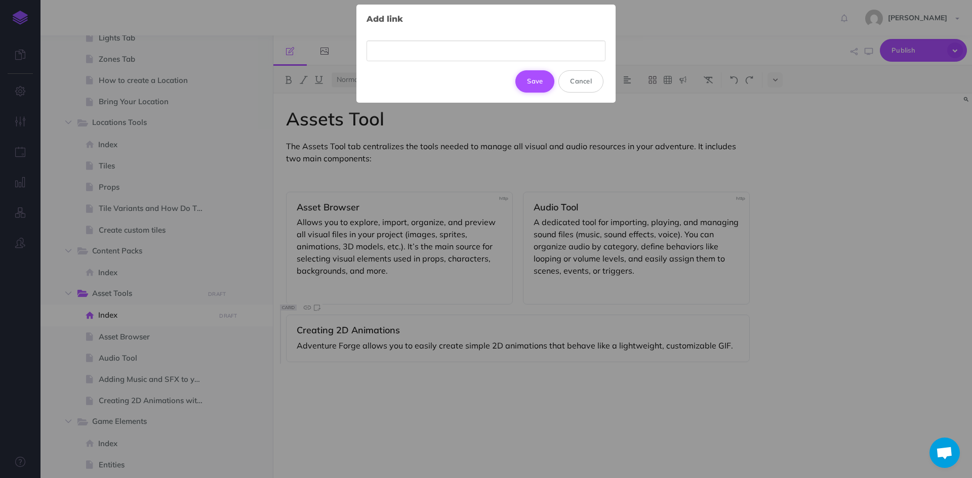
click at [541, 85] on button "Save" at bounding box center [534, 81] width 39 height 22
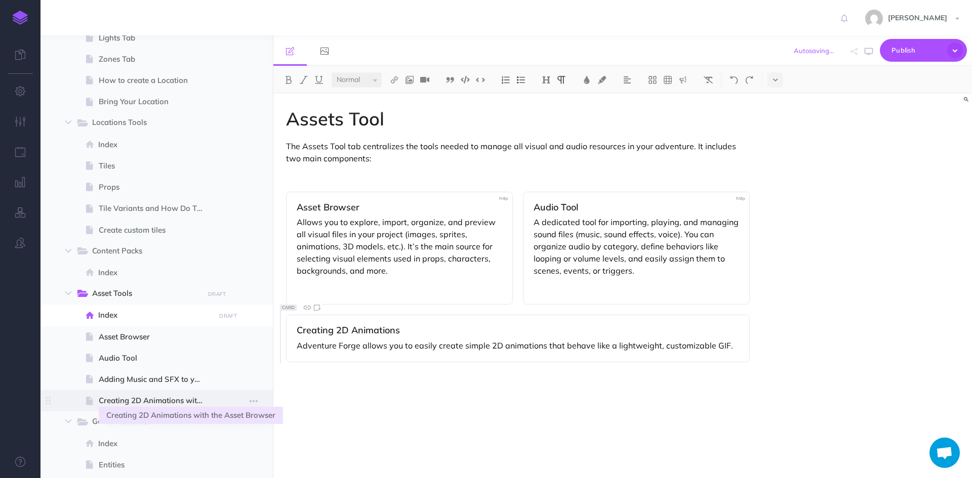
click at [153, 400] on span "Creating 2D Animations with the Asset Browser" at bounding box center [155, 401] width 113 height 12
click at [167, 399] on span "Creating 2D Animations with the Asset Browser" at bounding box center [155, 401] width 113 height 12
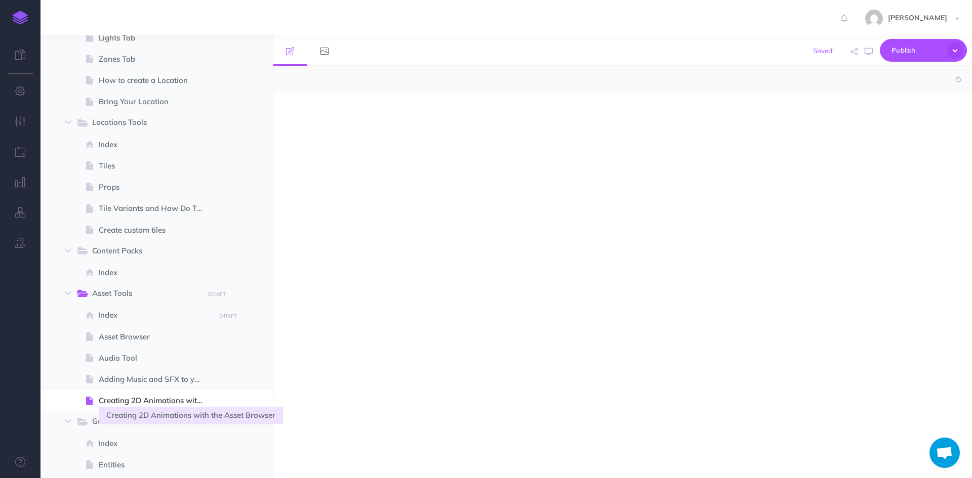
select select "null"
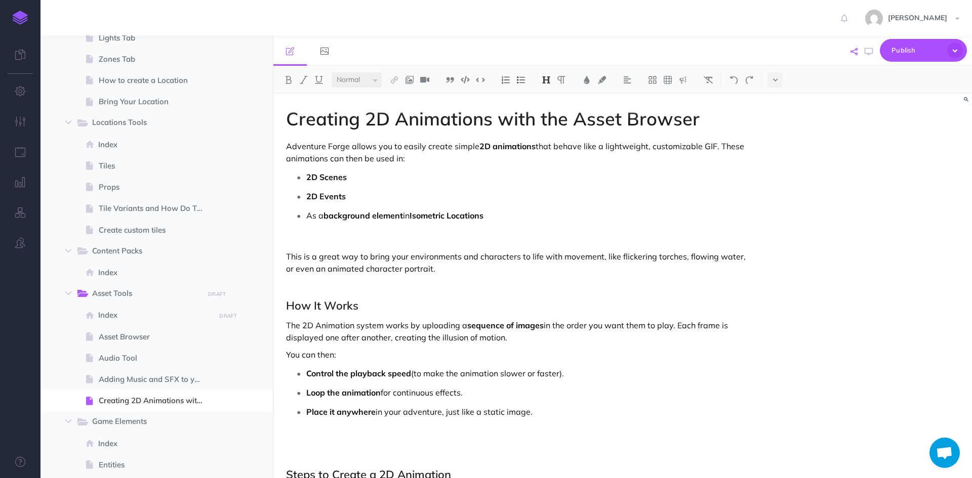
click at [855, 54] on icon "button" at bounding box center [854, 51] width 7 height 7
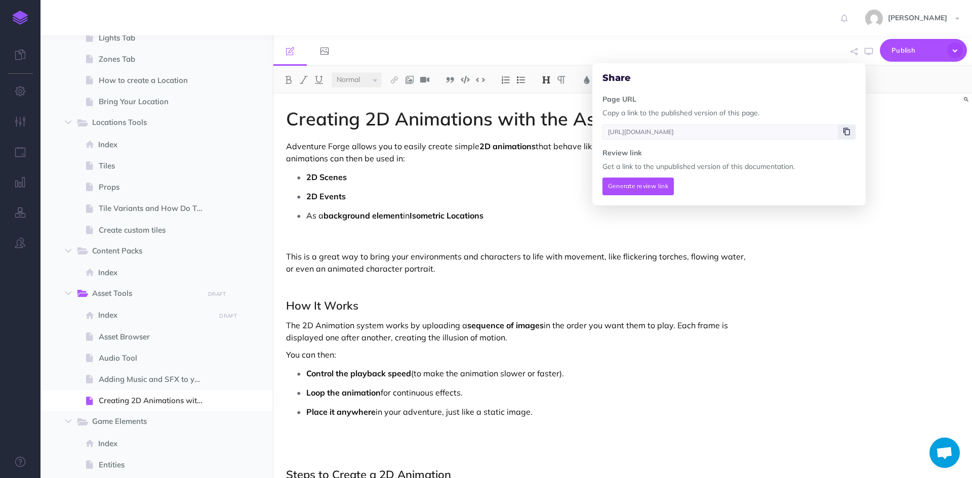
click at [851, 133] on span at bounding box center [846, 132] width 17 height 15
click at [176, 316] on span "Index" at bounding box center [155, 315] width 114 height 12
type input "[URL][DOMAIN_NAME]"
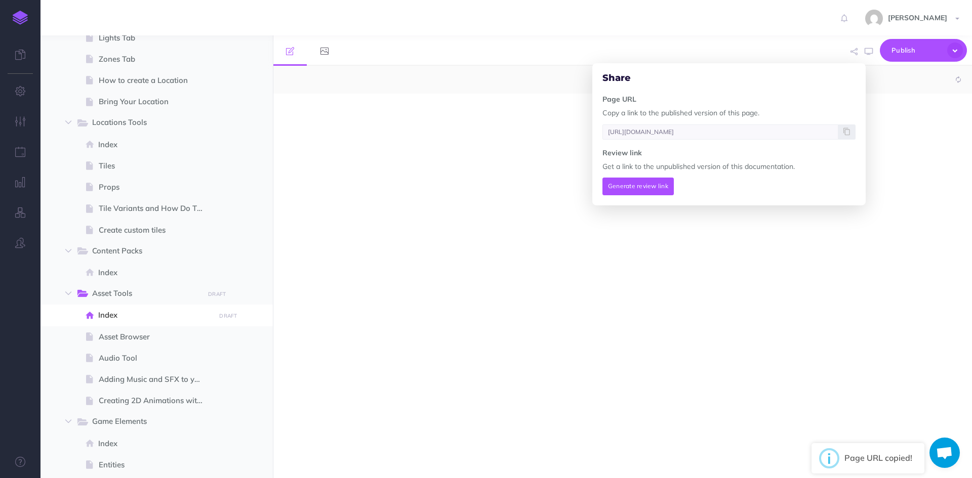
select select "null"
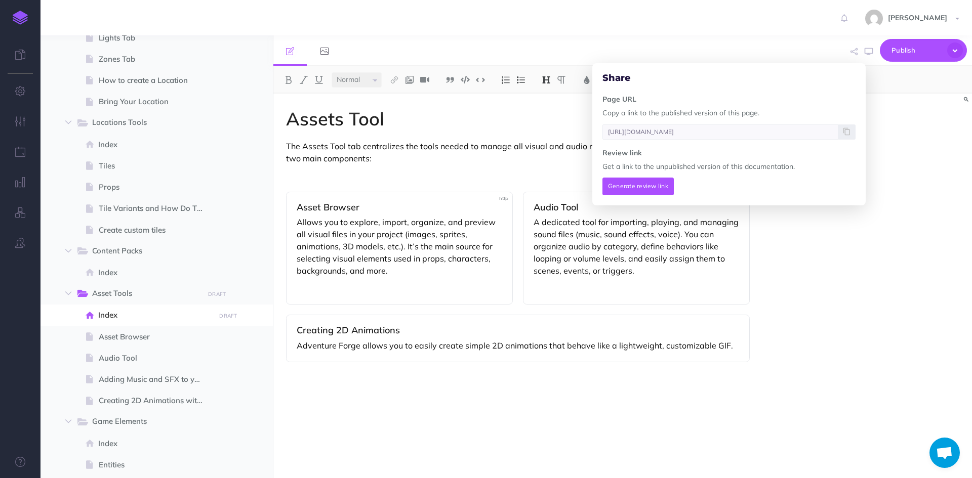
click at [372, 343] on p "Adventure Forge allows you to easily create simple 2D animations that behave li…" at bounding box center [518, 346] width 443 height 12
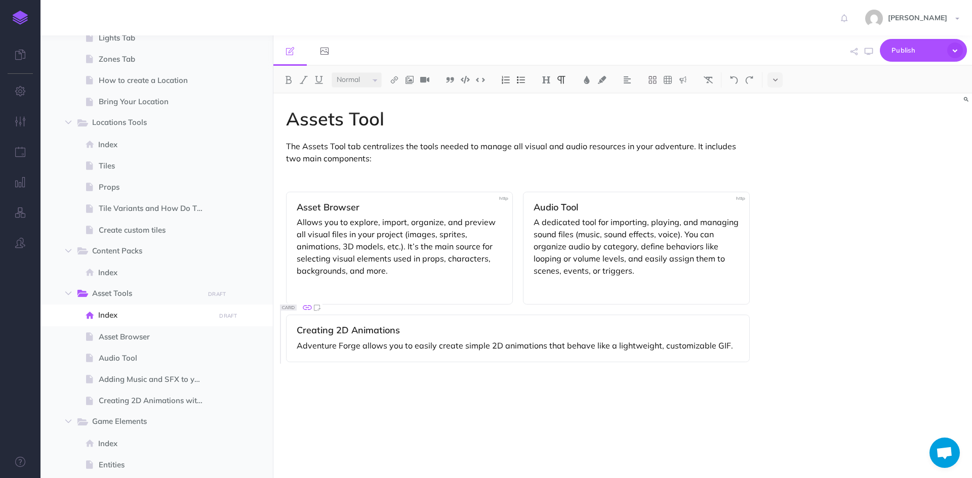
click at [307, 308] on icon at bounding box center [307, 308] width 9 height 5
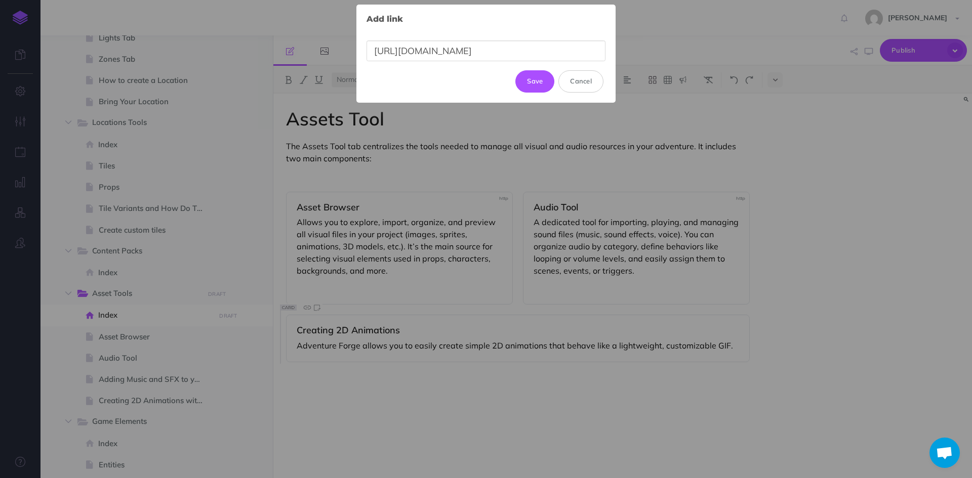
scroll to position [0, 257]
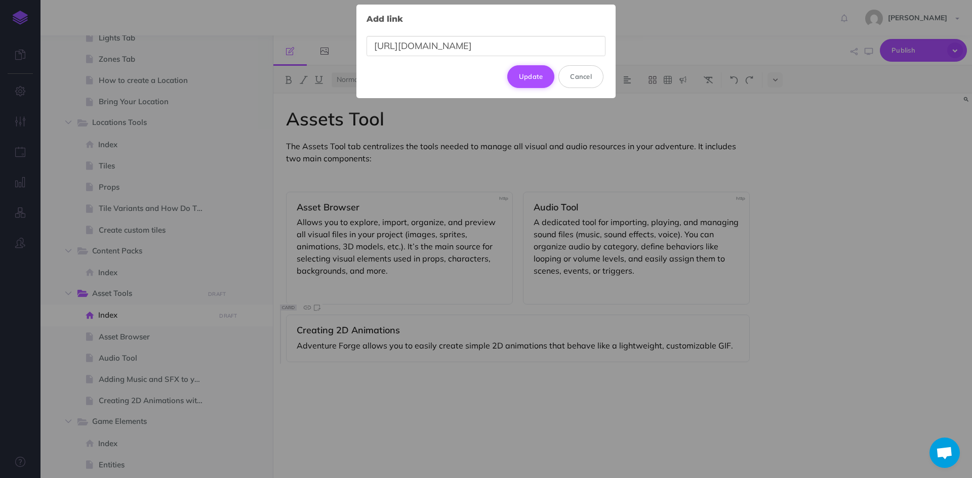
type input "[URL][DOMAIN_NAME]"
click at [528, 68] on button "Update" at bounding box center [531, 76] width 48 height 22
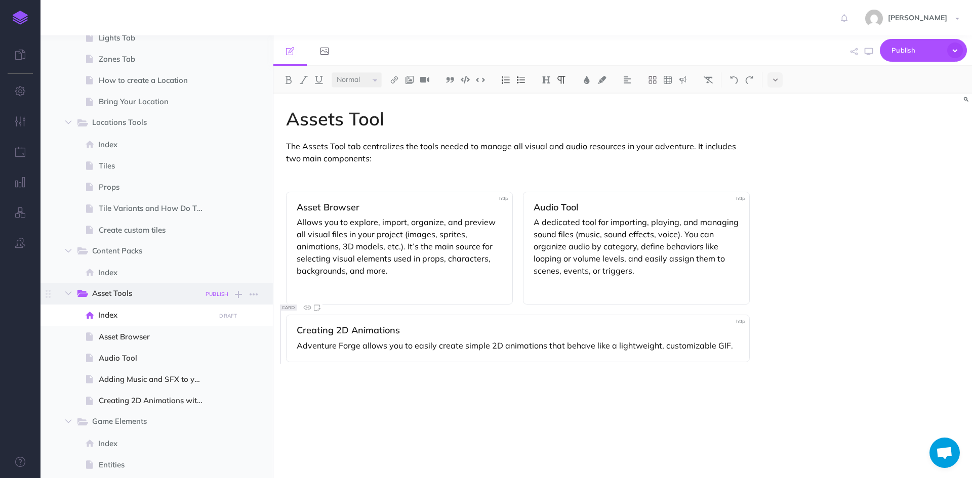
click at [212, 296] on small "PUBLISH" at bounding box center [217, 294] width 23 height 7
click at [209, 379] on button "Publish" at bounding box center [208, 380] width 33 height 17
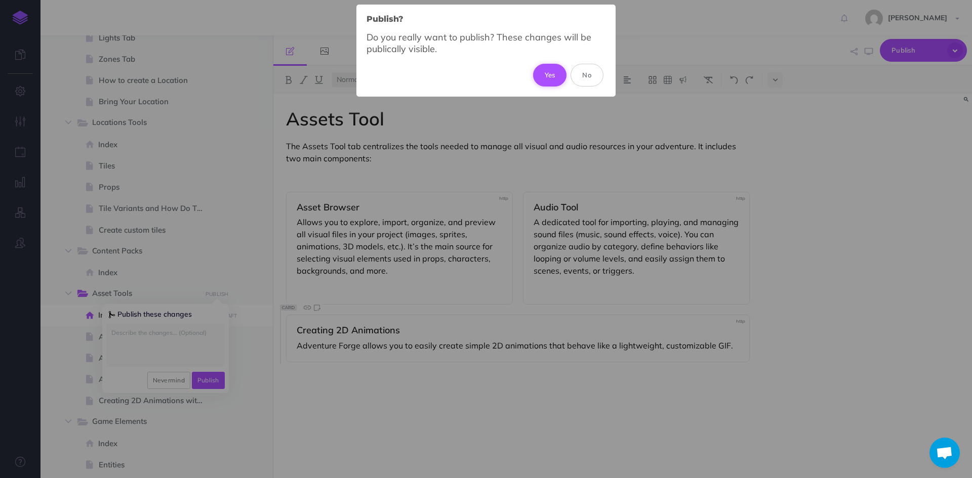
click at [553, 69] on button "Yes" at bounding box center [550, 75] width 34 height 22
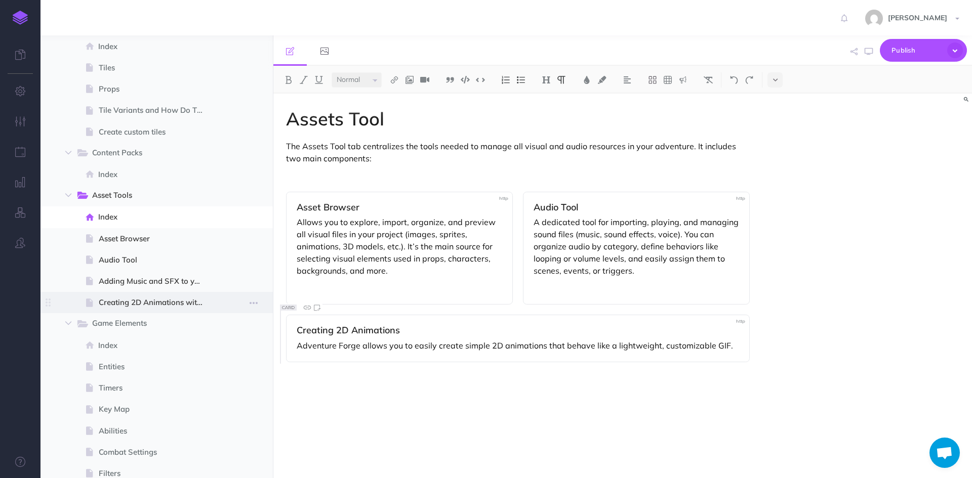
scroll to position [1013, 0]
